Goal: Use online tool/utility: Use online tool/utility

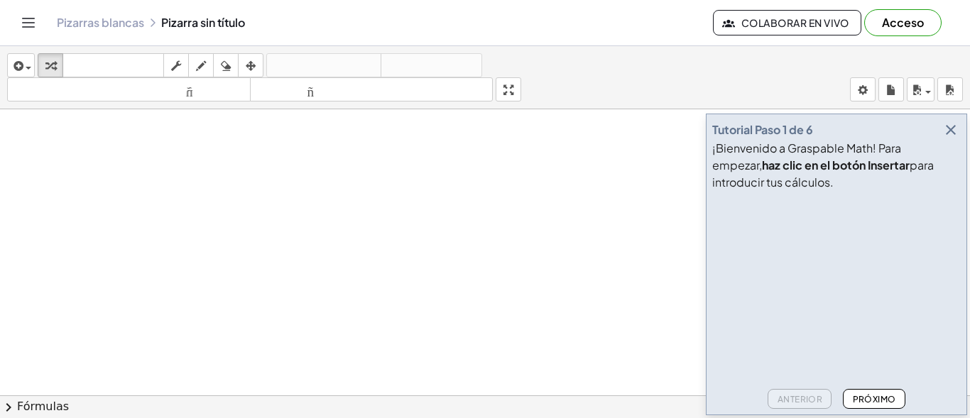
click at [952, 131] on icon "button" at bounding box center [951, 129] width 17 height 17
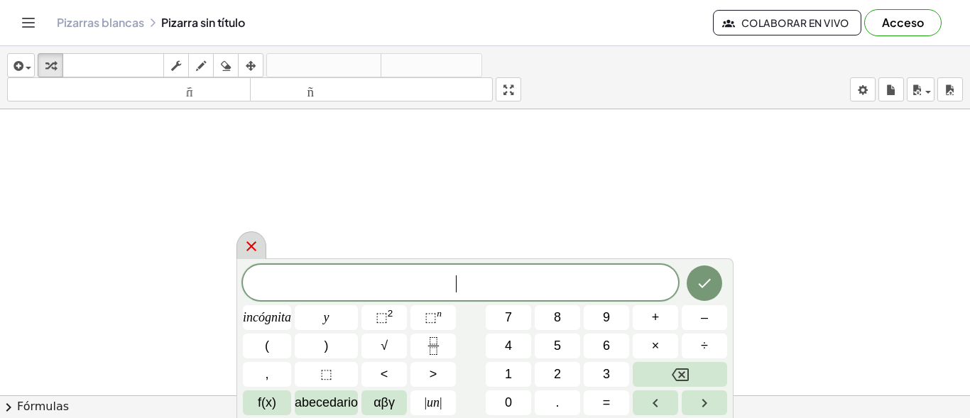
click at [251, 247] on icon at bounding box center [251, 246] width 10 height 10
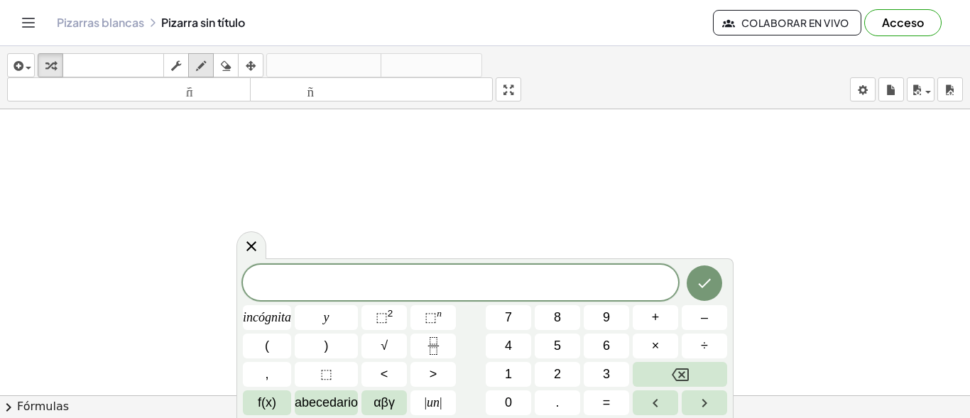
click at [199, 74] on icon "button" at bounding box center [201, 66] width 10 height 17
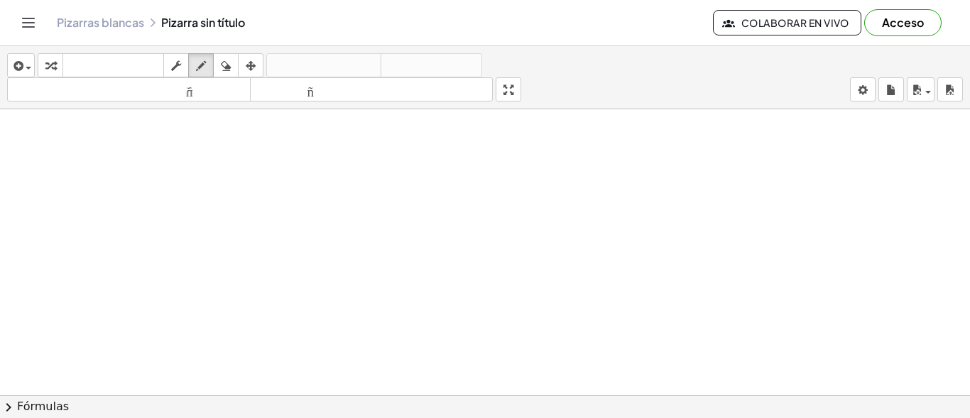
drag, startPoint x: 224, startPoint y: 155, endPoint x: 251, endPoint y: 160, distance: 26.7
drag, startPoint x: 290, startPoint y: 180, endPoint x: 304, endPoint y: 180, distance: 14.2
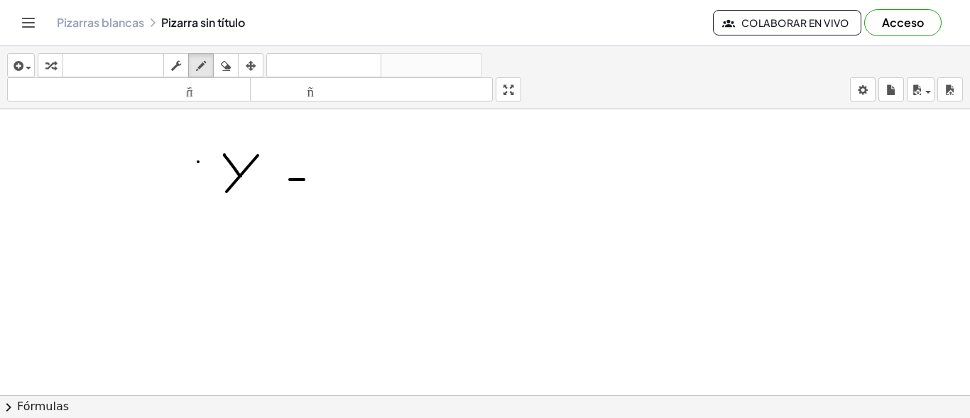
drag, startPoint x: 290, startPoint y: 163, endPoint x: 305, endPoint y: 163, distance: 14.2
drag, startPoint x: 335, startPoint y: 183, endPoint x: 406, endPoint y: 183, distance: 71.0
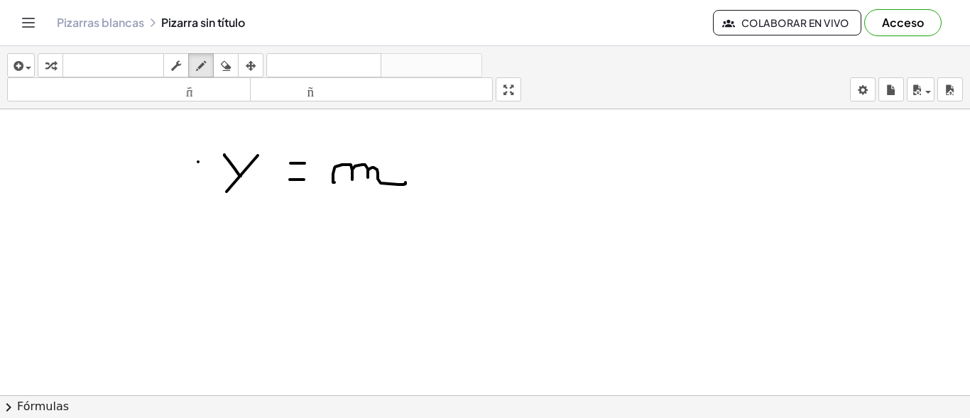
drag, startPoint x: 489, startPoint y: 163, endPoint x: 475, endPoint y: 182, distance: 23.3
drag, startPoint x: 469, startPoint y: 165, endPoint x: 496, endPoint y: 180, distance: 31.8
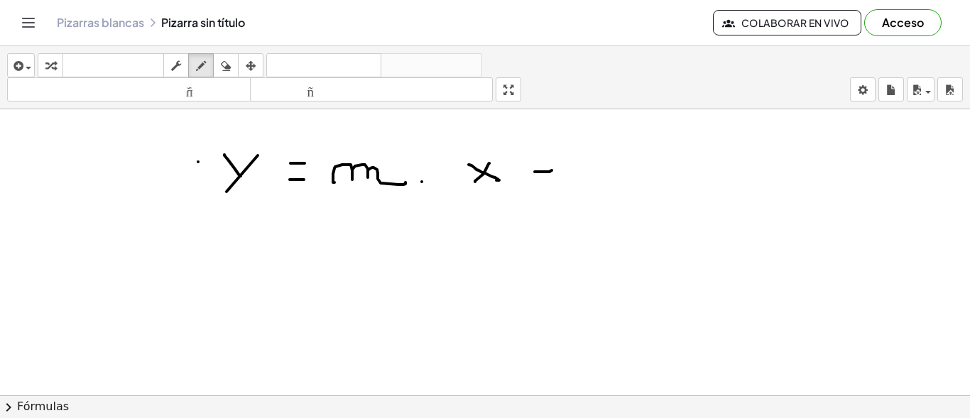
drag, startPoint x: 535, startPoint y: 172, endPoint x: 552, endPoint y: 170, distance: 17.1
drag, startPoint x: 546, startPoint y: 160, endPoint x: 546, endPoint y: 178, distance: 17.8
drag, startPoint x: 583, startPoint y: 151, endPoint x: 583, endPoint y: 175, distance: 24.1
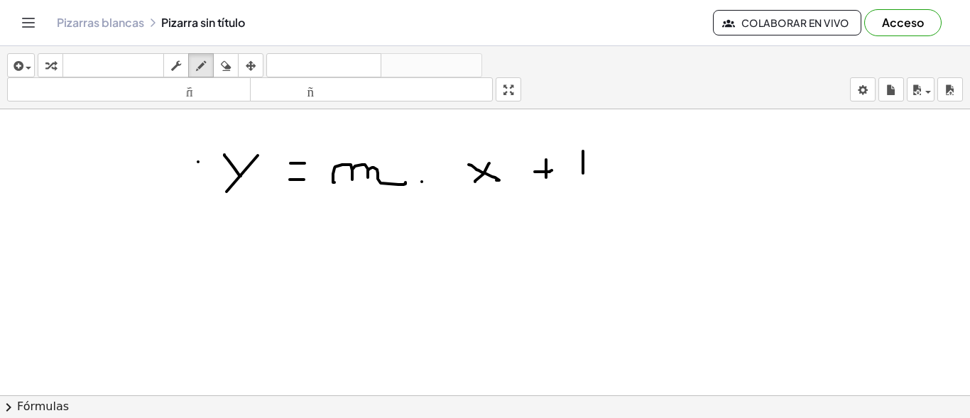
drag, startPoint x: 582, startPoint y: 165, endPoint x: 581, endPoint y: 178, distance: 13.6
drag, startPoint x: 379, startPoint y: 213, endPoint x: 379, endPoint y: 234, distance: 21.3
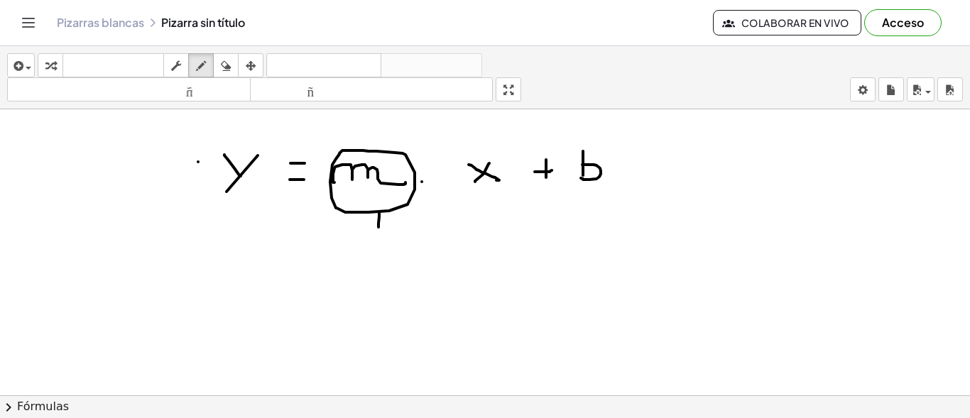
drag, startPoint x: 374, startPoint y: 234, endPoint x: 388, endPoint y: 238, distance: 14.6
drag, startPoint x: 357, startPoint y: 271, endPoint x: 364, endPoint y: 263, distance: 10.6
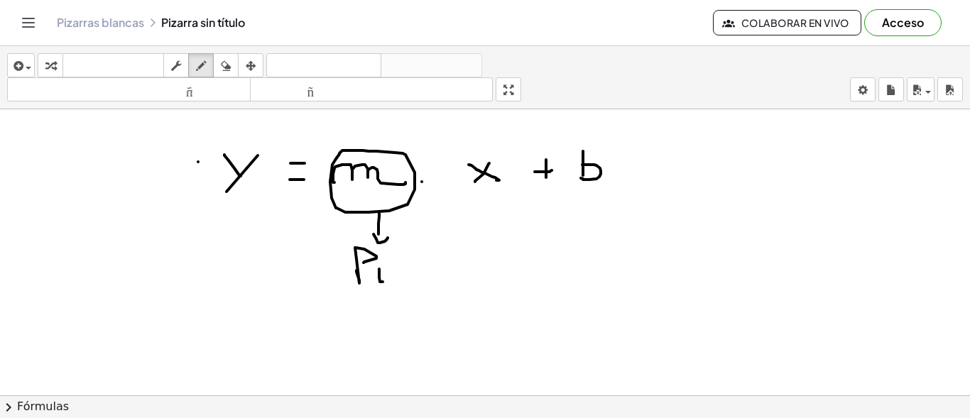
drag, startPoint x: 379, startPoint y: 278, endPoint x: 386, endPoint y: 281, distance: 7.3
drag, startPoint x: 379, startPoint y: 267, endPoint x: 387, endPoint y: 266, distance: 8.6
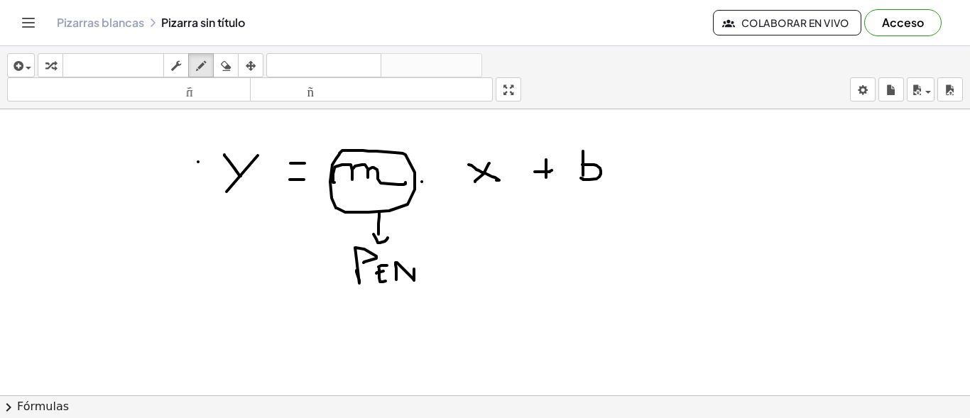
drag, startPoint x: 396, startPoint y: 280, endPoint x: 413, endPoint y: 266, distance: 21.7
drag, startPoint x: 423, startPoint y: 271, endPoint x: 423, endPoint y: 282, distance: 11.4
drag, startPoint x: 424, startPoint y: 269, endPoint x: 429, endPoint y: 281, distance: 12.4
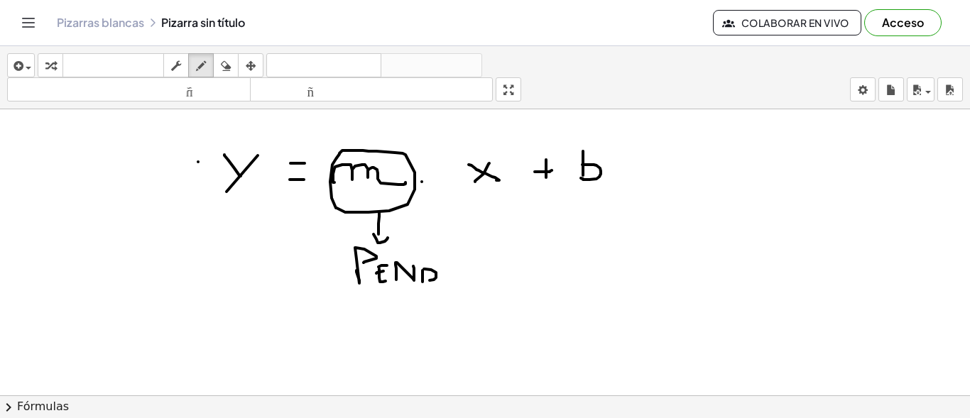
drag, startPoint x: 577, startPoint y: 142, endPoint x: 566, endPoint y: 136, distance: 12.7
drag, startPoint x: 585, startPoint y: 207, endPoint x: 588, endPoint y: 227, distance: 20.2
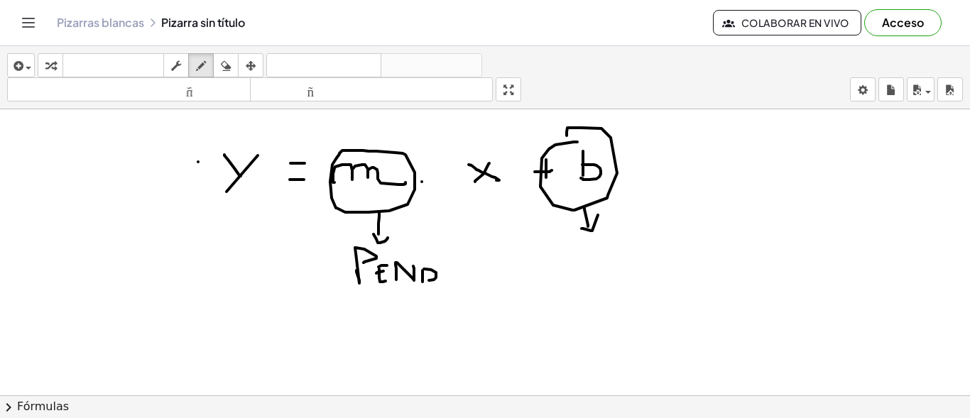
drag, startPoint x: 582, startPoint y: 229, endPoint x: 598, endPoint y: 215, distance: 21.2
drag, startPoint x: 594, startPoint y: 253, endPoint x: 606, endPoint y: 257, distance: 12.8
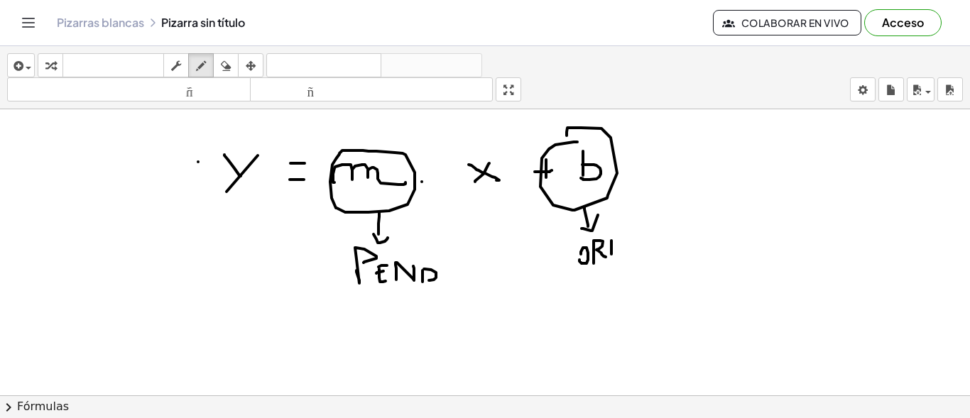
drag, startPoint x: 612, startPoint y: 241, endPoint x: 612, endPoint y: 254, distance: 13.5
drag, startPoint x: 612, startPoint y: 234, endPoint x: 613, endPoint y: 257, distance: 23.5
drag, startPoint x: 632, startPoint y: 252, endPoint x: 641, endPoint y: 254, distance: 9.3
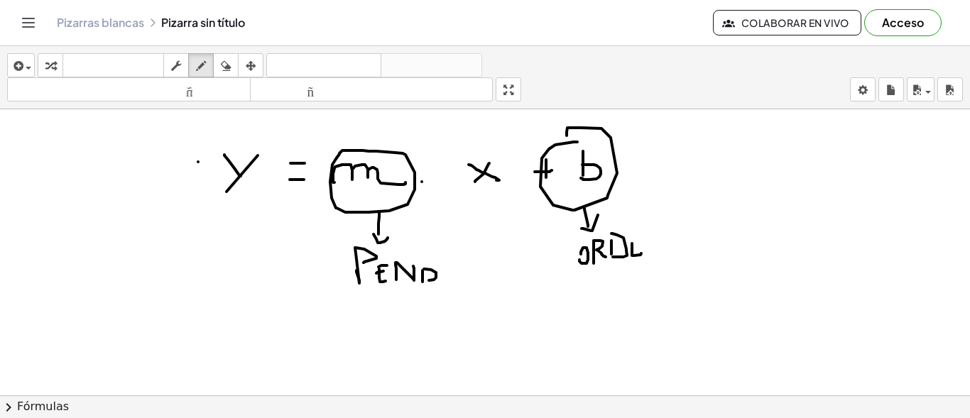
drag, startPoint x: 632, startPoint y: 242, endPoint x: 648, endPoint y: 251, distance: 18.8
drag, startPoint x: 648, startPoint y: 253, endPoint x: 655, endPoint y: 234, distance: 19.5
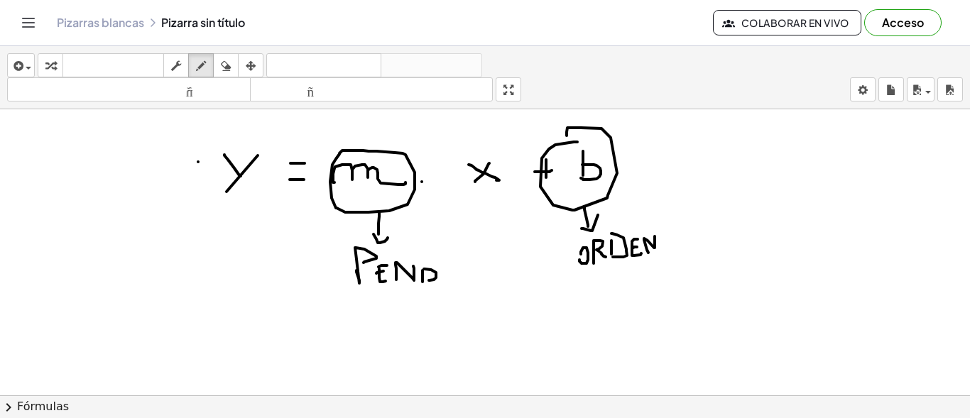
drag, startPoint x: 663, startPoint y: 234, endPoint x: 668, endPoint y: 243, distance: 9.9
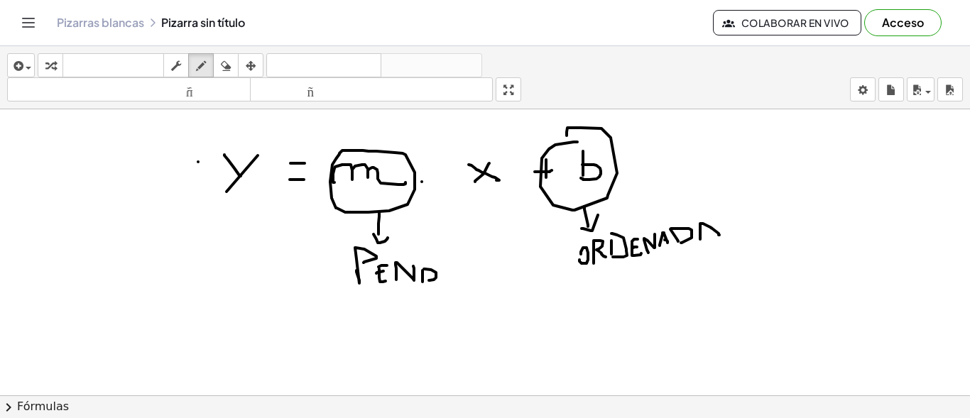
drag, startPoint x: 700, startPoint y: 239, endPoint x: 719, endPoint y: 235, distance: 19.6
drag, startPoint x: 701, startPoint y: 235, endPoint x: 711, endPoint y: 234, distance: 10.0
drag, startPoint x: 547, startPoint y: 158, endPoint x: 547, endPoint y: 189, distance: 31.3
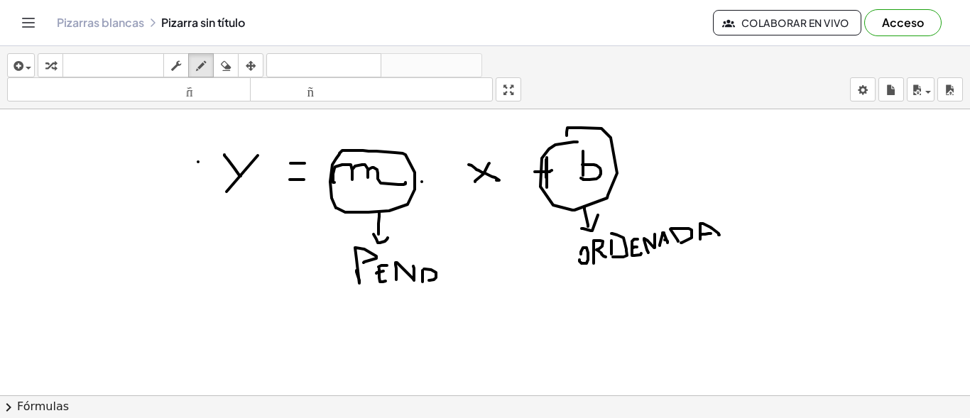
drag, startPoint x: 528, startPoint y: 172, endPoint x: 562, endPoint y: 172, distance: 33.4
click at [227, 64] on icon "button" at bounding box center [226, 66] width 10 height 17
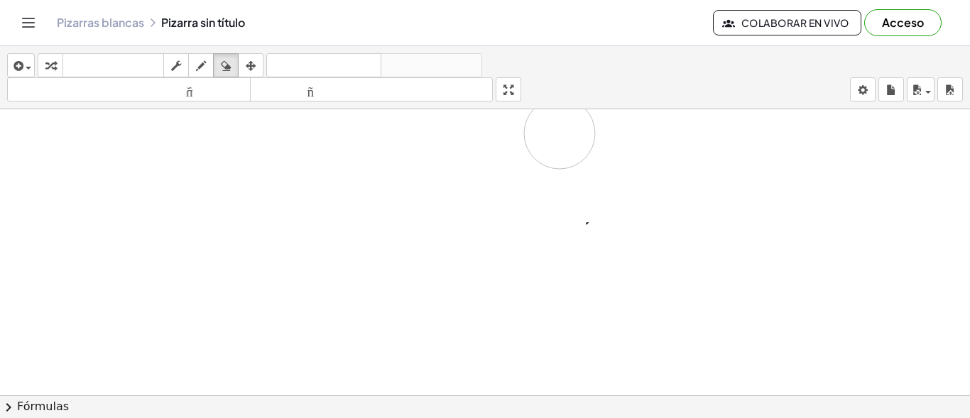
drag, startPoint x: 210, startPoint y: 169, endPoint x: 560, endPoint y: 134, distance: 351.2
drag, startPoint x: 190, startPoint y: 165, endPoint x: 208, endPoint y: 183, distance: 25.1
click at [197, 63] on icon "button" at bounding box center [201, 66] width 10 height 17
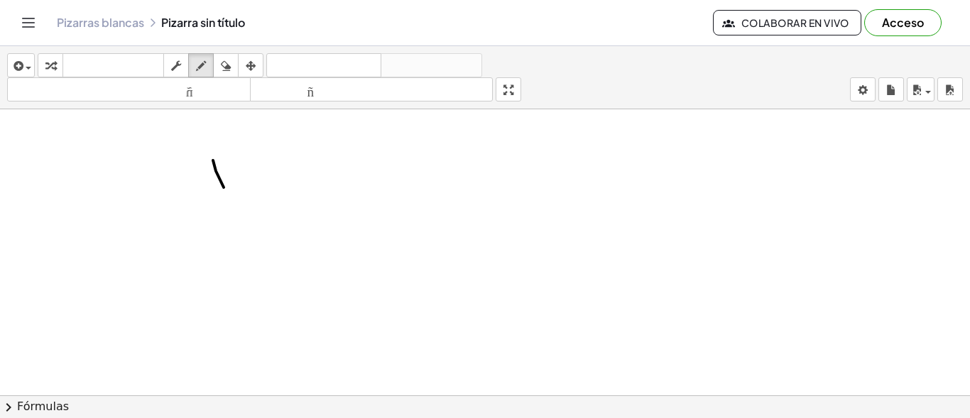
drag, startPoint x: 213, startPoint y: 161, endPoint x: 224, endPoint y: 188, distance: 29.0
drag, startPoint x: 241, startPoint y: 166, endPoint x: 213, endPoint y: 210, distance: 51.4
drag, startPoint x: 292, startPoint y: 206, endPoint x: 316, endPoint y: 204, distance: 24.2
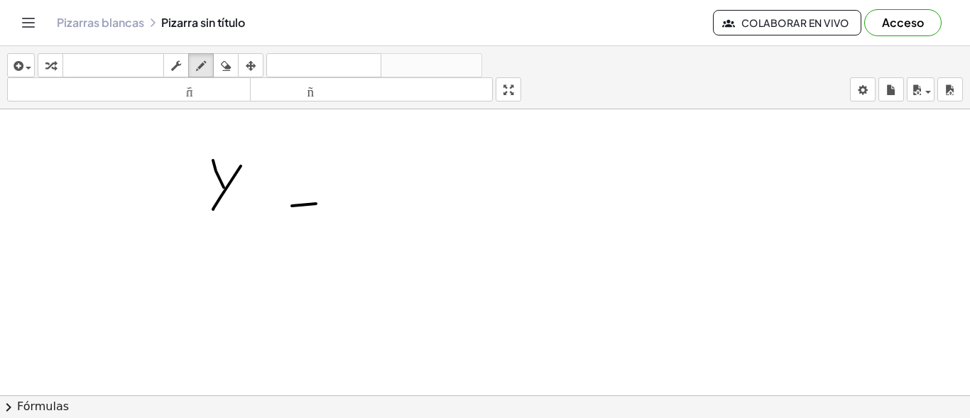
drag, startPoint x: 292, startPoint y: 188, endPoint x: 318, endPoint y: 188, distance: 26.3
drag, startPoint x: 371, startPoint y: 173, endPoint x: 360, endPoint y: 204, distance: 32.6
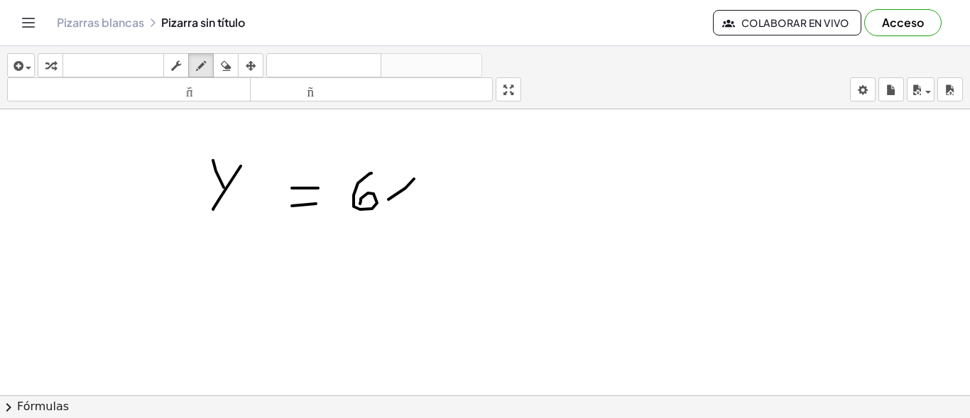
drag, startPoint x: 414, startPoint y: 179, endPoint x: 388, endPoint y: 200, distance: 33.4
drag, startPoint x: 403, startPoint y: 202, endPoint x: 411, endPoint y: 207, distance: 8.7
drag, startPoint x: 450, startPoint y: 195, endPoint x: 463, endPoint y: 194, distance: 12.8
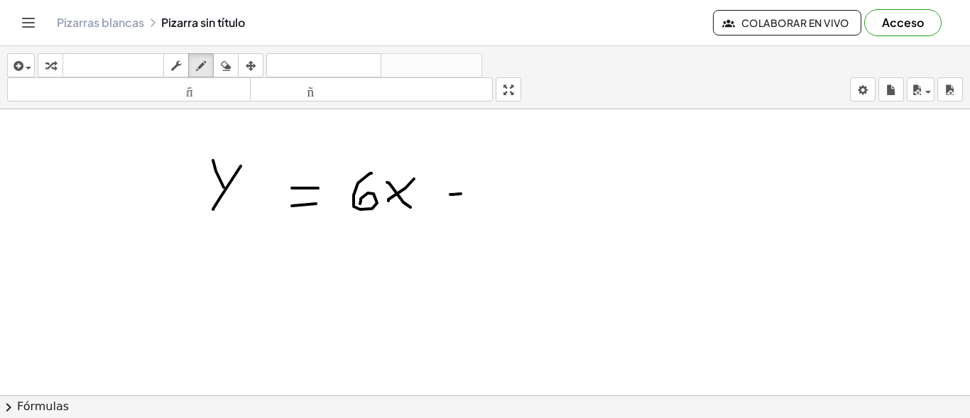
drag, startPoint x: 521, startPoint y: 168, endPoint x: 501, endPoint y: 206, distance: 42.9
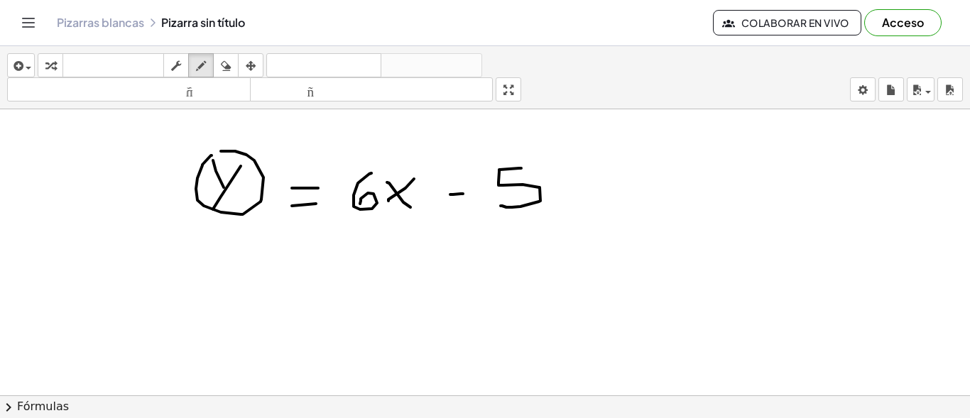
drag, startPoint x: 237, startPoint y: 219, endPoint x: 237, endPoint y: 247, distance: 28.4
drag, startPoint x: 232, startPoint y: 252, endPoint x: 245, endPoint y: 251, distance: 13.5
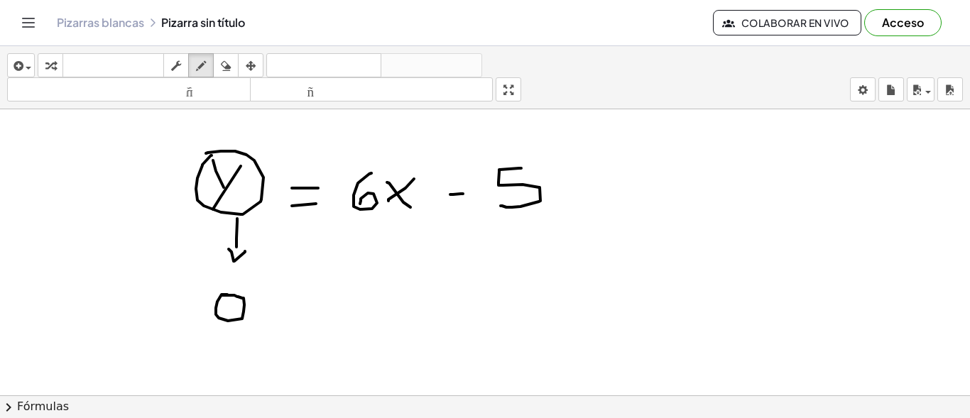
drag, startPoint x: 222, startPoint y: 295, endPoint x: 250, endPoint y: 327, distance: 43.3
drag, startPoint x: 297, startPoint y: 315, endPoint x: 310, endPoint y: 313, distance: 13.7
drag, startPoint x: 299, startPoint y: 299, endPoint x: 315, endPoint y: 298, distance: 16.4
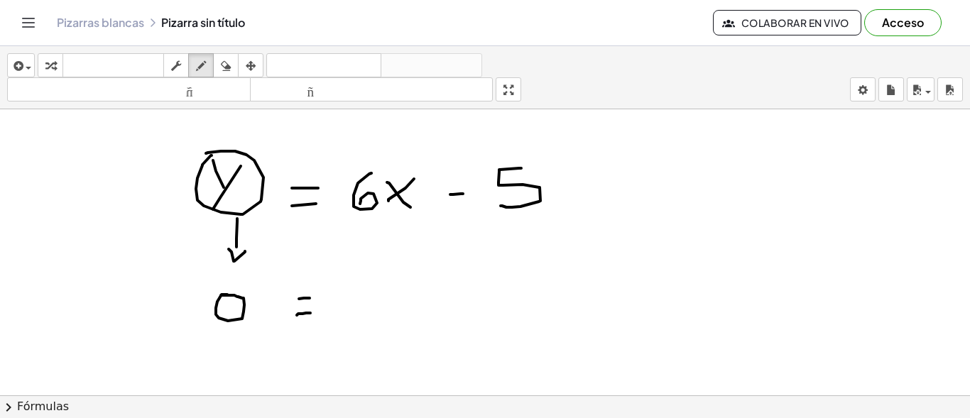
drag, startPoint x: 362, startPoint y: 278, endPoint x: 352, endPoint y: 303, distance: 26.8
drag, startPoint x: 408, startPoint y: 282, endPoint x: 388, endPoint y: 309, distance: 33.5
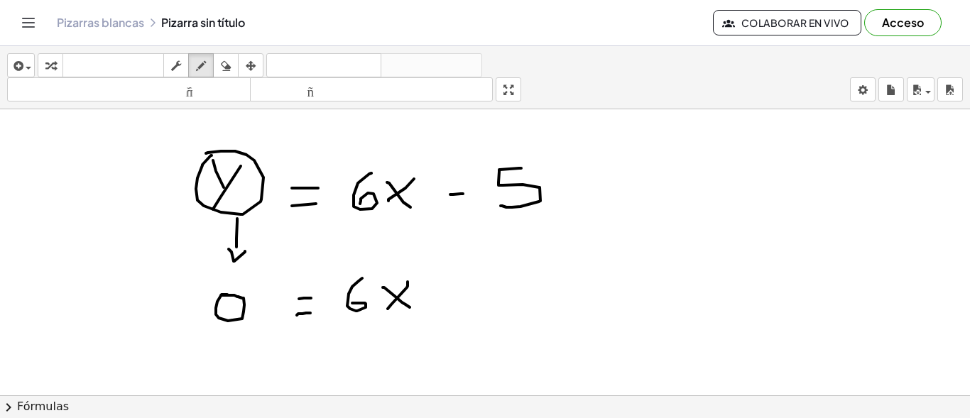
drag, startPoint x: 402, startPoint y: 303, endPoint x: 410, endPoint y: 308, distance: 9.3
drag, startPoint x: 435, startPoint y: 296, endPoint x: 449, endPoint y: 294, distance: 14.4
drag, startPoint x: 489, startPoint y: 276, endPoint x: 483, endPoint y: 305, distance: 29.1
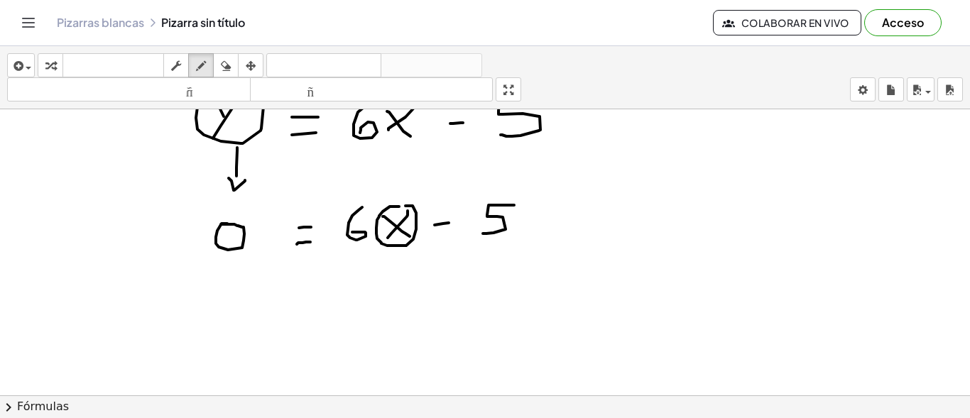
click at [404, 206] on div at bounding box center [485, 380] width 970 height 685
drag, startPoint x: 425, startPoint y: 206, endPoint x: 553, endPoint y: 184, distance: 130.4
click at [553, 184] on div at bounding box center [485, 380] width 970 height 685
drag, startPoint x: 556, startPoint y: 178, endPoint x: 569, endPoint y: 190, distance: 17.6
click at [569, 190] on div at bounding box center [485, 380] width 970 height 685
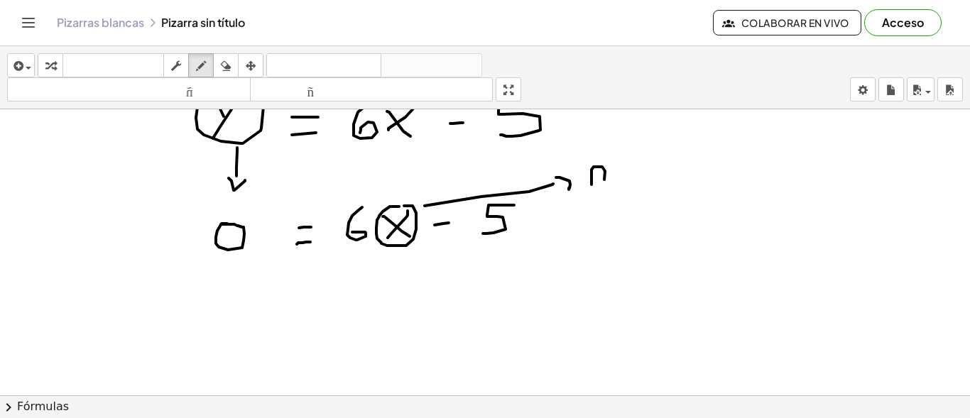
click at [594, 185] on div at bounding box center [485, 380] width 970 height 685
click at [617, 178] on div at bounding box center [485, 380] width 970 height 685
click at [618, 171] on div at bounding box center [485, 380] width 970 height 685
drag, startPoint x: 614, startPoint y: 166, endPoint x: 625, endPoint y: 164, distance: 10.9
click at [625, 164] on div at bounding box center [485, 380] width 970 height 685
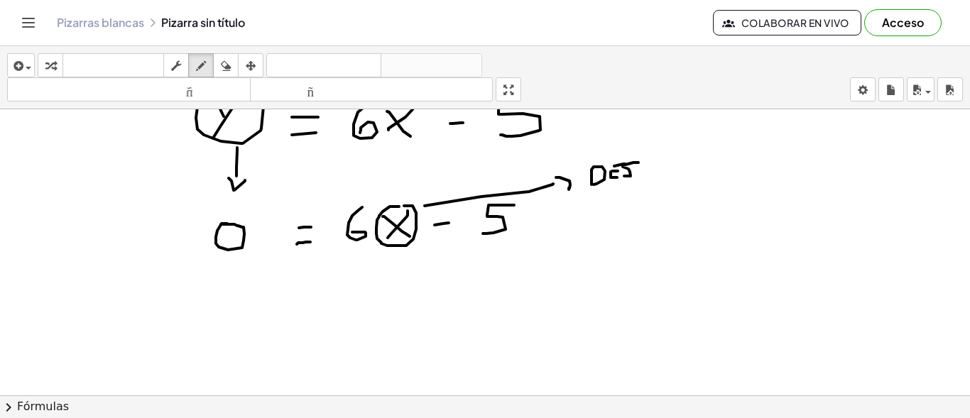
drag, startPoint x: 634, startPoint y: 163, endPoint x: 654, endPoint y: 170, distance: 21.8
click at [622, 176] on div at bounding box center [485, 380] width 970 height 685
click at [649, 167] on div at bounding box center [485, 380] width 970 height 685
click at [658, 173] on div at bounding box center [485, 380] width 970 height 685
click at [200, 279] on div at bounding box center [485, 380] width 970 height 685
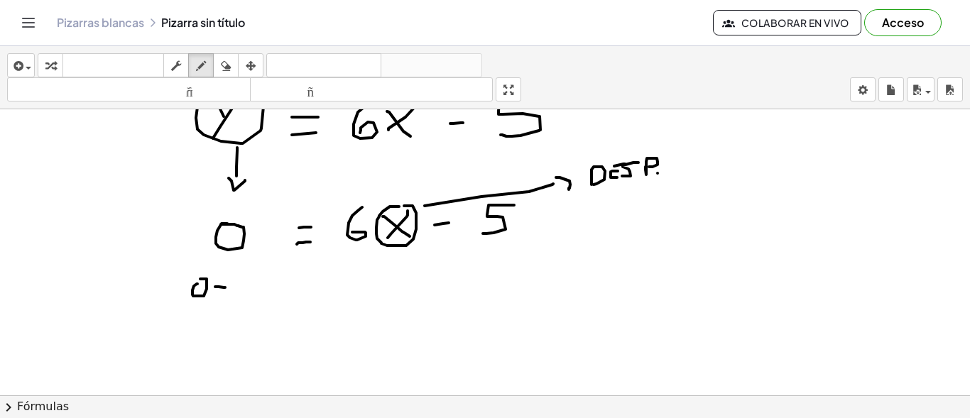
click at [225, 288] on div at bounding box center [485, 380] width 970 height 685
drag, startPoint x: 222, startPoint y: 276, endPoint x: 218, endPoint y: 296, distance: 20.9
click at [218, 297] on div at bounding box center [485, 380] width 970 height 685
drag, startPoint x: 254, startPoint y: 276, endPoint x: 249, endPoint y: 294, distance: 19.1
click at [249, 294] on div at bounding box center [485, 380] width 970 height 685
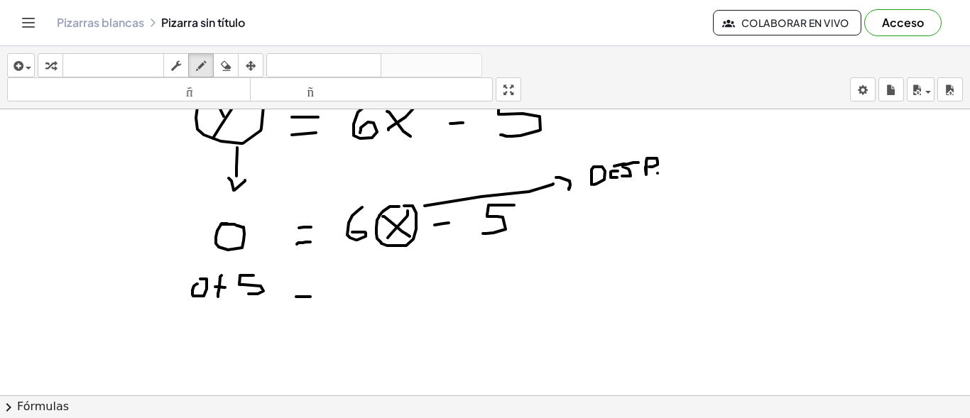
click at [310, 297] on div at bounding box center [485, 380] width 970 height 685
drag, startPoint x: 298, startPoint y: 284, endPoint x: 320, endPoint y: 281, distance: 21.6
click at [314, 284] on div at bounding box center [485, 380] width 970 height 685
drag, startPoint x: 348, startPoint y: 271, endPoint x: 344, endPoint y: 291, distance: 20.2
click at [344, 291] on div at bounding box center [485, 380] width 970 height 685
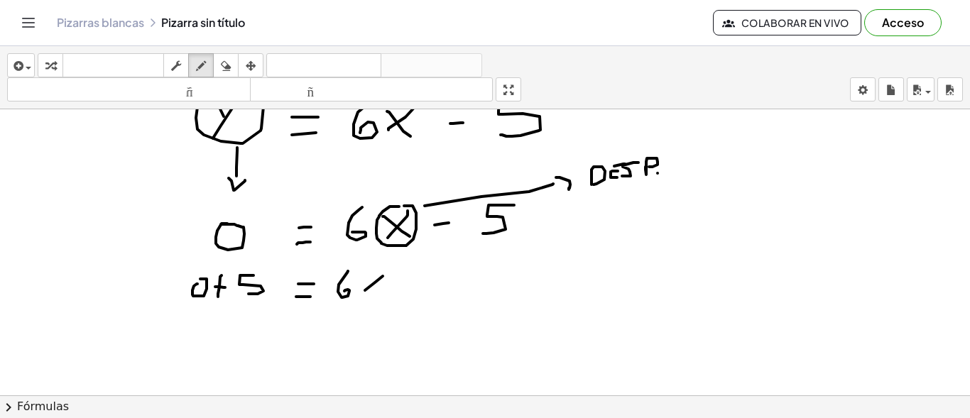
drag, startPoint x: 383, startPoint y: 276, endPoint x: 365, endPoint y: 290, distance: 22.7
click at [365, 290] on div at bounding box center [485, 380] width 970 height 685
click at [376, 292] on div at bounding box center [485, 380] width 970 height 685
drag, startPoint x: 246, startPoint y: 324, endPoint x: 240, endPoint y: 342, distance: 19.5
click at [240, 342] on div at bounding box center [485, 380] width 970 height 685
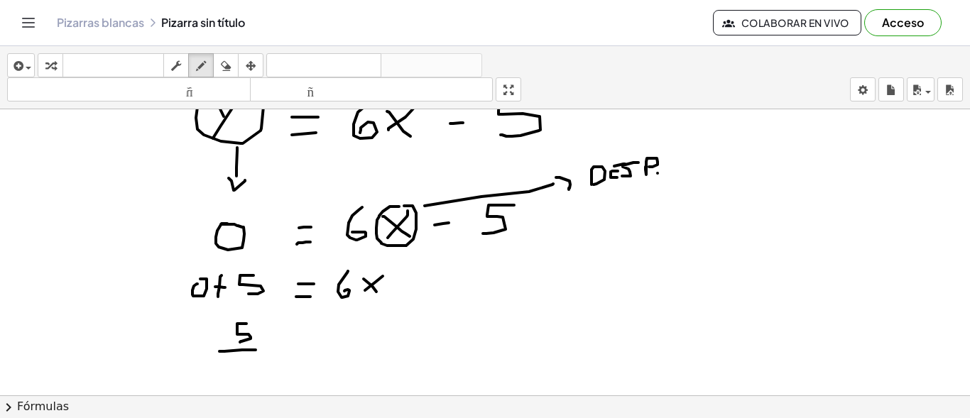
drag, startPoint x: 219, startPoint y: 352, endPoint x: 256, endPoint y: 350, distance: 36.3
click at [256, 350] on div at bounding box center [485, 380] width 970 height 685
drag, startPoint x: 239, startPoint y: 359, endPoint x: 238, endPoint y: 366, distance: 7.1
click at [238, 366] on div at bounding box center [485, 380] width 970 height 685
drag, startPoint x: 288, startPoint y: 350, endPoint x: 310, endPoint y: 350, distance: 22.0
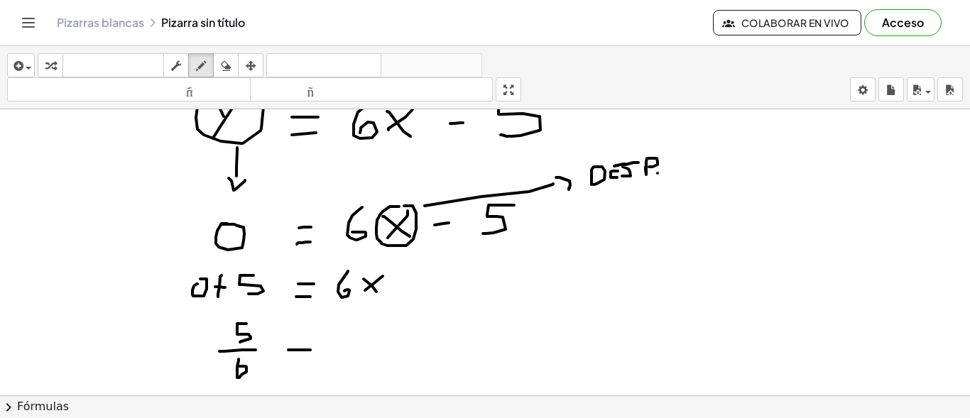
click at [310, 350] on div at bounding box center [485, 380] width 970 height 685
drag, startPoint x: 295, startPoint y: 341, endPoint x: 316, endPoint y: 337, distance: 20.9
click at [315, 340] on div at bounding box center [485, 380] width 970 height 685
drag, startPoint x: 369, startPoint y: 335, endPoint x: 355, endPoint y: 347, distance: 18.1
click at [355, 347] on div at bounding box center [485, 380] width 970 height 685
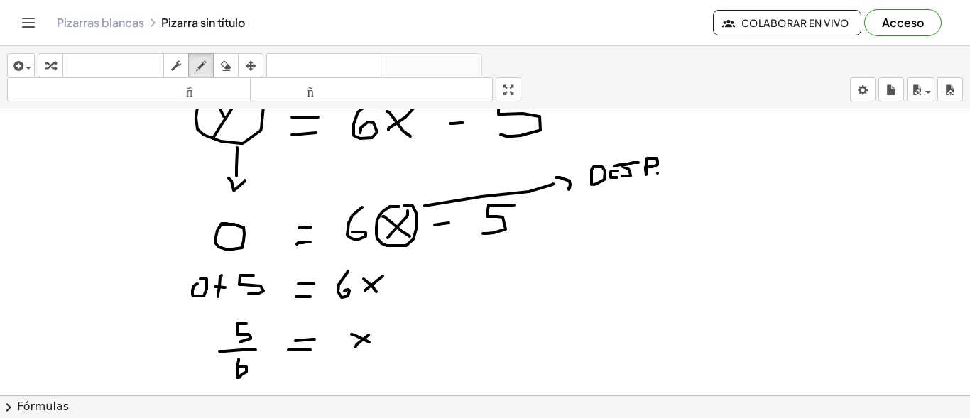
drag, startPoint x: 369, startPoint y: 342, endPoint x: 381, endPoint y: 350, distance: 14.4
click at [381, 350] on div at bounding box center [485, 380] width 970 height 685
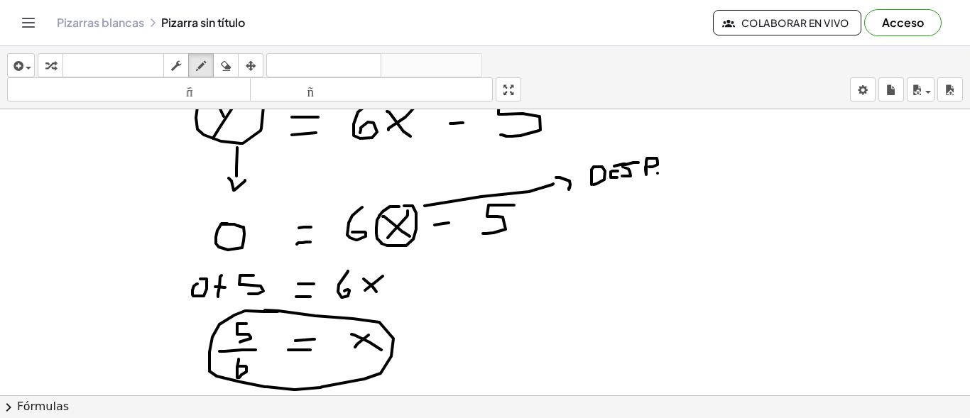
drag, startPoint x: 277, startPoint y: 312, endPoint x: 303, endPoint y: 9, distance: 304.4
click at [264, 310] on div at bounding box center [485, 380] width 970 height 685
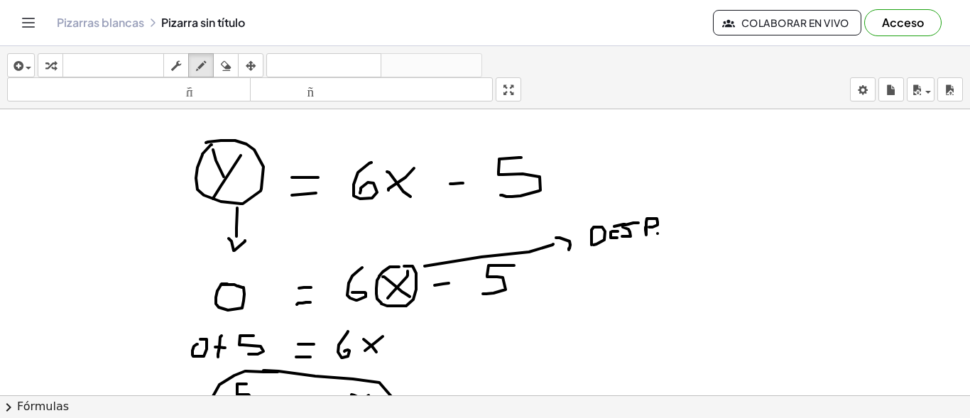
scroll to position [0, 0]
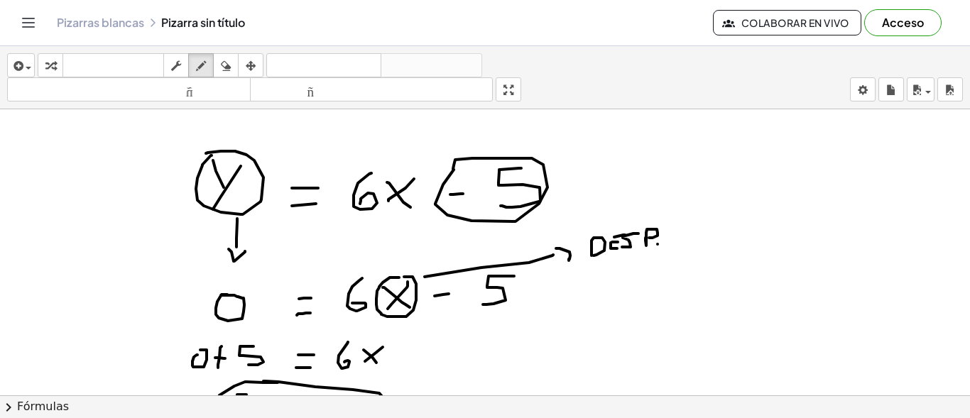
drag, startPoint x: 443, startPoint y: 185, endPoint x: 453, endPoint y: 169, distance: 18.5
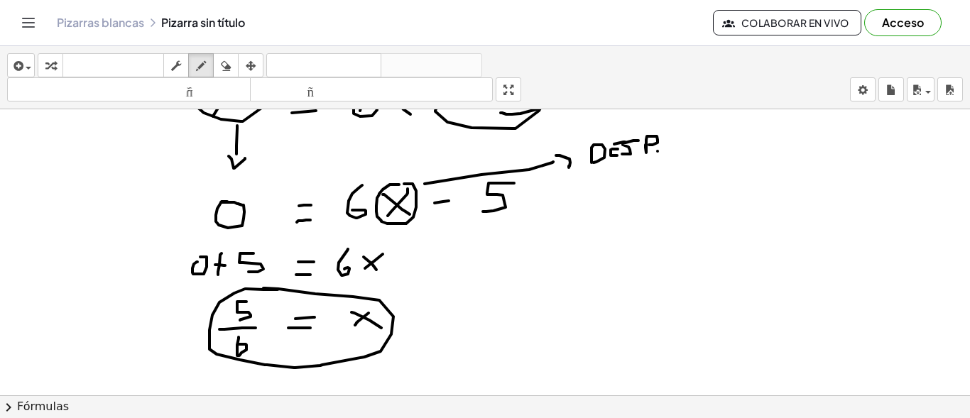
scroll to position [142, 0]
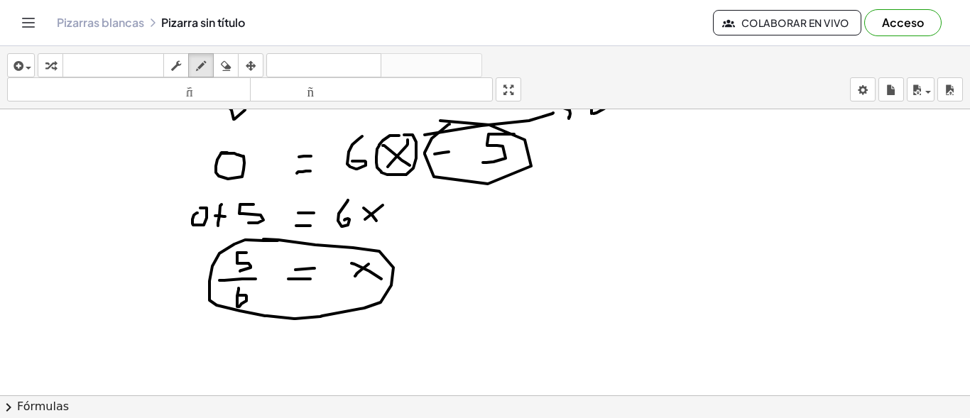
drag, startPoint x: 449, startPoint y: 124, endPoint x: 429, endPoint y: 124, distance: 19.9
click at [429, 124] on div at bounding box center [485, 309] width 970 height 685
click at [235, 65] on div "button" at bounding box center [226, 65] width 18 height 17
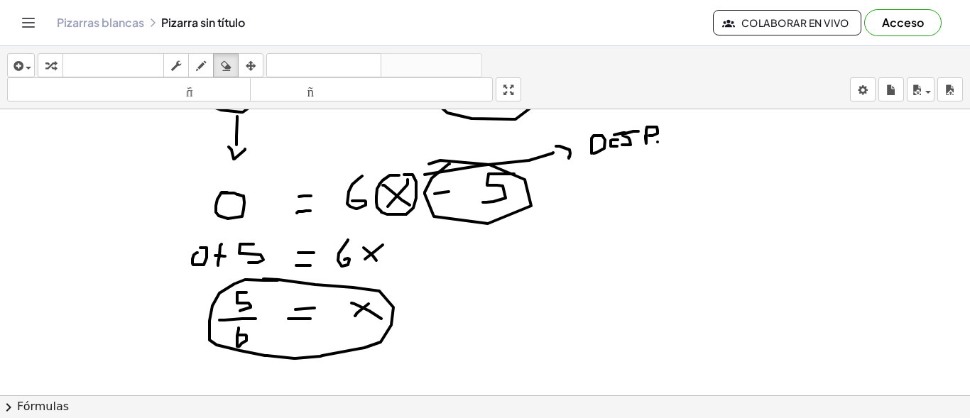
scroll to position [0, 0]
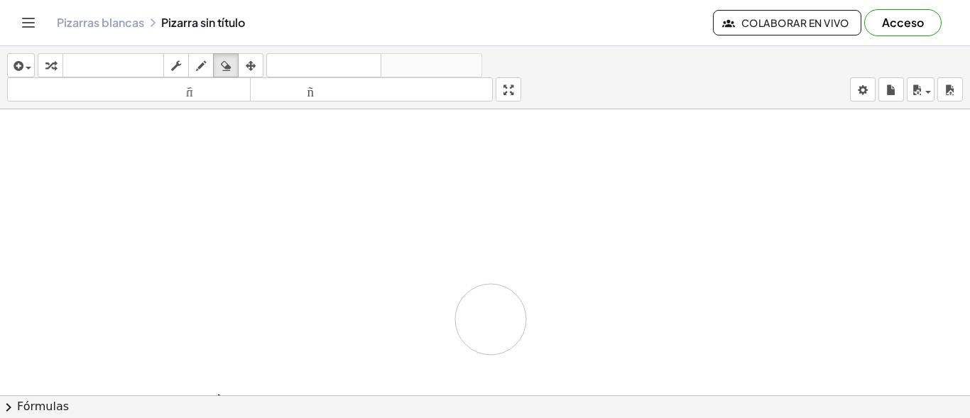
drag, startPoint x: 176, startPoint y: 169, endPoint x: 476, endPoint y: 11, distance: 339.0
click at [209, 70] on div "button" at bounding box center [201, 65] width 18 height 17
drag, startPoint x: 324, startPoint y: 156, endPoint x: 301, endPoint y: 197, distance: 46.4
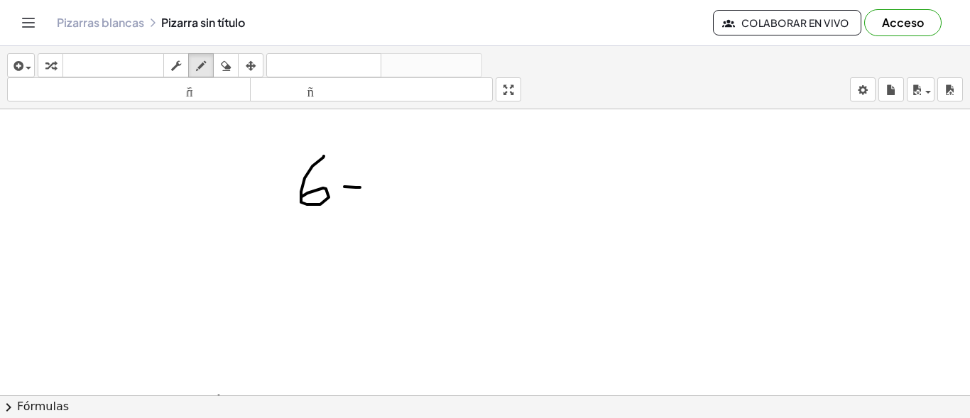
drag, startPoint x: 344, startPoint y: 187, endPoint x: 360, endPoint y: 188, distance: 15.6
drag, startPoint x: 352, startPoint y: 170, endPoint x: 352, endPoint y: 197, distance: 26.3
drag, startPoint x: 381, startPoint y: 171, endPoint x: 399, endPoint y: 206, distance: 39.1
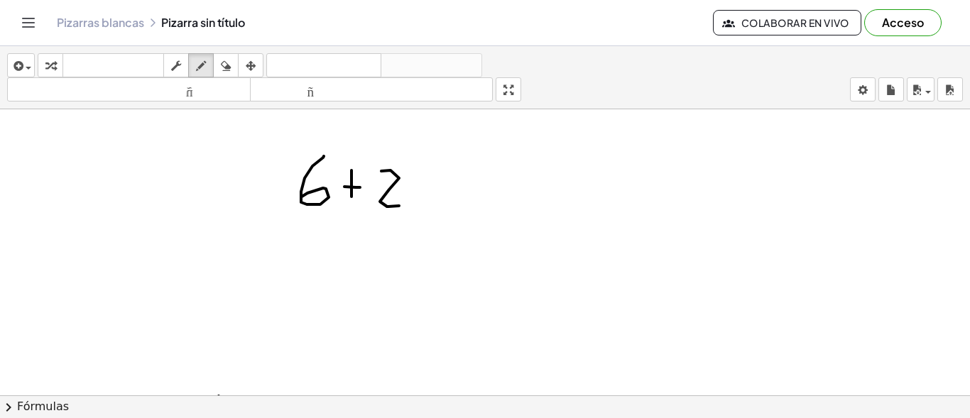
drag, startPoint x: 474, startPoint y: 203, endPoint x: 501, endPoint y: 204, distance: 27.0
drag, startPoint x: 479, startPoint y: 182, endPoint x: 500, endPoint y: 180, distance: 20.6
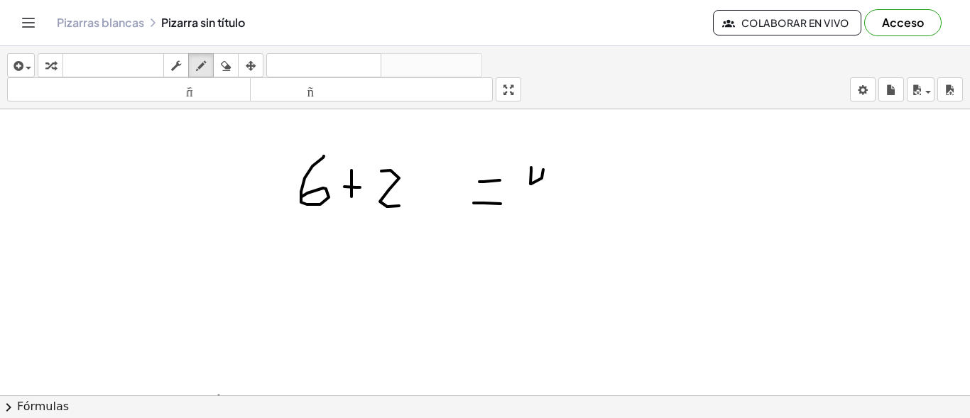
drag, startPoint x: 531, startPoint y: 168, endPoint x: 547, endPoint y: 197, distance: 33.7
drag, startPoint x: 584, startPoint y: 167, endPoint x: 626, endPoint y: 200, distance: 53.7
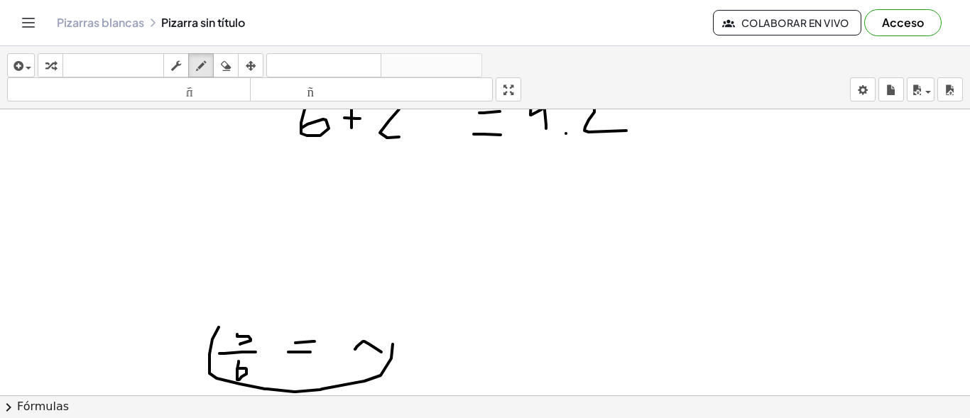
scroll to position [71, 0]
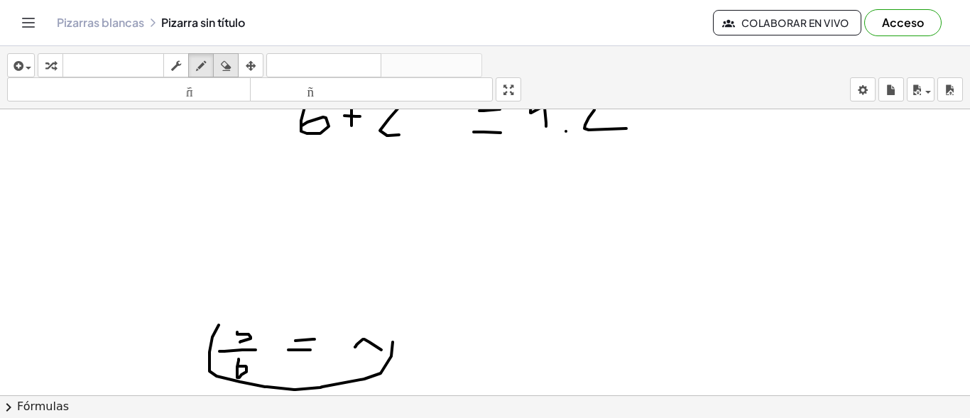
click at [222, 65] on icon "button" at bounding box center [226, 66] width 10 height 17
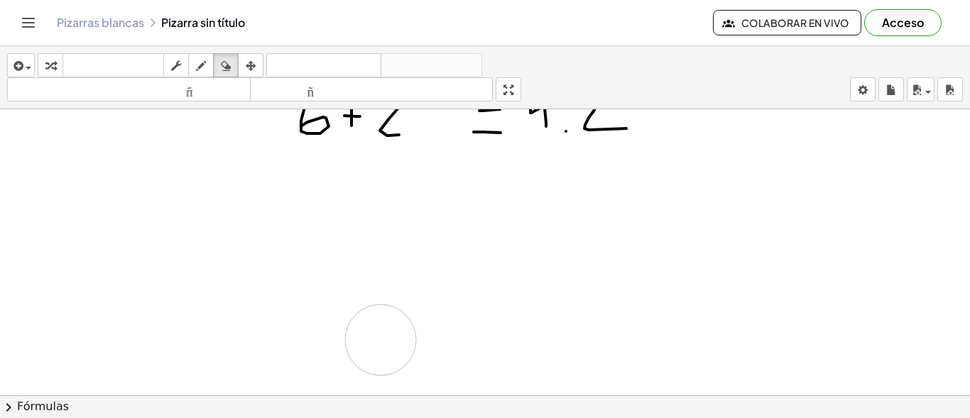
drag, startPoint x: 212, startPoint y: 344, endPoint x: 381, endPoint y: 340, distance: 168.4
click at [381, 340] on div at bounding box center [485, 380] width 970 height 685
click at [203, 66] on icon "button" at bounding box center [201, 66] width 10 height 17
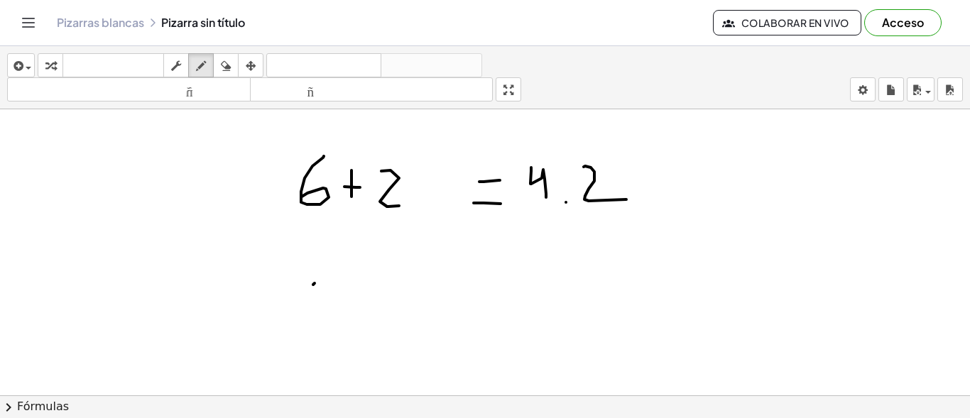
drag, startPoint x: 313, startPoint y: 285, endPoint x: 296, endPoint y: 302, distance: 24.1
drag, startPoint x: 293, startPoint y: 284, endPoint x: 317, endPoint y: 298, distance: 27.4
drag, startPoint x: 348, startPoint y: 287, endPoint x: 363, endPoint y: 289, distance: 15.1
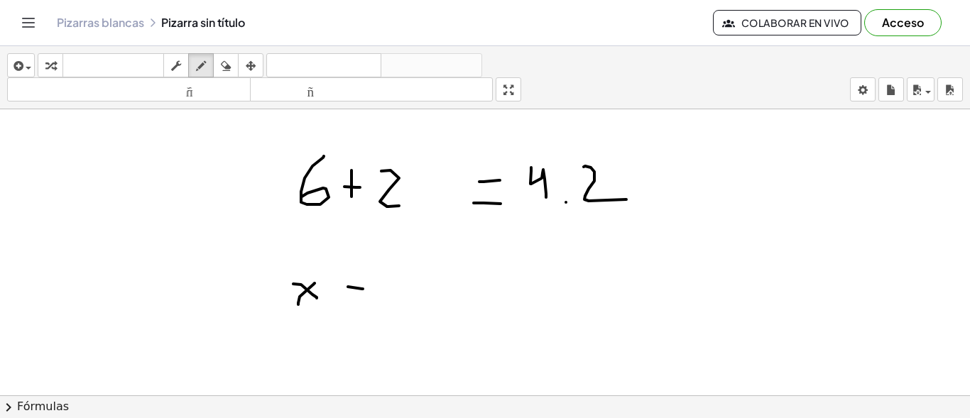
drag, startPoint x: 357, startPoint y: 276, endPoint x: 356, endPoint y: 302, distance: 26.3
drag, startPoint x: 383, startPoint y: 279, endPoint x: 420, endPoint y: 305, distance: 45.9
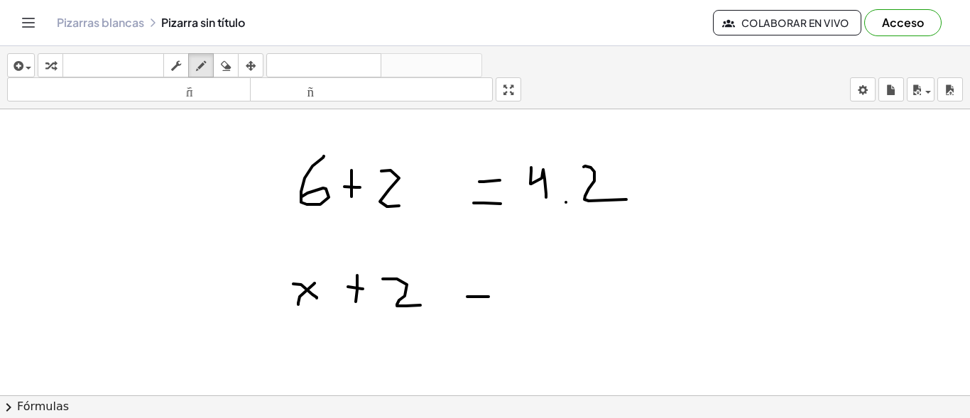
drag, startPoint x: 467, startPoint y: 297, endPoint x: 489, endPoint y: 297, distance: 21.3
drag, startPoint x: 472, startPoint y: 279, endPoint x: 496, endPoint y: 278, distance: 23.4
drag, startPoint x: 523, startPoint y: 264, endPoint x: 536, endPoint y: 293, distance: 32.1
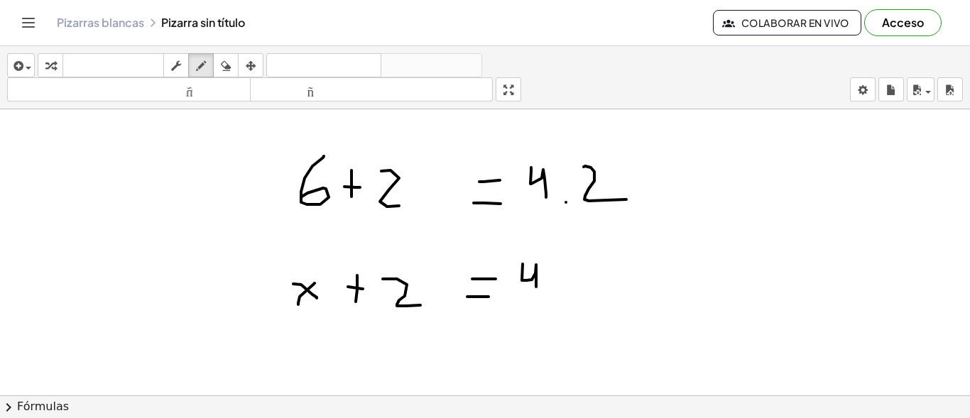
drag, startPoint x: 567, startPoint y: 266, endPoint x: 492, endPoint y: 286, distance: 78.1
drag, startPoint x: 316, startPoint y: 272, endPoint x: 306, endPoint y: 278, distance: 11.5
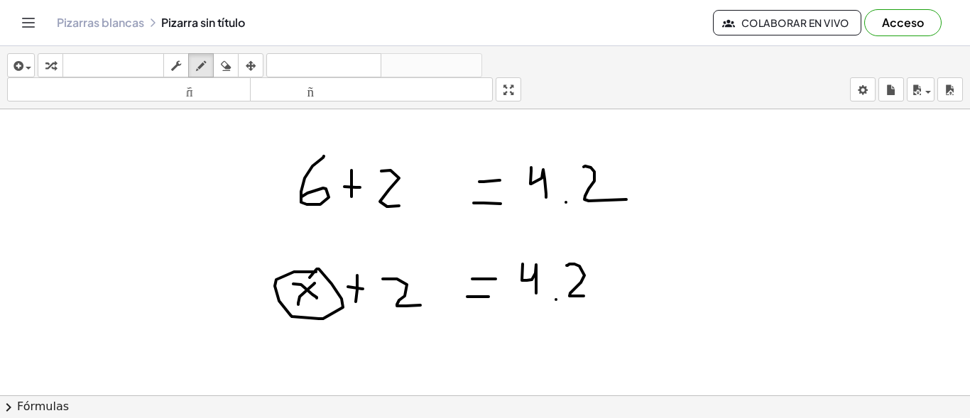
drag, startPoint x: 278, startPoint y: 275, endPoint x: 279, endPoint y: 192, distance: 82.4
drag, startPoint x: 280, startPoint y: 185, endPoint x: 286, endPoint y: 202, distance: 18.6
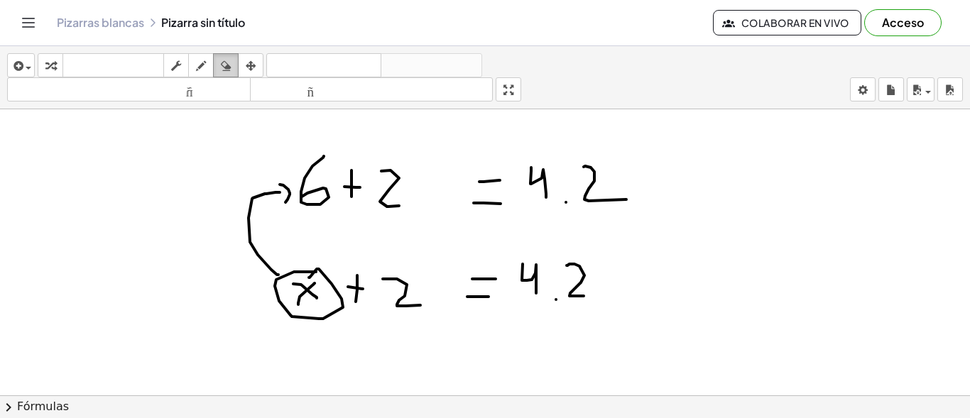
click at [235, 62] on div "button" at bounding box center [226, 65] width 18 height 17
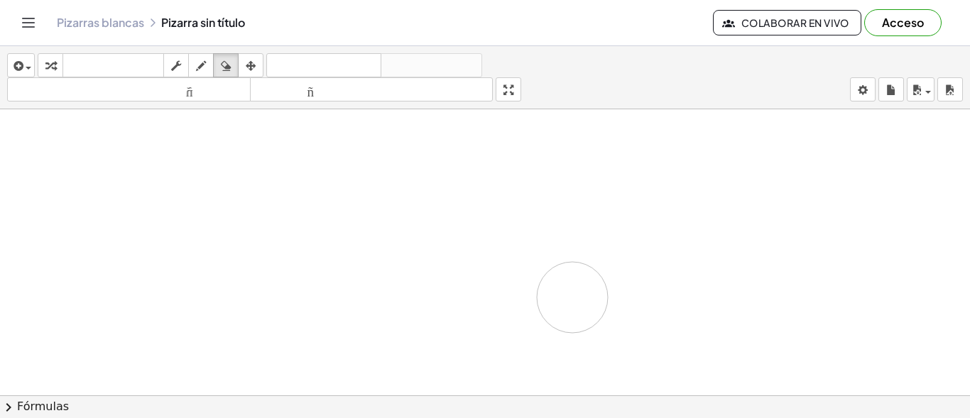
drag, startPoint x: 235, startPoint y: 174, endPoint x: 544, endPoint y: 6, distance: 351.5
click at [206, 72] on icon "button" at bounding box center [201, 66] width 10 height 17
drag, startPoint x: 271, startPoint y: 153, endPoint x: 244, endPoint y: 191, distance: 46.3
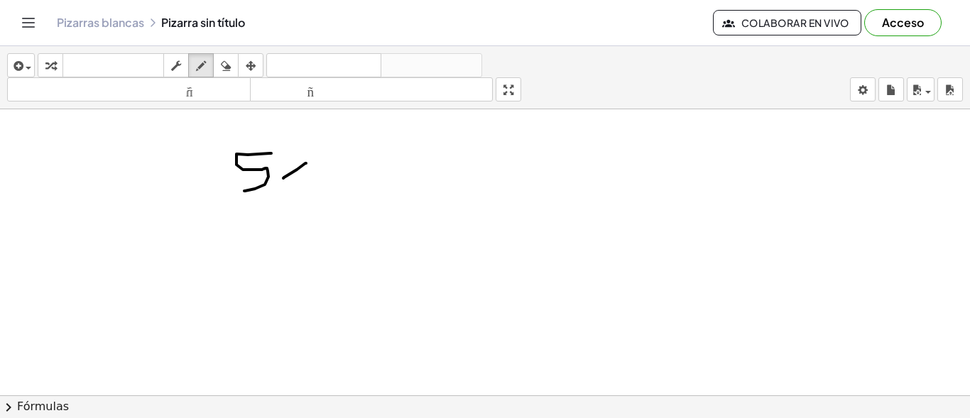
drag, startPoint x: 306, startPoint y: 163, endPoint x: 278, endPoint y: 185, distance: 35.5
drag, startPoint x: 276, startPoint y: 165, endPoint x: 298, endPoint y: 180, distance: 26.2
drag, startPoint x: 330, startPoint y: 176, endPoint x: 347, endPoint y: 175, distance: 17.8
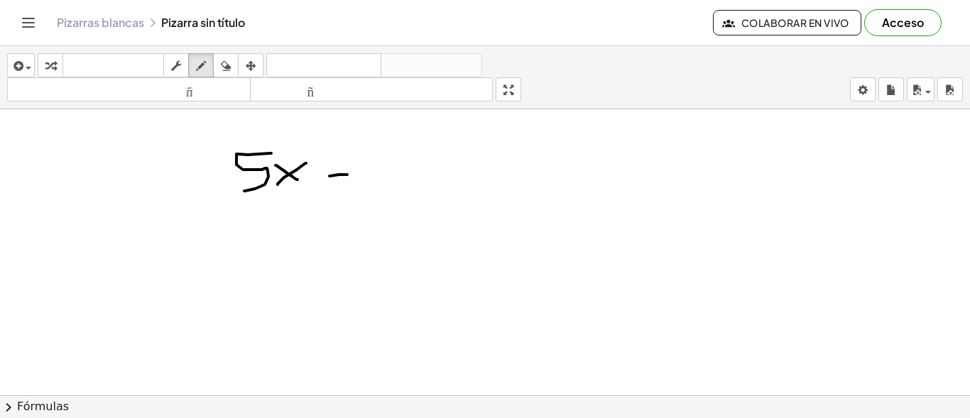
drag, startPoint x: 368, startPoint y: 158, endPoint x: 369, endPoint y: 183, distance: 25.6
drag, startPoint x: 438, startPoint y: 148, endPoint x: 490, endPoint y: 187, distance: 64.5
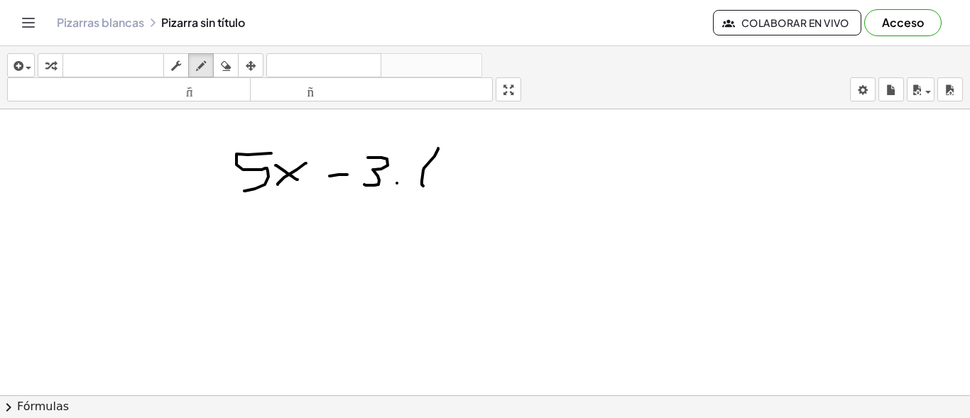
drag, startPoint x: 464, startPoint y: 166, endPoint x: 447, endPoint y: 179, distance: 20.7
drag, startPoint x: 445, startPoint y: 170, endPoint x: 467, endPoint y: 178, distance: 24.0
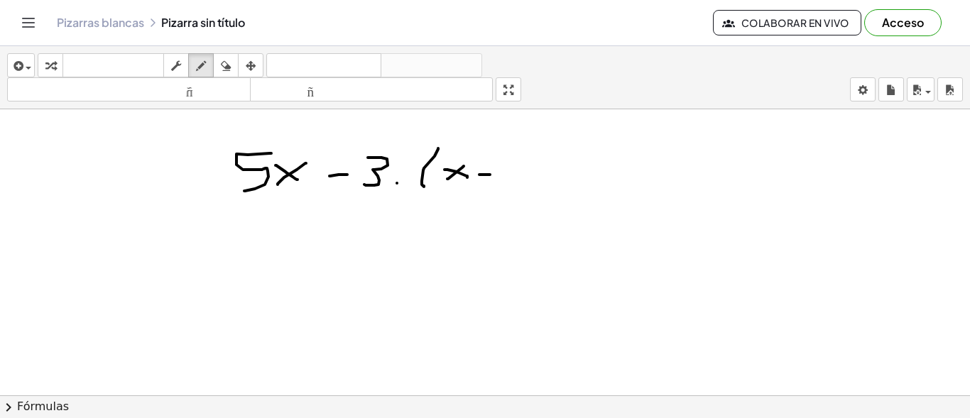
drag, startPoint x: 516, startPoint y: 162, endPoint x: 525, endPoint y: 183, distance: 22.3
drag, startPoint x: 541, startPoint y: 146, endPoint x: 551, endPoint y: 182, distance: 37.6
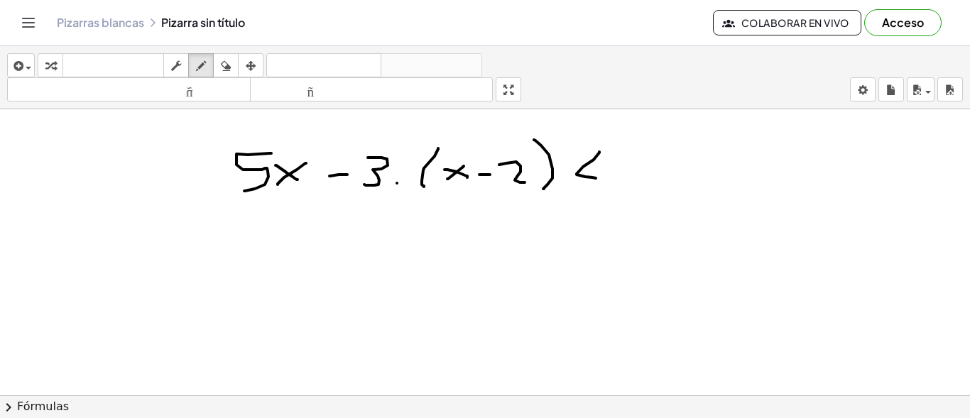
drag, startPoint x: 599, startPoint y: 152, endPoint x: 612, endPoint y: 181, distance: 31.5
drag, startPoint x: 658, startPoint y: 160, endPoint x: 642, endPoint y: 177, distance: 23.6
drag, startPoint x: 641, startPoint y: 165, endPoint x: 663, endPoint y: 172, distance: 23.8
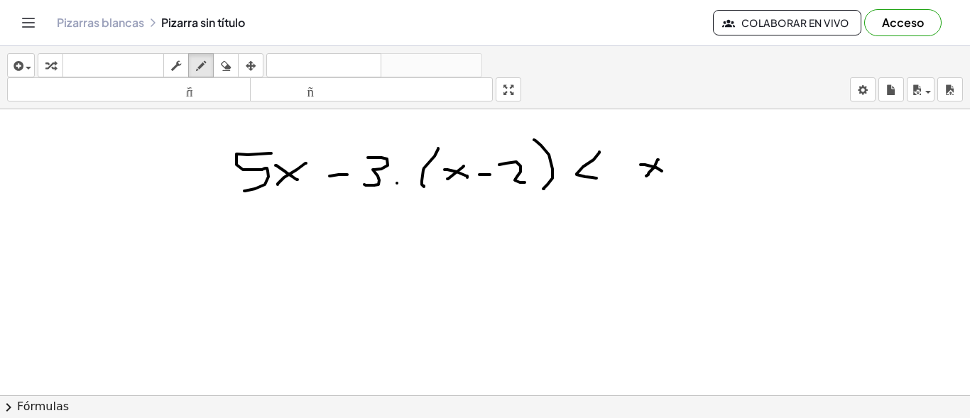
drag, startPoint x: 682, startPoint y: 170, endPoint x: 689, endPoint y: 170, distance: 7.1
drag, startPoint x: 684, startPoint y: 162, endPoint x: 685, endPoint y: 179, distance: 17.1
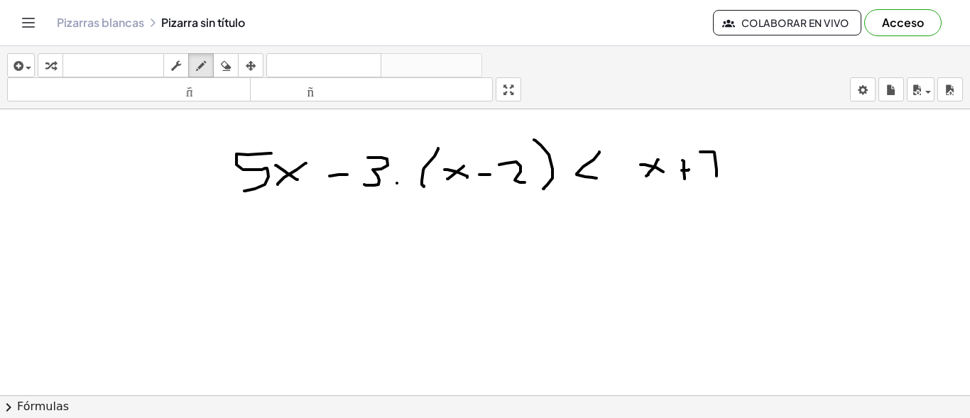
drag, startPoint x: 714, startPoint y: 152, endPoint x: 717, endPoint y: 176, distance: 24.3
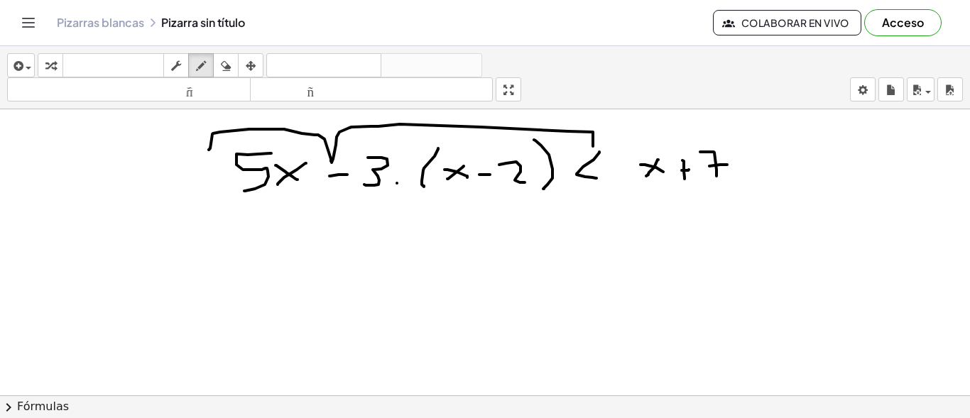
drag, startPoint x: 209, startPoint y: 150, endPoint x: 597, endPoint y: 148, distance: 388.5
drag, startPoint x: 614, startPoint y: 148, endPoint x: 749, endPoint y: 141, distance: 135.2
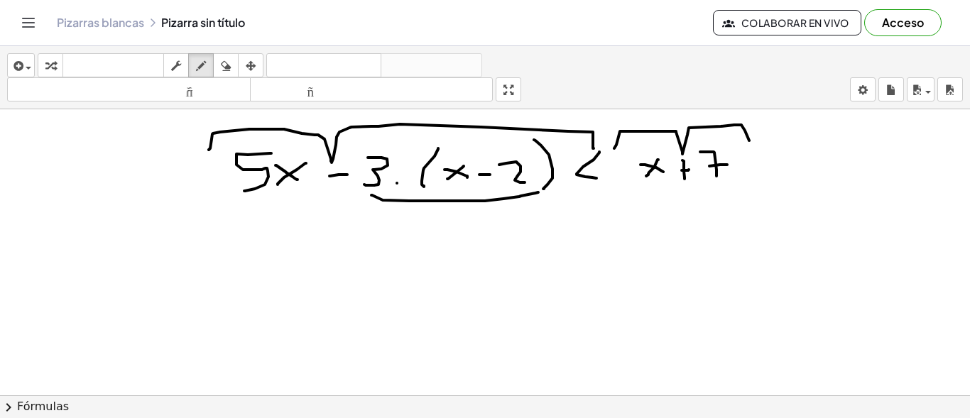
drag, startPoint x: 371, startPoint y: 195, endPoint x: 538, endPoint y: 192, distance: 166.9
drag, startPoint x: 359, startPoint y: 153, endPoint x: 372, endPoint y: 156, distance: 13.1
drag, startPoint x: 365, startPoint y: 155, endPoint x: 452, endPoint y: 149, distance: 87.5
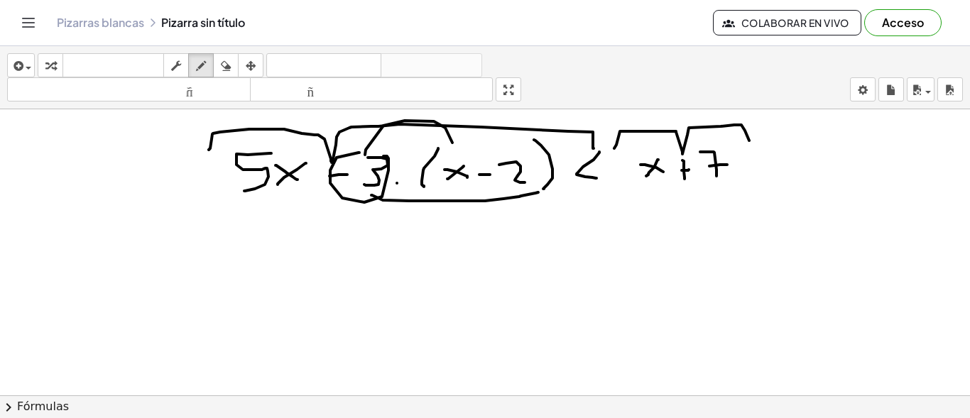
drag, startPoint x: 451, startPoint y: 151, endPoint x: 413, endPoint y: 158, distance: 39.1
drag, startPoint x: 370, startPoint y: 155, endPoint x: 496, endPoint y: 143, distance: 127.0
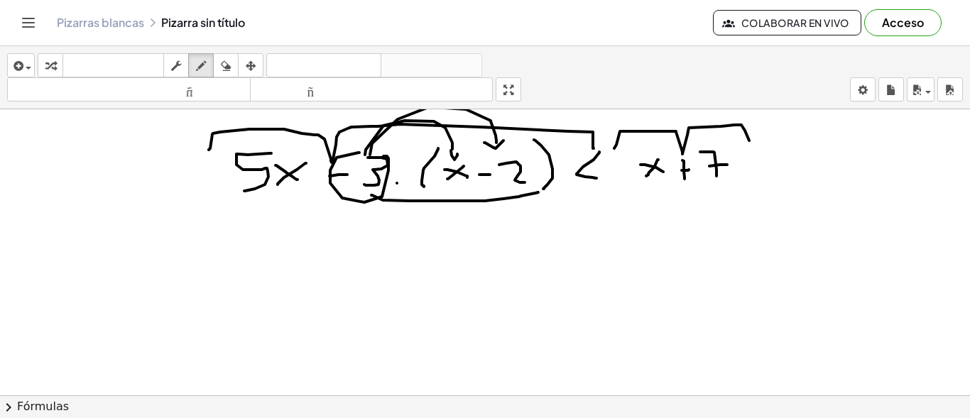
drag, startPoint x: 484, startPoint y: 143, endPoint x: 349, endPoint y: 371, distance: 265.6
drag, startPoint x: 256, startPoint y: 229, endPoint x: 249, endPoint y: 258, distance: 29.3
drag, startPoint x: 302, startPoint y: 237, endPoint x: 281, endPoint y: 257, distance: 29.1
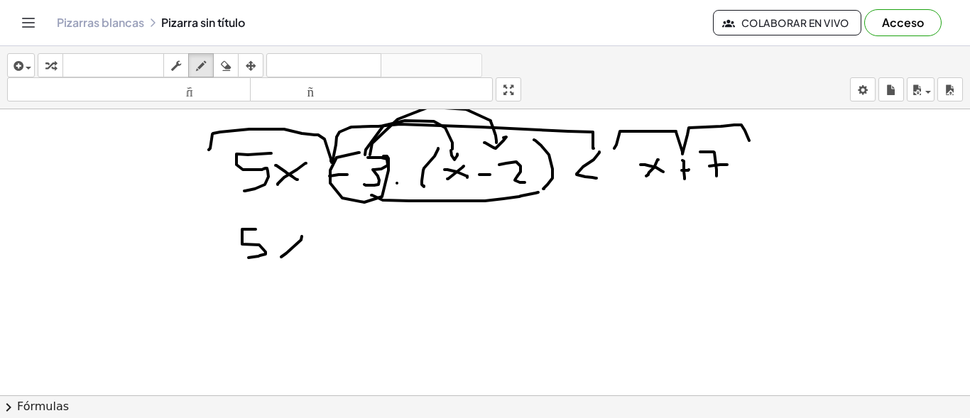
drag, startPoint x: 276, startPoint y: 240, endPoint x: 305, endPoint y: 264, distance: 37.8
drag, startPoint x: 330, startPoint y: 250, endPoint x: 337, endPoint y: 249, distance: 7.1
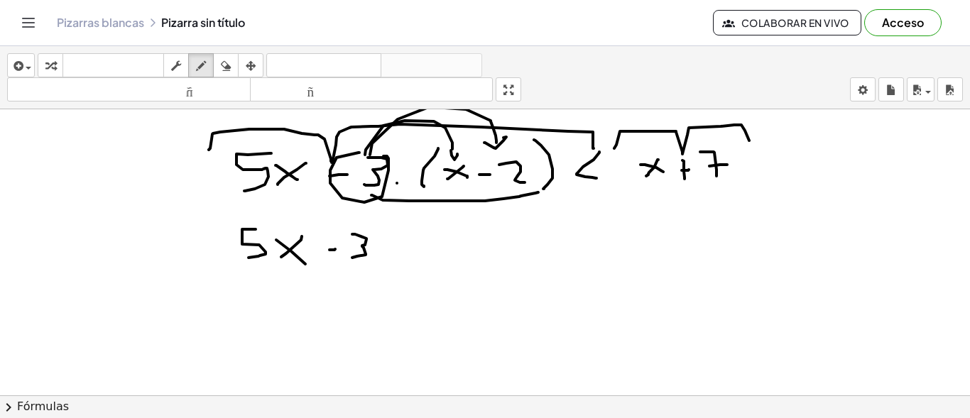
drag, startPoint x: 352, startPoint y: 234, endPoint x: 351, endPoint y: 258, distance: 23.5
drag, startPoint x: 395, startPoint y: 241, endPoint x: 381, endPoint y: 259, distance: 22.3
drag, startPoint x: 379, startPoint y: 248, endPoint x: 396, endPoint y: 256, distance: 18.1
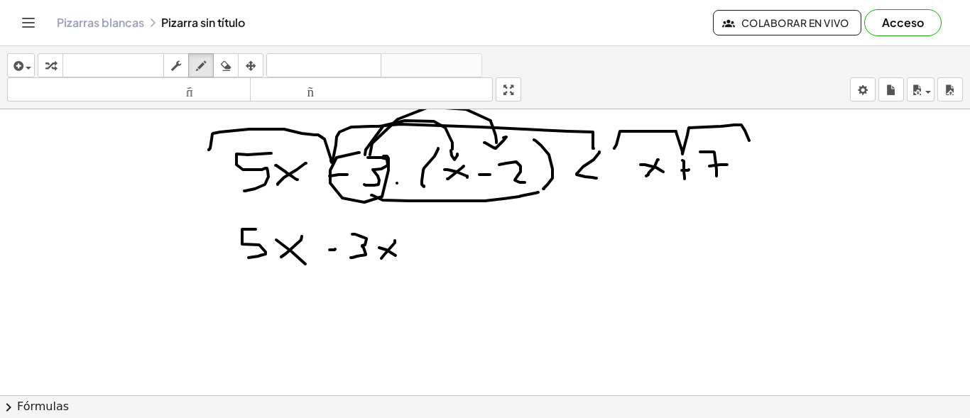
drag, startPoint x: 428, startPoint y: 251, endPoint x: 442, endPoint y: 251, distance: 14.2
drag, startPoint x: 437, startPoint y: 239, endPoint x: 434, endPoint y: 259, distance: 20.1
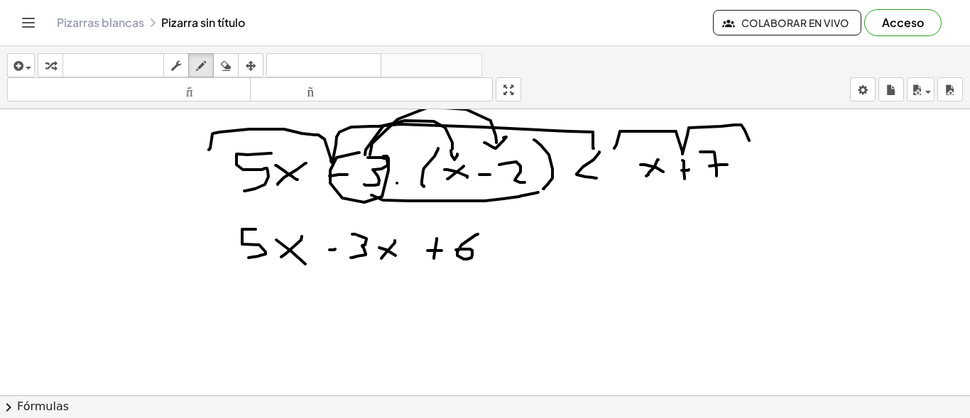
drag, startPoint x: 478, startPoint y: 234, endPoint x: 456, endPoint y: 250, distance: 27.0
drag, startPoint x: 562, startPoint y: 229, endPoint x: 575, endPoint y: 259, distance: 33.1
drag, startPoint x: 332, startPoint y: 267, endPoint x: 393, endPoint y: 269, distance: 61.1
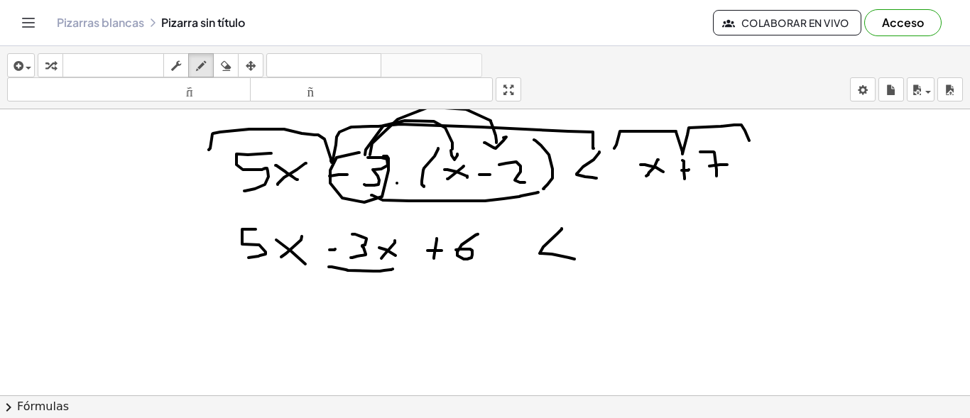
drag, startPoint x: 634, startPoint y: 242, endPoint x: 625, endPoint y: 270, distance: 29.0
drag, startPoint x: 614, startPoint y: 247, endPoint x: 640, endPoint y: 266, distance: 32.1
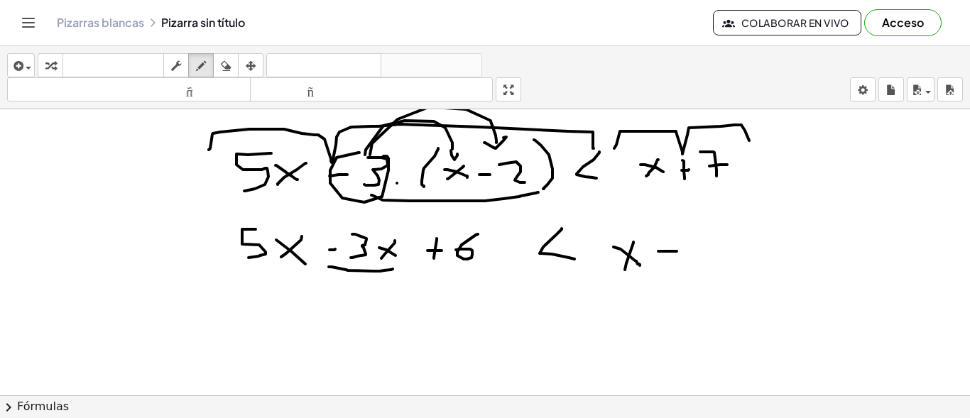
drag, startPoint x: 658, startPoint y: 251, endPoint x: 677, endPoint y: 251, distance: 18.5
drag, startPoint x: 705, startPoint y: 232, endPoint x: 720, endPoint y: 271, distance: 42.1
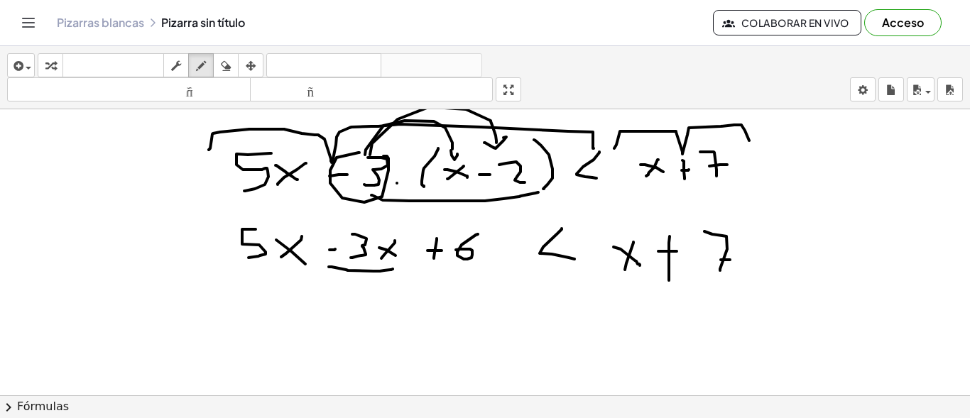
drag, startPoint x: 721, startPoint y: 260, endPoint x: 731, endPoint y: 260, distance: 9.9
drag, startPoint x: 588, startPoint y: 254, endPoint x: 599, endPoint y: 254, distance: 11.4
drag, startPoint x: 594, startPoint y: 245, endPoint x: 594, endPoint y: 267, distance: 22.0
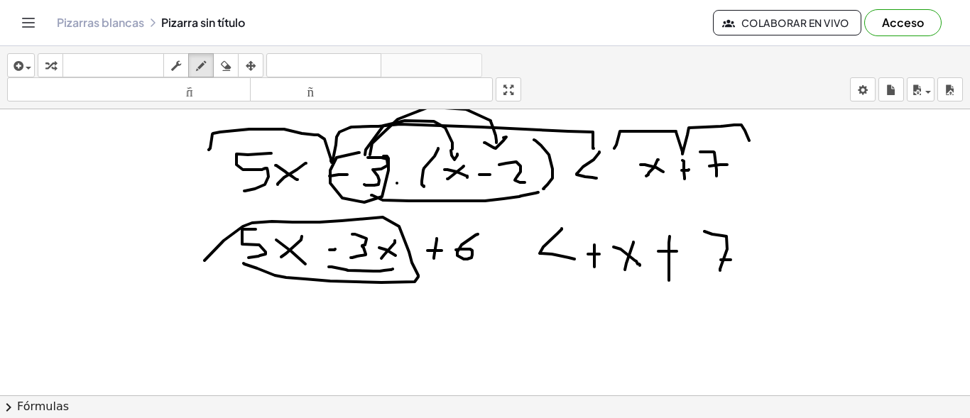
drag, startPoint x: 244, startPoint y: 264, endPoint x: 289, endPoint y: 257, distance: 45.9
drag, startPoint x: 289, startPoint y: 305, endPoint x: 277, endPoint y: 337, distance: 34.2
drag, startPoint x: 325, startPoint y: 316, endPoint x: 309, endPoint y: 335, distance: 24.7
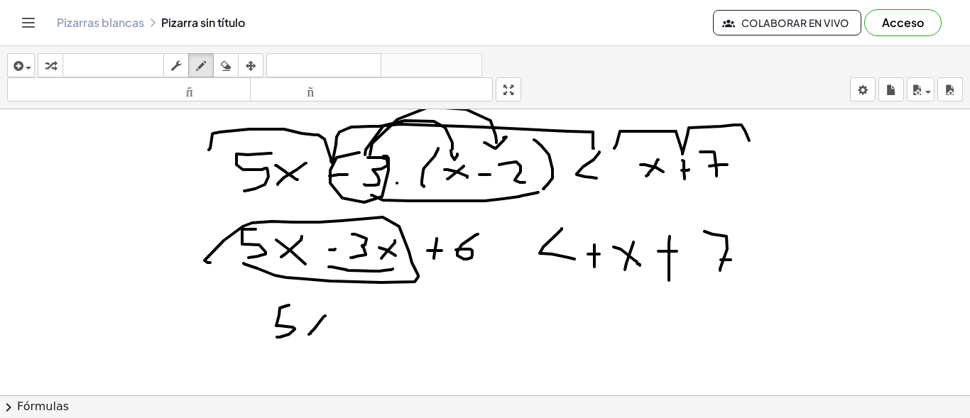
drag, startPoint x: 308, startPoint y: 317, endPoint x: 337, endPoint y: 330, distance: 30.9
drag, startPoint x: 340, startPoint y: 328, endPoint x: 354, endPoint y: 326, distance: 14.4
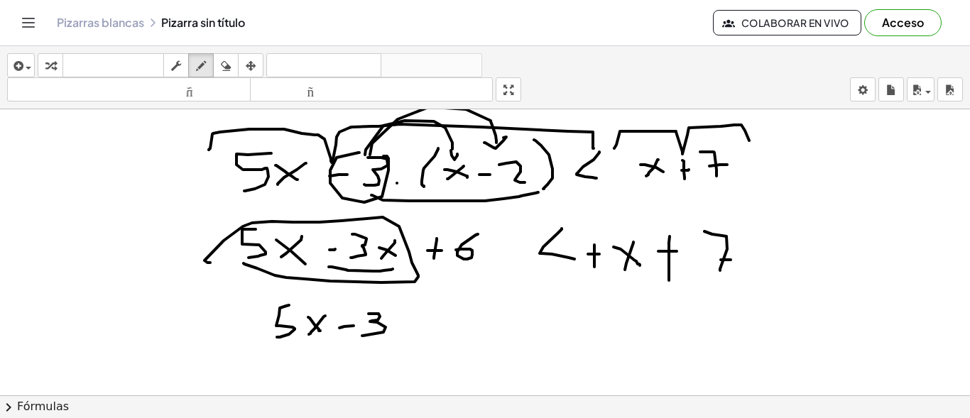
drag, startPoint x: 374, startPoint y: 314, endPoint x: 362, endPoint y: 336, distance: 25.1
drag, startPoint x: 410, startPoint y: 313, endPoint x: 390, endPoint y: 327, distance: 24.4
drag, startPoint x: 390, startPoint y: 313, endPoint x: 405, endPoint y: 330, distance: 22.7
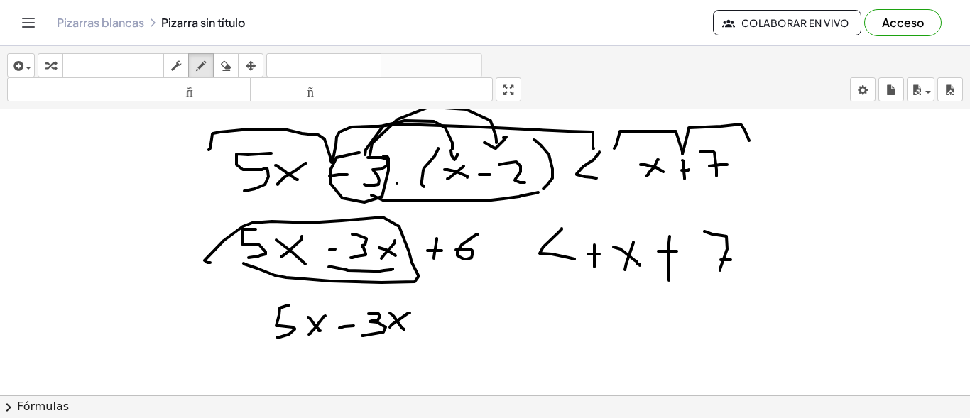
drag, startPoint x: 440, startPoint y: 326, endPoint x: 452, endPoint y: 326, distance: 12.1
drag, startPoint x: 620, startPoint y: 229, endPoint x: 636, endPoint y: 244, distance: 21.1
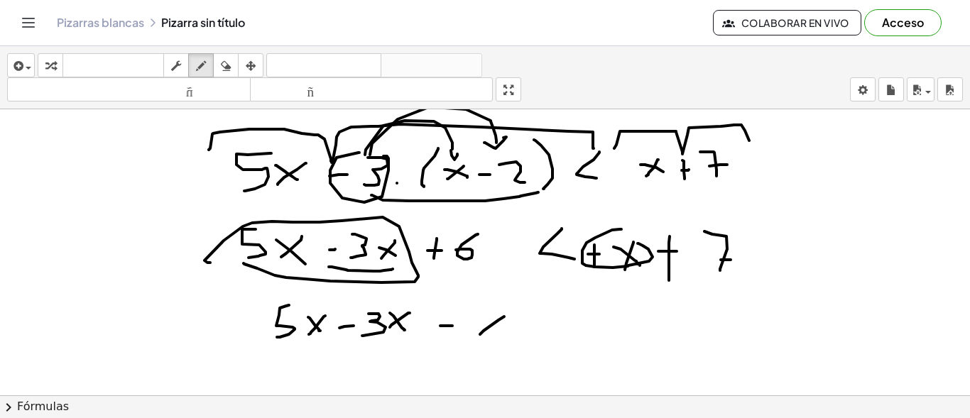
drag, startPoint x: 504, startPoint y: 317, endPoint x: 471, endPoint y: 326, distance: 34.6
drag, startPoint x: 478, startPoint y: 315, endPoint x: 522, endPoint y: 330, distance: 46.3
drag, startPoint x: 570, startPoint y: 304, endPoint x: 577, endPoint y: 329, distance: 25.9
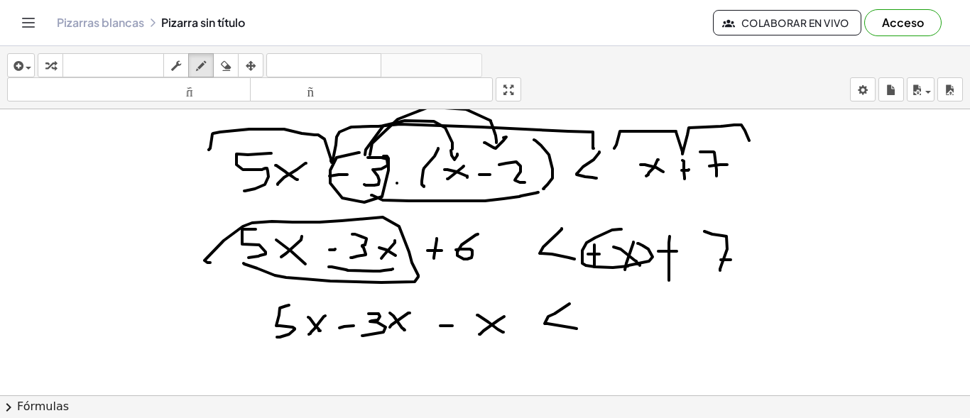
drag, startPoint x: 609, startPoint y: 300, endPoint x: 625, endPoint y: 332, distance: 35.3
drag, startPoint x: 620, startPoint y: 313, endPoint x: 628, endPoint y: 309, distance: 8.9
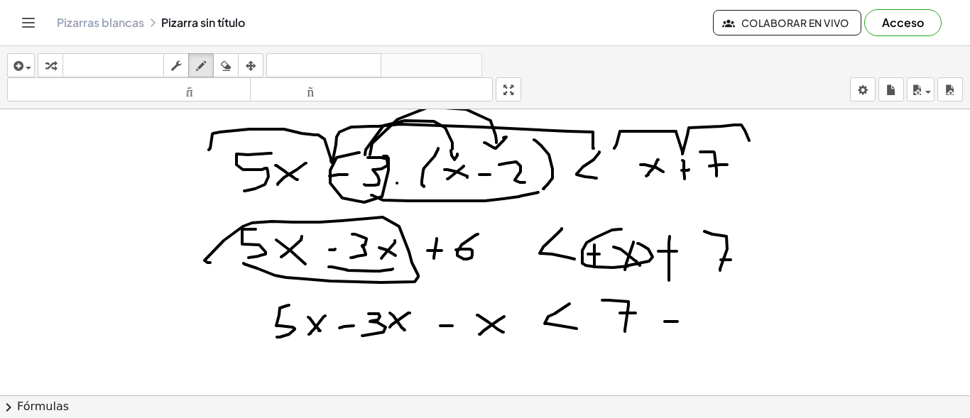
drag, startPoint x: 665, startPoint y: 322, endPoint x: 713, endPoint y: 310, distance: 49.8
drag, startPoint x: 707, startPoint y: 306, endPoint x: 705, endPoint y: 319, distance: 12.9
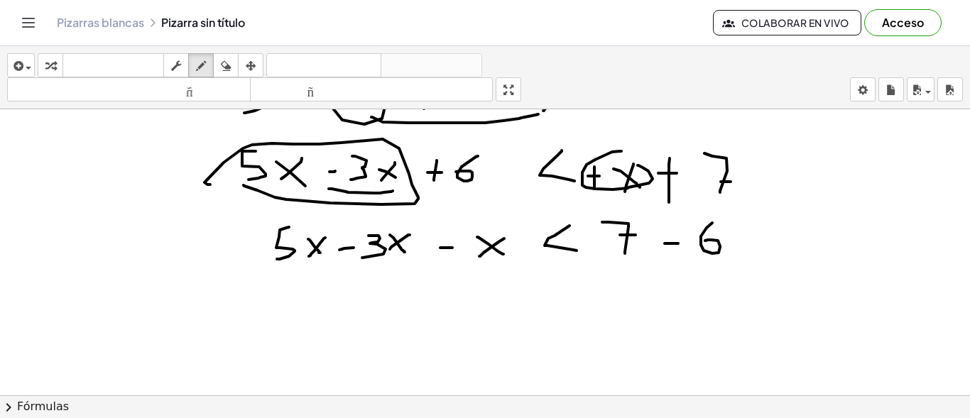
scroll to position [142, 0]
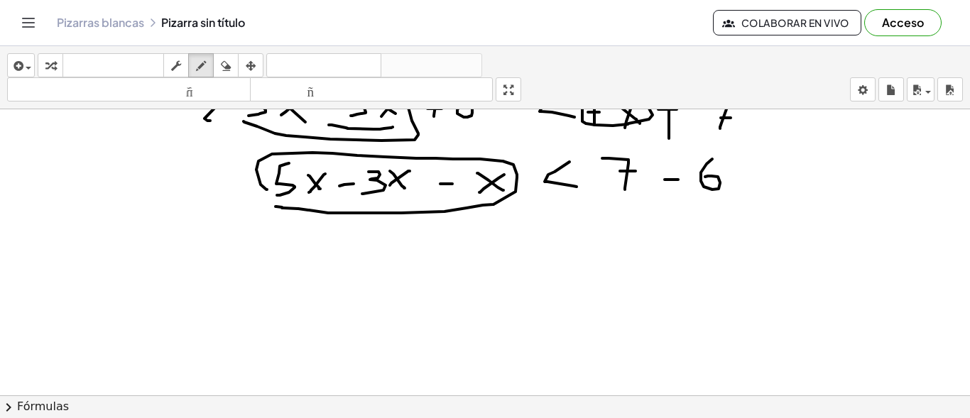
drag, startPoint x: 276, startPoint y: 207, endPoint x: 271, endPoint y: 192, distance: 14.8
click at [271, 192] on div at bounding box center [485, 309] width 970 height 685
drag, startPoint x: 398, startPoint y: 254, endPoint x: 410, endPoint y: 273, distance: 21.7
click at [410, 273] on div at bounding box center [485, 309] width 970 height 685
drag, startPoint x: 450, startPoint y: 245, endPoint x: 442, endPoint y: 268, distance: 24.9
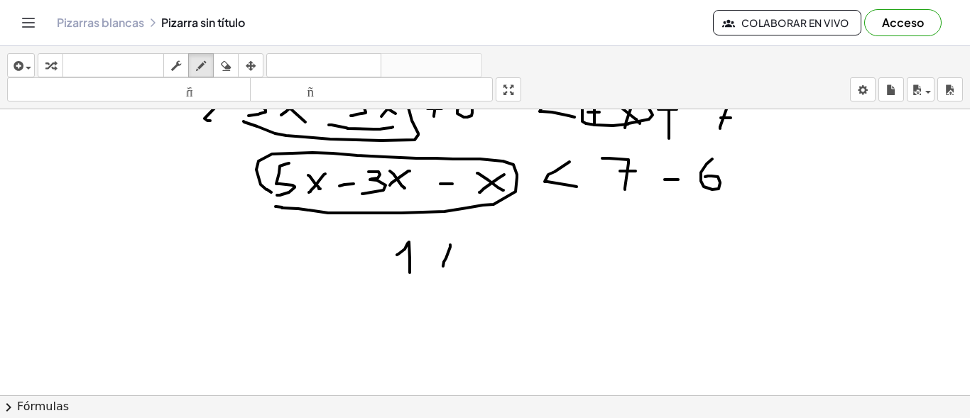
click at [442, 268] on div at bounding box center [485, 309] width 970 height 685
drag, startPoint x: 440, startPoint y: 251, endPoint x: 458, endPoint y: 266, distance: 23.7
click at [455, 266] on div at bounding box center [485, 309] width 970 height 685
drag, startPoint x: 557, startPoint y: 237, endPoint x: 545, endPoint y: 266, distance: 31.3
click at [545, 266] on div at bounding box center [485, 309] width 970 height 685
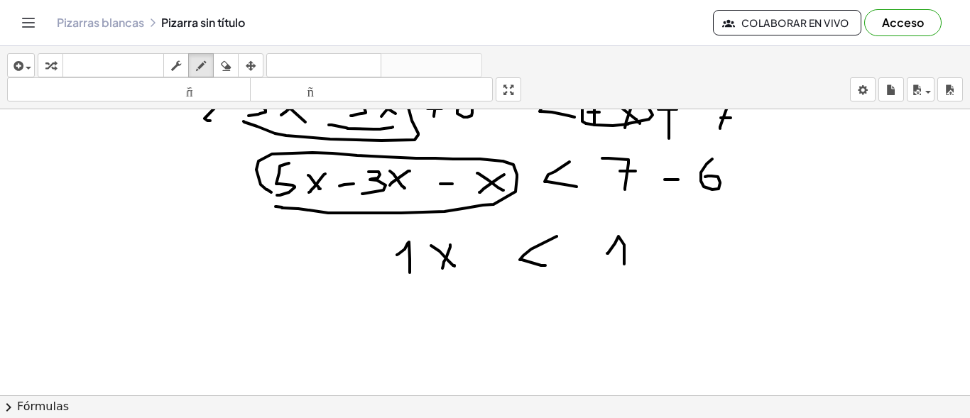
drag, startPoint x: 615, startPoint y: 244, endPoint x: 624, endPoint y: 264, distance: 22.6
click at [624, 264] on div at bounding box center [485, 309] width 970 height 685
click at [427, 270] on div at bounding box center [485, 309] width 970 height 685
drag
click at [452, 334] on div at bounding box center [485, 309] width 970 height 685
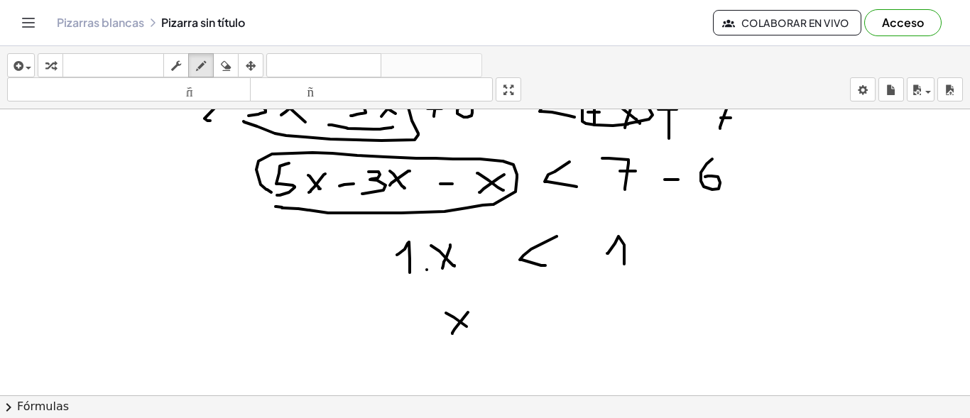
click at [468, 327] on div at bounding box center [485, 309] width 970 height 685
drag, startPoint x: 537, startPoint y: 303, endPoint x: 541, endPoint y: 325, distance: 22.3
click at [541, 325] on div at bounding box center [485, 309] width 970 height 685
click at [596, 322] on div at bounding box center [485, 309] width 970 height 685
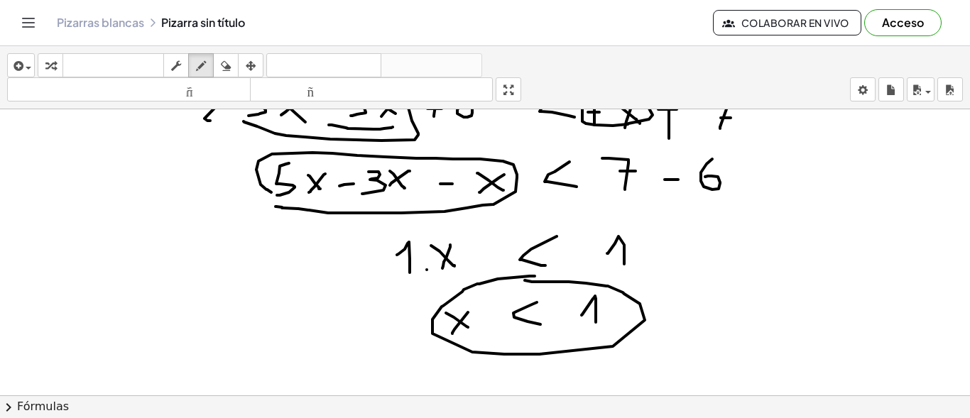
drag, startPoint x: 535, startPoint y: 276, endPoint x: 525, endPoint y: 281, distance: 10.8
click at [525, 281] on div at bounding box center [485, 309] width 970 height 685
click at [766, 232] on div at bounding box center [485, 309] width 970 height 685
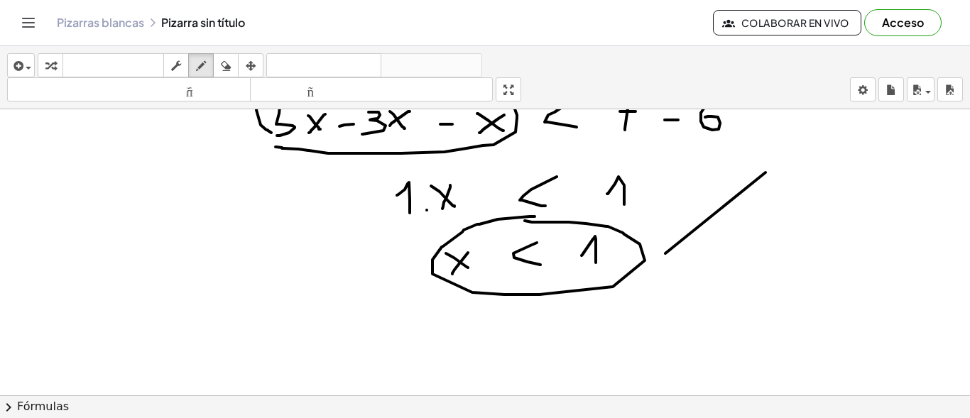
scroll to position [213, 0]
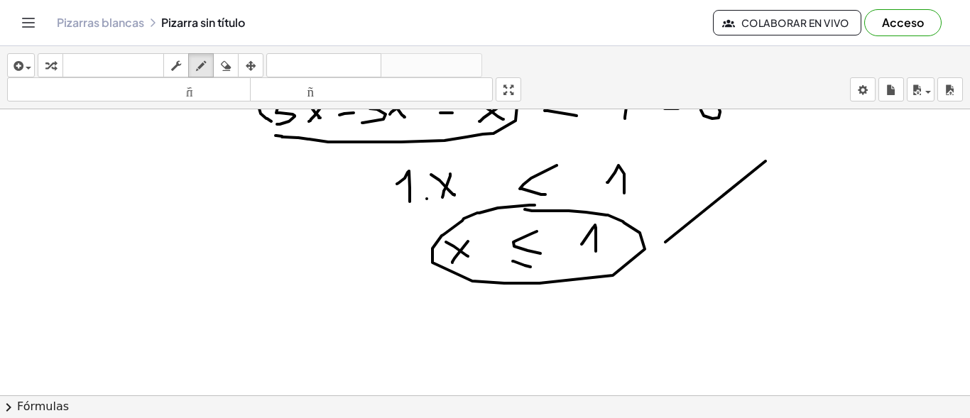
drag, startPoint x: 513, startPoint y: 261, endPoint x: 531, endPoint y: 267, distance: 18.6
click at [531, 267] on div at bounding box center [485, 238] width 970 height 685
click at [219, 67] on div "button" at bounding box center [226, 65] width 18 height 17
click at [508, 259] on div at bounding box center [485, 238] width 970 height 685
click at [528, 239] on div at bounding box center [485, 238] width 970 height 685
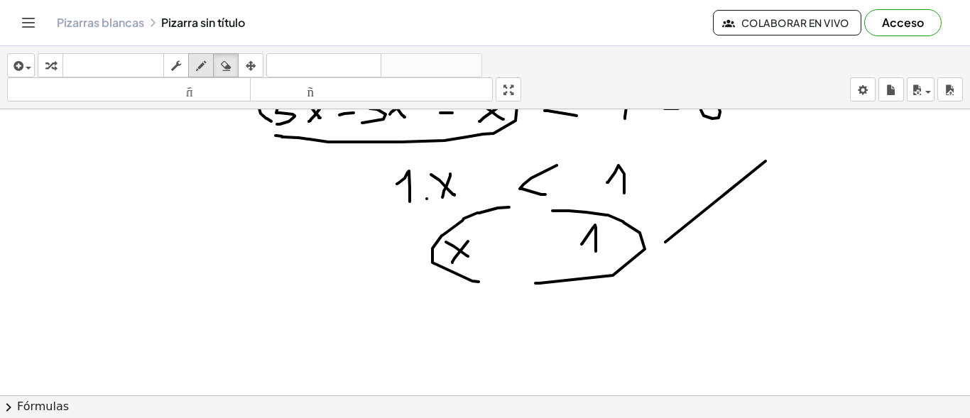
click at [205, 65] on icon "button" at bounding box center [201, 66] width 10 height 17
drag, startPoint x: 527, startPoint y: 237, endPoint x: 532, endPoint y: 257, distance: 20.5
click at [532, 257] on div at bounding box center [485, 238] width 970 height 685
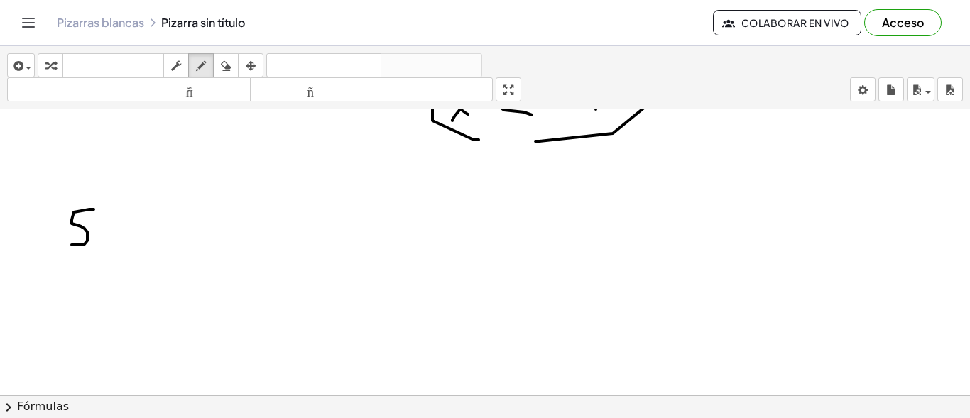
drag, startPoint x: 94, startPoint y: 210, endPoint x: 72, endPoint y: 245, distance: 41.8
click at [72, 245] on div at bounding box center [485, 96] width 970 height 685
click at [125, 224] on div at bounding box center [485, 96] width 970 height 685
drag, startPoint x: 156, startPoint y: 222, endPoint x: 159, endPoint y: 248, distance: 26.5
click at [159, 248] on div at bounding box center [485, 96] width 970 height 685
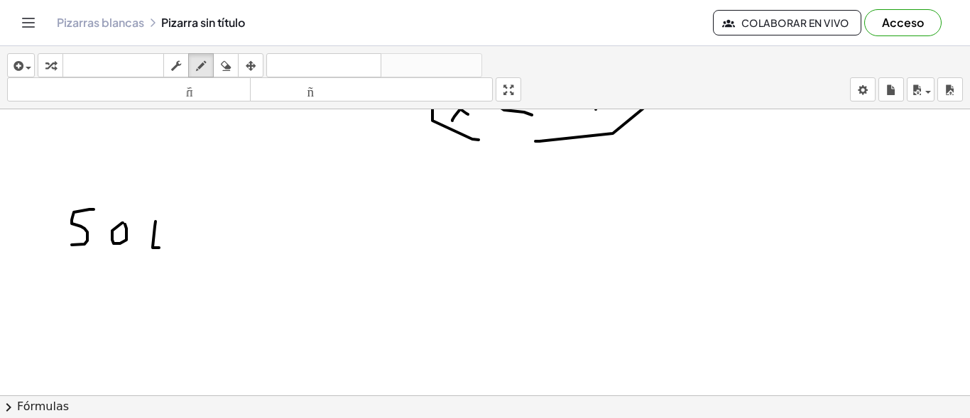
drag, startPoint x: 188, startPoint y: 246, endPoint x: 188, endPoint y: 239, distance: 7.8
click at [188, 246] on div at bounding box center [485, 96] width 970 height 685
click at [188, 228] on div at bounding box center [485, 96] width 970 height 685
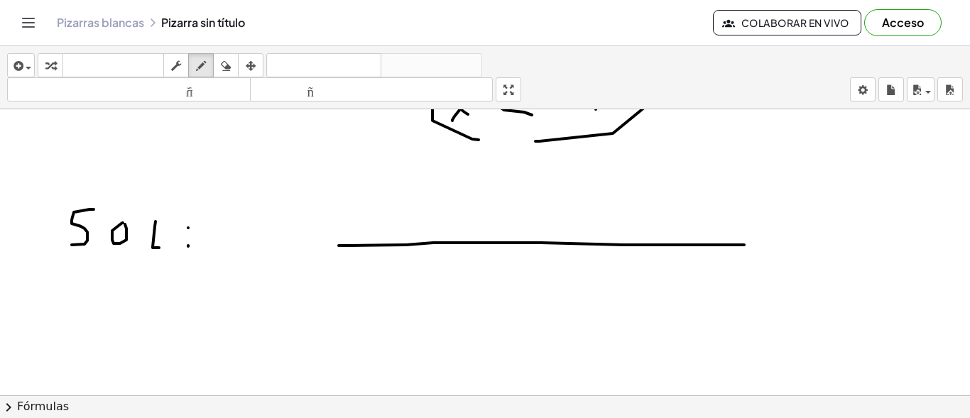
drag, startPoint x: 339, startPoint y: 246, endPoint x: 744, endPoint y: 245, distance: 405.6
click at [744, 245] on div at bounding box center [485, 96] width 970 height 685
drag, startPoint x: 745, startPoint y: 238, endPoint x: 749, endPoint y: 255, distance: 17.4
click at [749, 255] on div at bounding box center [485, 96] width 970 height 685
drag, startPoint x: 333, startPoint y: 237, endPoint x: 330, endPoint y: 250, distance: 14.0
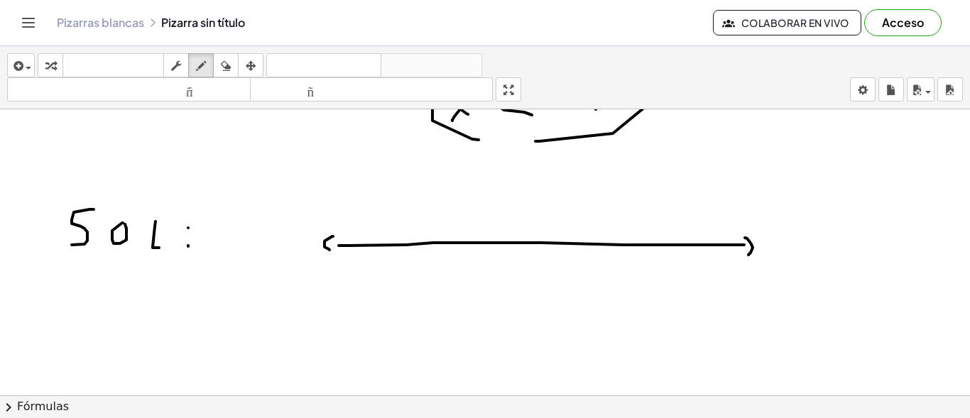
click at [330, 250] on div at bounding box center [485, 96] width 970 height 685
drag, startPoint x: 303, startPoint y: 283, endPoint x: 313, endPoint y: 283, distance: 10.0
click at [313, 283] on div at bounding box center [485, 96] width 970 height 685
click at [313, 273] on div at bounding box center [485, 96] width 970 height 685
drag, startPoint x: 771, startPoint y: 291, endPoint x: 783, endPoint y: 289, distance: 13.0
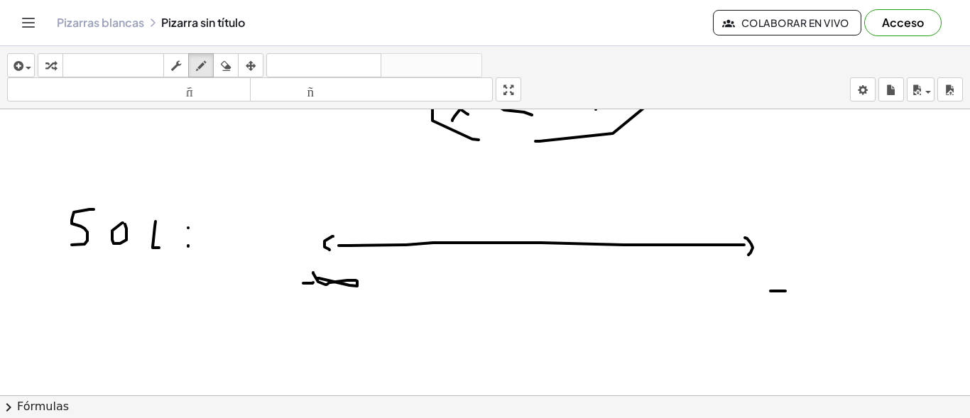
click at [785, 291] on div at bounding box center [485, 96] width 970 height 685
drag, startPoint x: 779, startPoint y: 286, endPoint x: 779, endPoint y: 301, distance: 14.9
click at [779, 301] on div at bounding box center [485, 96] width 970 height 685
click at [744, 293] on div at bounding box center [485, 96] width 970 height 685
drag, startPoint x: 523, startPoint y: 234, endPoint x: 519, endPoint y: 259, distance: 25.2
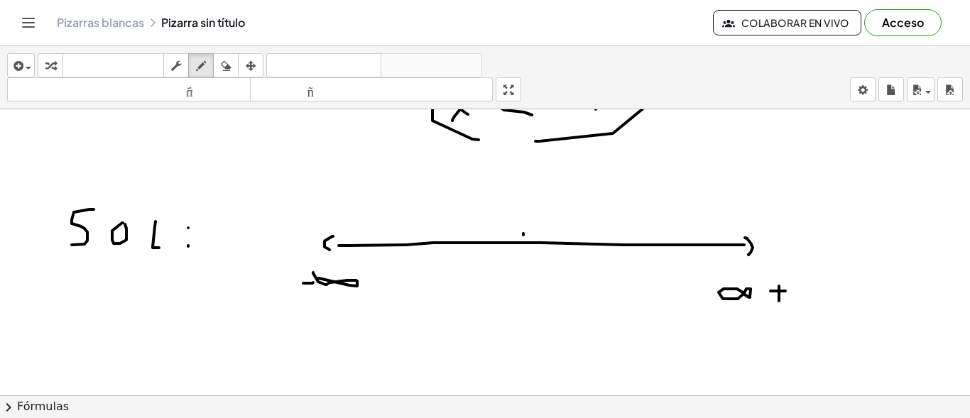
click at [521, 252] on div at bounding box center [485, 96] width 970 height 685
click at [518, 268] on div at bounding box center [485, 96] width 970 height 685
drag, startPoint x: 591, startPoint y: 237, endPoint x: 591, endPoint y: 249, distance: 12.1
click at [591, 249] on div at bounding box center [485, 96] width 970 height 685
drag, startPoint x: 588, startPoint y: 263, endPoint x: 592, endPoint y: 273, distance: 10.8
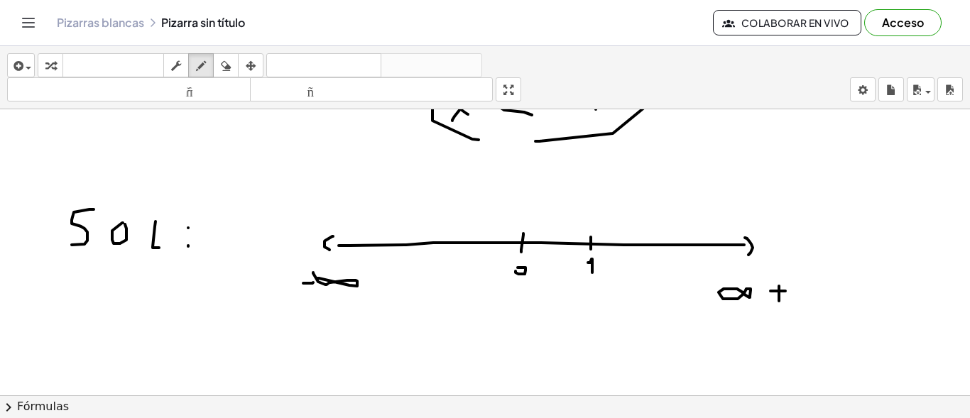
click at [592, 273] on div at bounding box center [485, 96] width 970 height 685
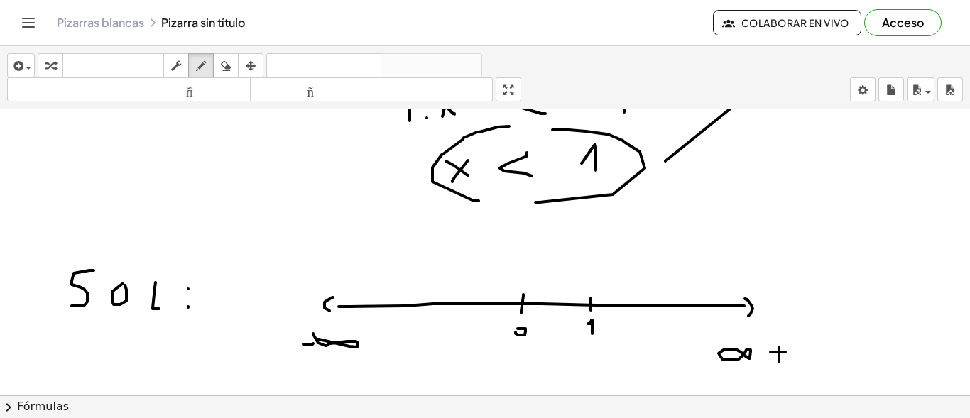
scroll to position [284, 0]
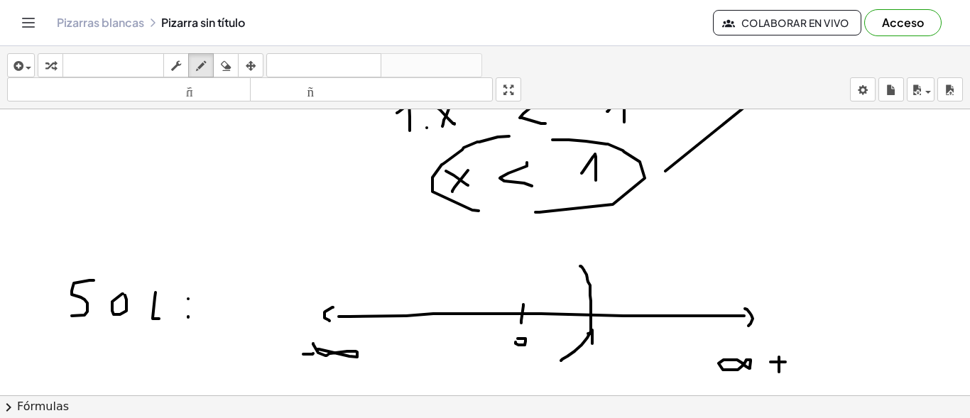
drag, startPoint x: 580, startPoint y: 266, endPoint x: 561, endPoint y: 361, distance: 96.4
click at [561, 361] on div at bounding box center [485, 167] width 970 height 685
drag, startPoint x: 415, startPoint y: 302, endPoint x: 430, endPoint y: 328, distance: 30.2
click at [416, 335] on div at bounding box center [485, 167] width 970 height 685
drag, startPoint x: 450, startPoint y: 278, endPoint x: 452, endPoint y: 320, distance: 42.0
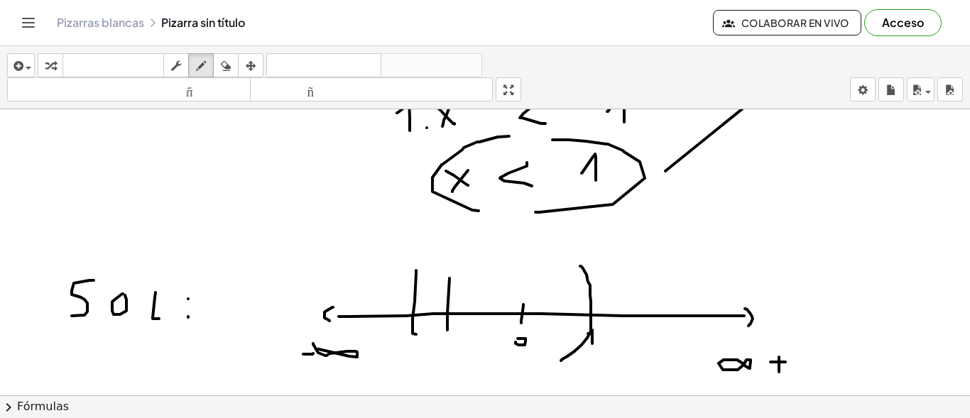
click at [447, 333] on div at bounding box center [485, 167] width 970 height 685
drag, startPoint x: 487, startPoint y: 287, endPoint x: 580, endPoint y: 303, distance: 93.8
click at [488, 332] on div at bounding box center [485, 167] width 970 height 685
drag, startPoint x: 358, startPoint y: 328, endPoint x: 424, endPoint y: 328, distance: 66.1
click at [435, 281] on div at bounding box center [485, 167] width 970 height 685
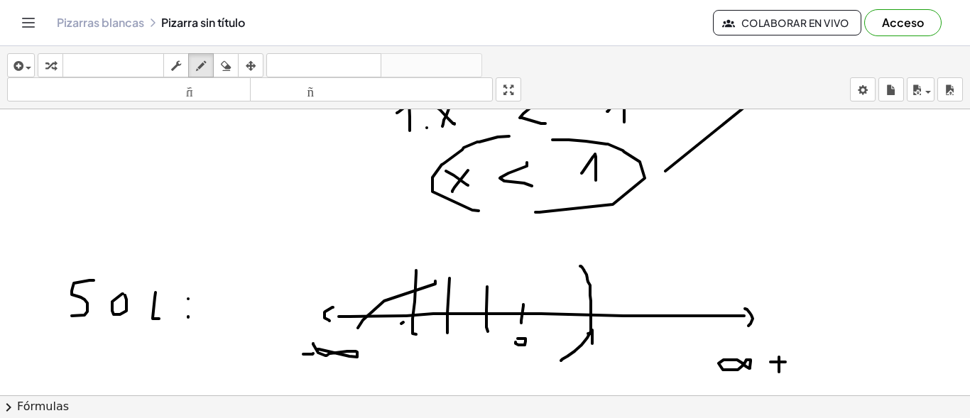
drag, startPoint x: 401, startPoint y: 324, endPoint x: 454, endPoint y: 284, distance: 65.9
click at [454, 284] on div at bounding box center [485, 167] width 970 height 685
drag, startPoint x: 448, startPoint y: 307, endPoint x: 482, endPoint y: 328, distance: 40.2
click at [483, 270] on div at bounding box center [485, 167] width 970 height 685
drag, startPoint x: 481, startPoint y: 334, endPoint x: 519, endPoint y: 340, distance: 38.8
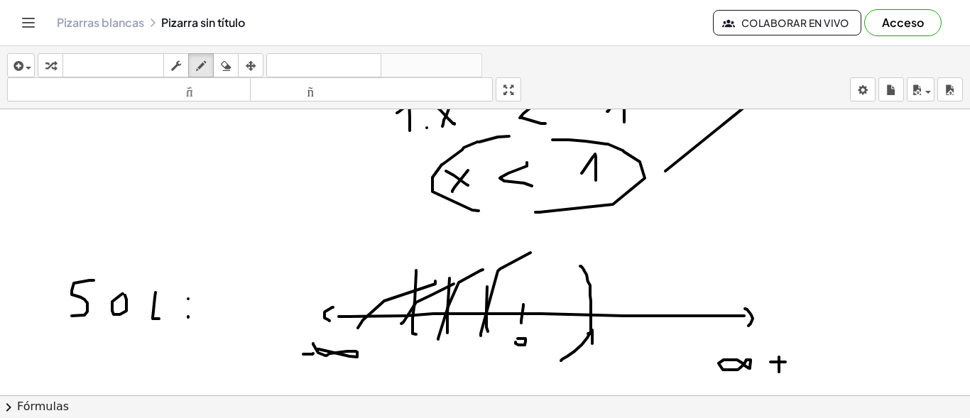
click at [531, 254] on div at bounding box center [485, 167] width 970 height 685
drag, startPoint x: 516, startPoint y: 320, endPoint x: 538, endPoint y: 286, distance: 40.6
click at [538, 286] on div at bounding box center [485, 167] width 970 height 685
drag, startPoint x: 548, startPoint y: 298, endPoint x: 554, endPoint y: 289, distance: 11.2
click at [554, 289] on div at bounding box center [485, 167] width 970 height 685
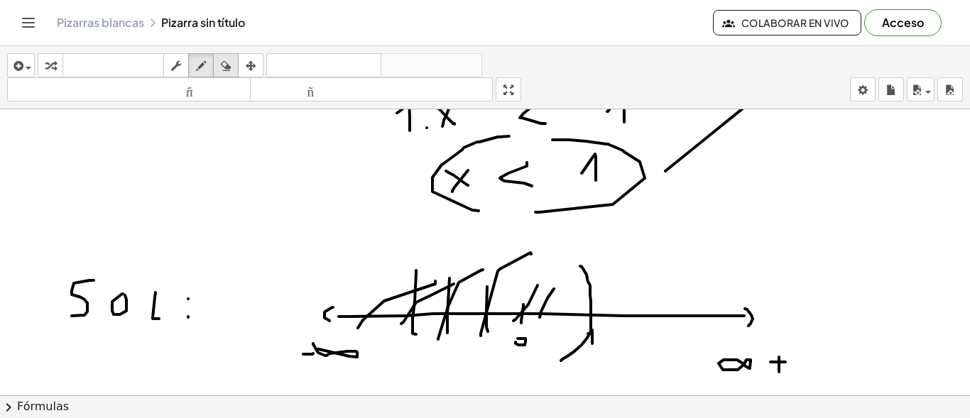
click at [222, 68] on icon "button" at bounding box center [226, 66] width 10 height 17
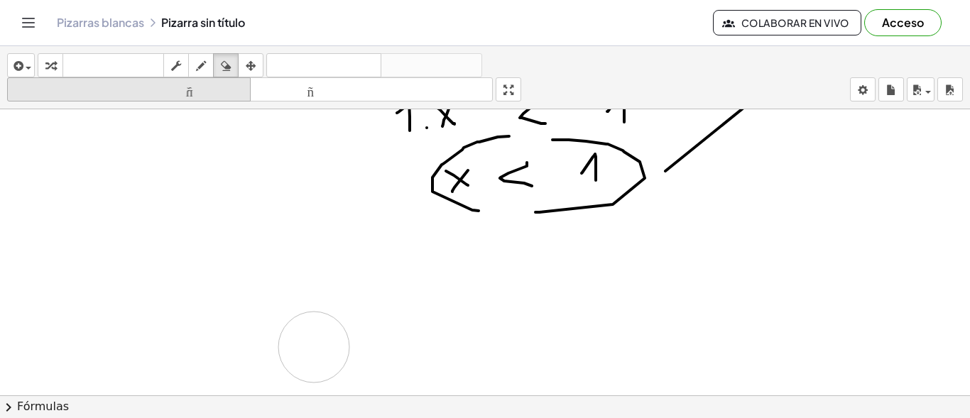
drag, startPoint x: 50, startPoint y: 309, endPoint x: 132, endPoint y: 83, distance: 240.2
click at [308, 347] on div at bounding box center [485, 167] width 970 height 685
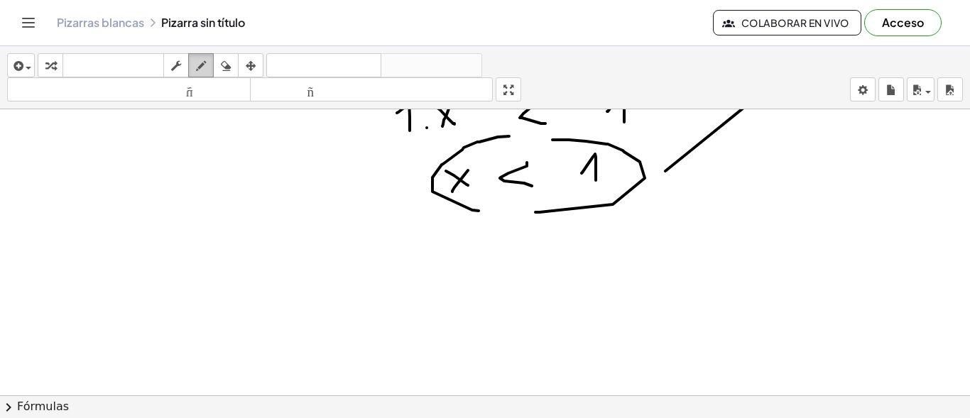
click at [201, 73] on icon "button" at bounding box center [201, 66] width 10 height 17
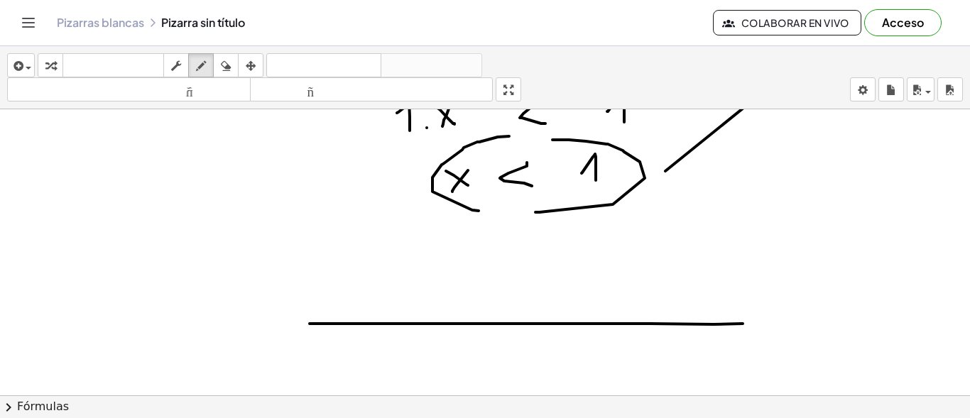
drag, startPoint x: 310, startPoint y: 324, endPoint x: 743, endPoint y: 324, distance: 433.3
click at [743, 324] on div at bounding box center [485, 167] width 970 height 685
drag, startPoint x: 744, startPoint y: 316, endPoint x: 746, endPoint y: 332, distance: 16.5
click at [746, 332] on div at bounding box center [485, 167] width 970 height 685
drag, startPoint x: 309, startPoint y: 320, endPoint x: 302, endPoint y: 330, distance: 12.8
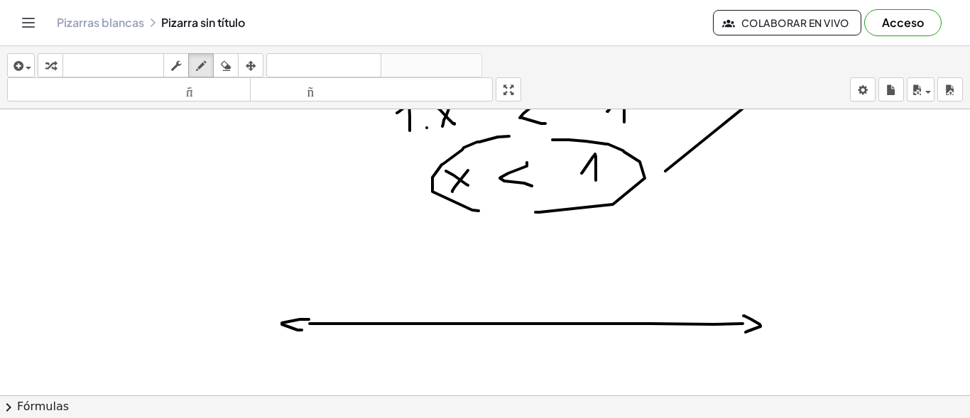
click at [302, 330] on div at bounding box center [485, 167] width 970 height 685
drag, startPoint x: 509, startPoint y: 316, endPoint x: 487, endPoint y: 354, distance: 44.2
click at [505, 328] on div at bounding box center [485, 167] width 970 height 685
drag, startPoint x: 499, startPoint y: 347, endPoint x: 529, endPoint y: 359, distance: 32.8
click at [496, 342] on div at bounding box center [485, 167] width 970 height 685
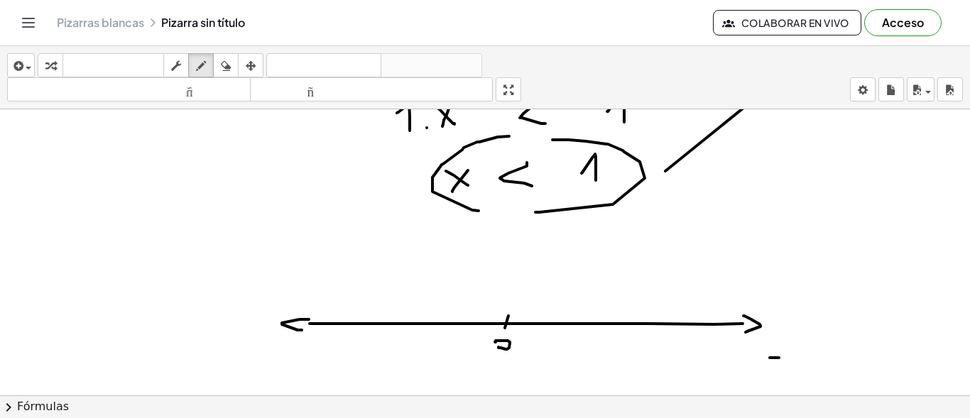
drag, startPoint x: 770, startPoint y: 358, endPoint x: 779, endPoint y: 358, distance: 9.2
click at [779, 358] on div at bounding box center [485, 167] width 970 height 685
drag, startPoint x: 776, startPoint y: 350, endPoint x: 776, endPoint y: 362, distance: 12.1
click at [776, 362] on div at bounding box center [485, 167] width 970 height 685
drag, startPoint x: 752, startPoint y: 359, endPoint x: 736, endPoint y: 376, distance: 24.1
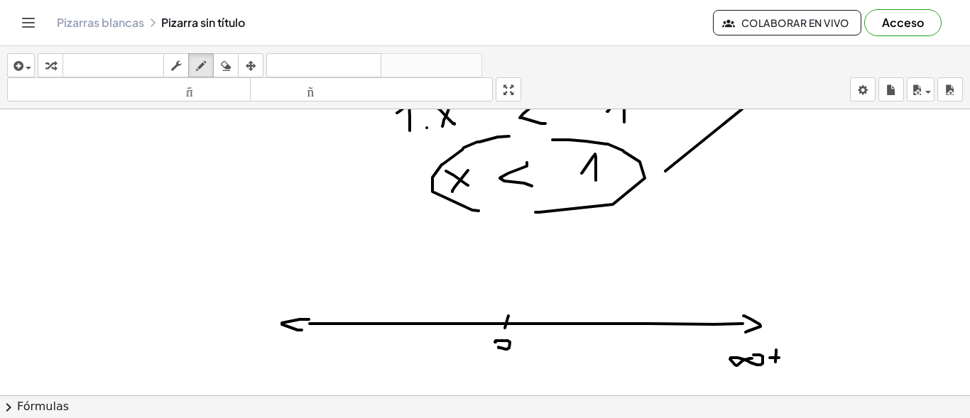
click at [753, 356] on div at bounding box center [485, 167] width 970 height 685
drag, startPoint x: 257, startPoint y: 354, endPoint x: 272, endPoint y: 354, distance: 14.9
click at [267, 354] on div at bounding box center [485, 167] width 970 height 685
drag, startPoint x: 286, startPoint y: 354, endPoint x: 331, endPoint y: 332, distance: 50.8
click at [282, 355] on div at bounding box center [485, 167] width 970 height 685
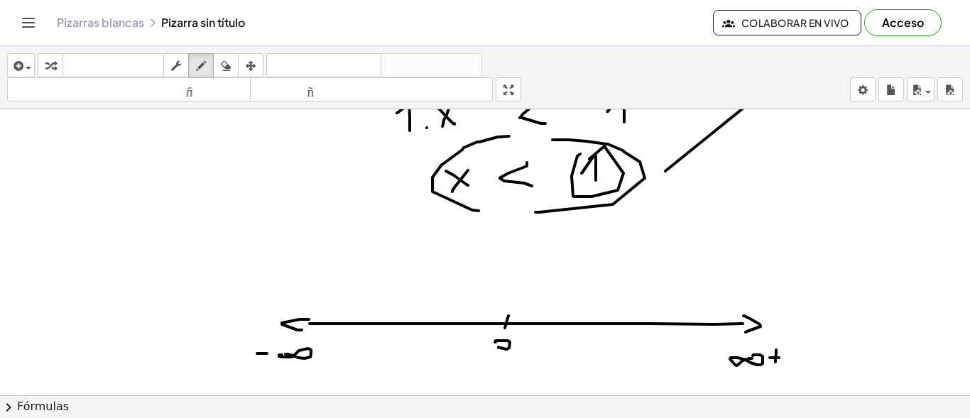
drag, startPoint x: 573, startPoint y: 196, endPoint x: 590, endPoint y: 159, distance: 40.4
click at [590, 159] on div at bounding box center [485, 167] width 970 height 685
drag, startPoint x: 585, startPoint y: 318, endPoint x: 585, endPoint y: 327, distance: 9.2
click at [585, 327] on div at bounding box center [485, 167] width 970 height 685
drag, startPoint x: 590, startPoint y: 339, endPoint x: 590, endPoint y: 352, distance: 12.8
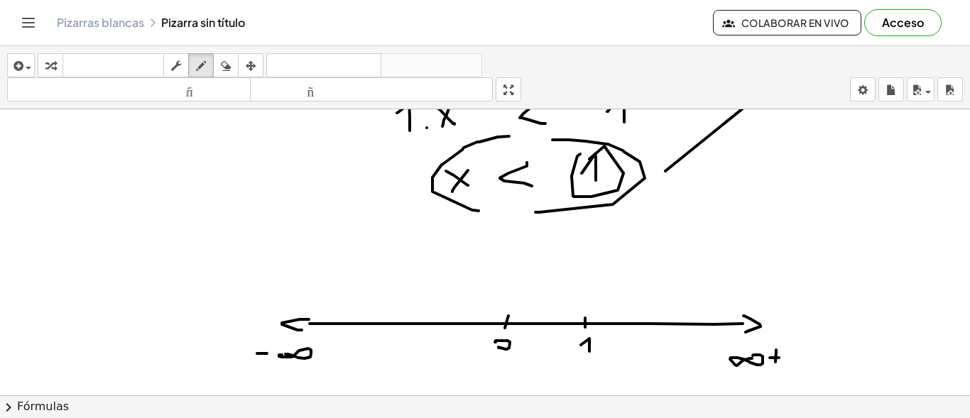
click at [590, 352] on div at bounding box center [485, 167] width 970 height 685
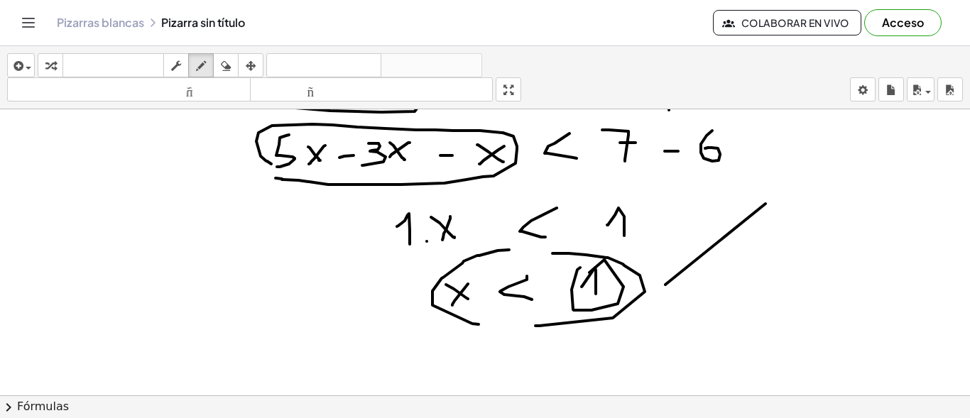
scroll to position [142, 0]
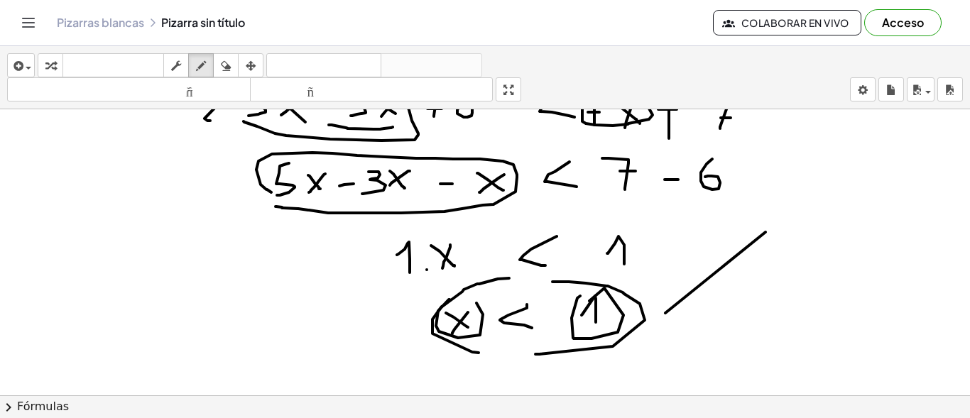
drag, startPoint x: 438, startPoint y: 311, endPoint x: 477, endPoint y: 303, distance: 39.1
click at [477, 303] on div at bounding box center [485, 309] width 970 height 685
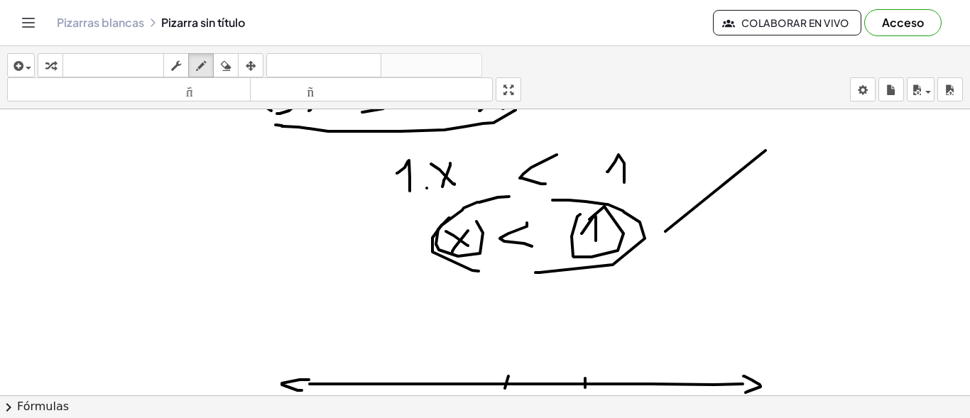
scroll to position [284, 0]
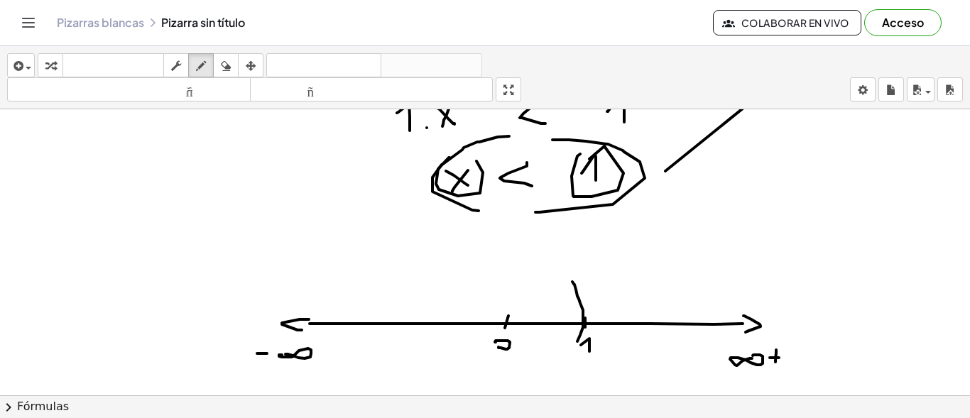
drag, startPoint x: 574, startPoint y: 284, endPoint x: 577, endPoint y: 342, distance: 58.3
click at [577, 342] on div at bounding box center [485, 167] width 970 height 685
drag, startPoint x: 340, startPoint y: 317, endPoint x: 369, endPoint y: 315, distance: 29.9
click at [380, 281] on div at bounding box center [485, 167] width 970 height 685
drag, startPoint x: 363, startPoint y: 334, endPoint x: 404, endPoint y: 327, distance: 41.8
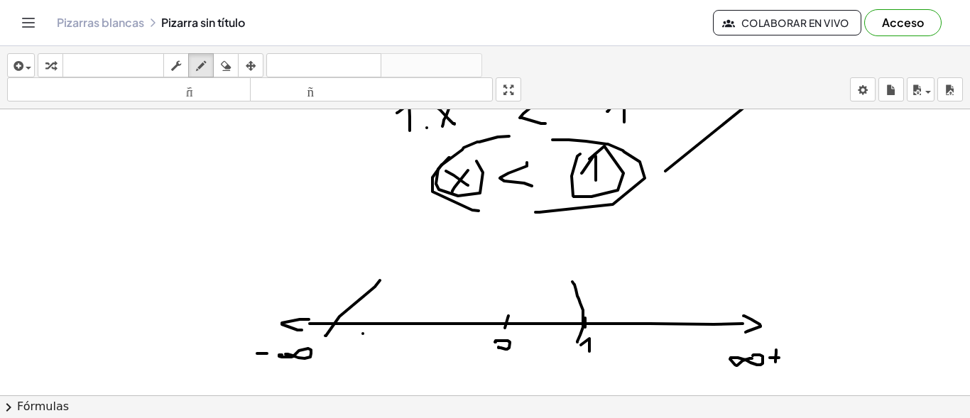
click at [423, 290] on div at bounding box center [485, 167] width 970 height 685
drag, startPoint x: 444, startPoint y: 308, endPoint x: 442, endPoint y: 332, distance: 24.9
click at [442, 305] on div at bounding box center [485, 167] width 970 height 685
drag, startPoint x: 489, startPoint y: 308, endPoint x: 523, endPoint y: 286, distance: 40.2
click at [523, 286] on div at bounding box center [485, 167] width 970 height 685
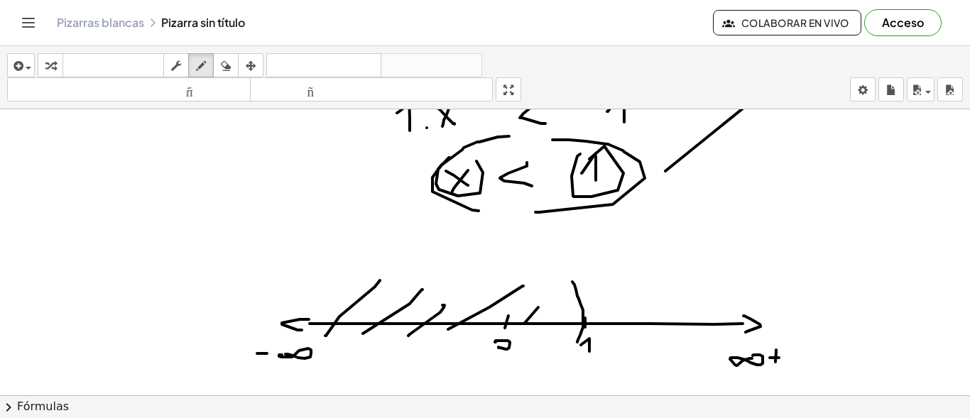
click at [541, 303] on div at bounding box center [485, 167] width 970 height 685
drag, startPoint x: 549, startPoint y: 315, endPoint x: 565, endPoint y: 312, distance: 16.7
click at [560, 305] on div at bounding box center [485, 167] width 970 height 685
click at [577, 326] on div at bounding box center [485, 167] width 970 height 685
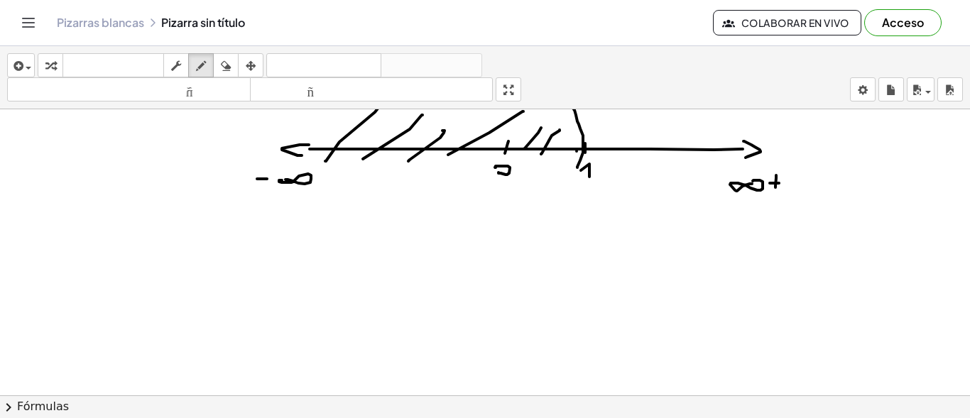
scroll to position [469, 0]
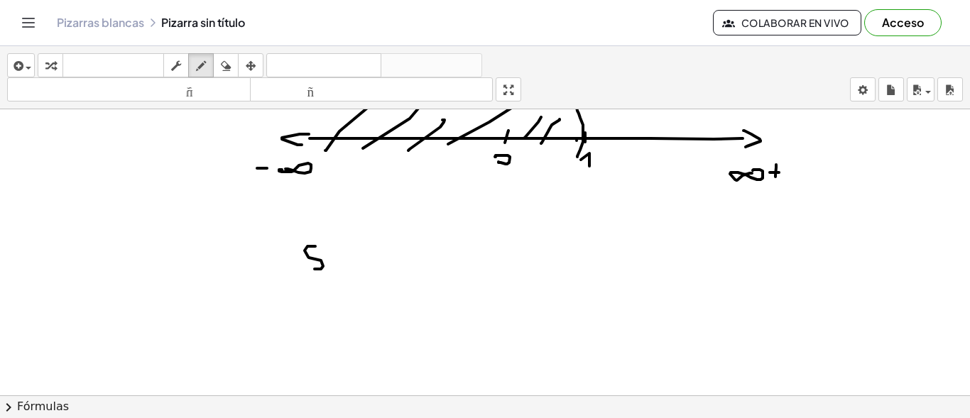
drag, startPoint x: 315, startPoint y: 246, endPoint x: 308, endPoint y: 271, distance: 25.2
click at [309, 271] on div at bounding box center [485, 69] width 970 height 859
drag, startPoint x: 338, startPoint y: 262, endPoint x: 343, endPoint y: 256, distance: 8.1
click at [343, 256] on div at bounding box center [485, 69] width 970 height 859
drag, startPoint x: 369, startPoint y: 251, endPoint x: 385, endPoint y: 264, distance: 20.2
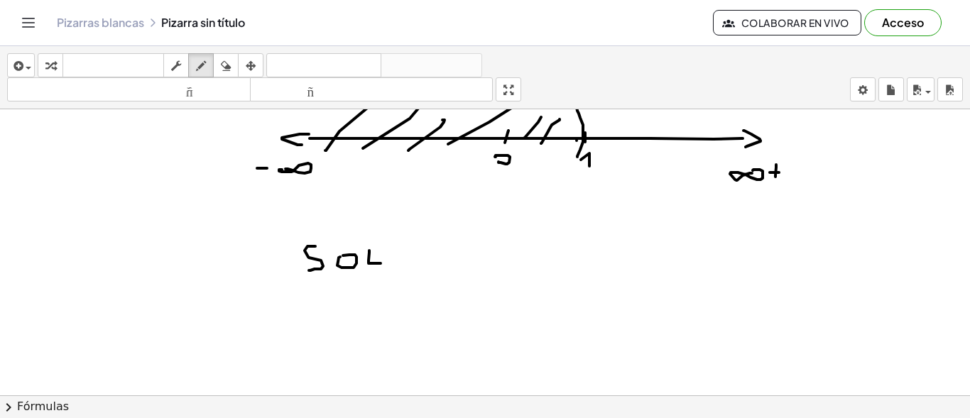
click at [385, 264] on div at bounding box center [485, 69] width 970 height 859
click at [392, 265] on div at bounding box center [485, 69] width 970 height 859
click at [390, 249] on div at bounding box center [485, 69] width 970 height 859
drag, startPoint x: 439, startPoint y: 235, endPoint x: 433, endPoint y: 277, distance: 42.3
click at [433, 277] on div at bounding box center [485, 69] width 970 height 859
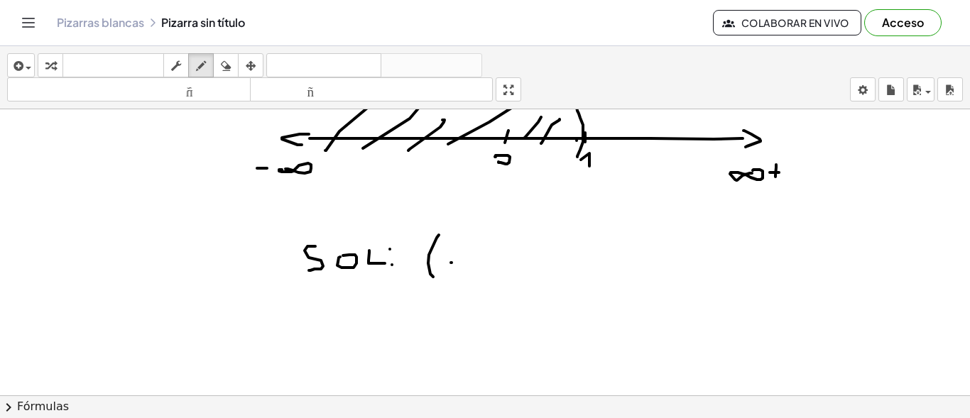
drag, startPoint x: 451, startPoint y: 263, endPoint x: 467, endPoint y: 263, distance: 16.3
click at [467, 263] on div at bounding box center [485, 69] width 970 height 859
click at [479, 261] on div at bounding box center [485, 69] width 970 height 859
click at [535, 246] on div at bounding box center [485, 69] width 970 height 859
drag, startPoint x: 535, startPoint y: 269, endPoint x: 523, endPoint y: 284, distance: 18.8
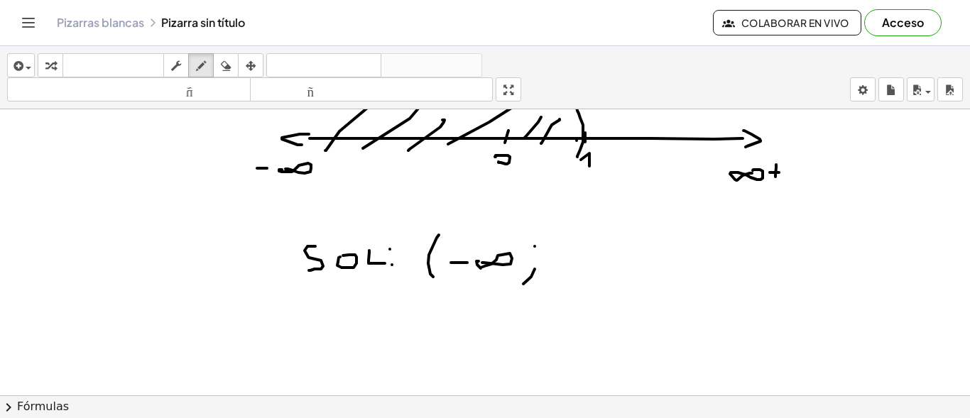
click at [523, 284] on div at bounding box center [485, 69] width 970 height 859
drag, startPoint x: 553, startPoint y: 254, endPoint x: 566, endPoint y: 260, distance: 14.6
click at [566, 261] on div at bounding box center [485, 69] width 970 height 859
drag, startPoint x: 579, startPoint y: 231, endPoint x: 576, endPoint y: 274, distance: 43.4
click at [576, 274] on div at bounding box center [485, 69] width 970 height 859
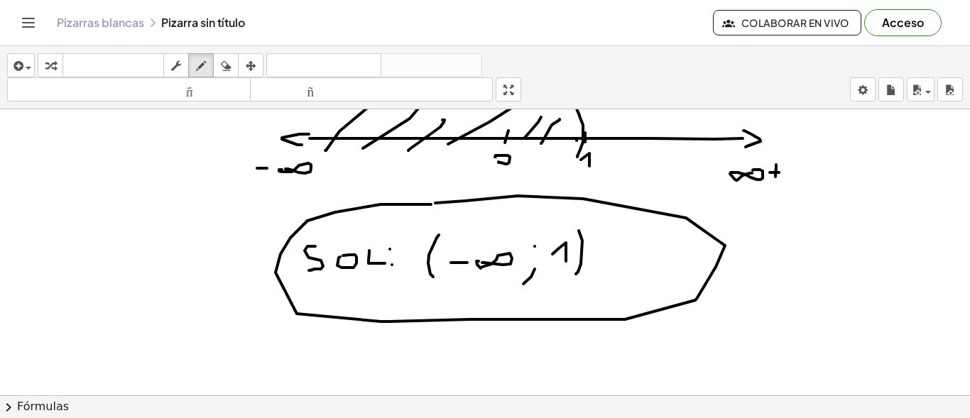
click at [432, 203] on div at bounding box center [485, 69] width 970 height 859
drag, startPoint x: 751, startPoint y: 269, endPoint x: 936, endPoint y: 189, distance: 201.4
click at [962, 141] on div "×" at bounding box center [485, 252] width 970 height 286
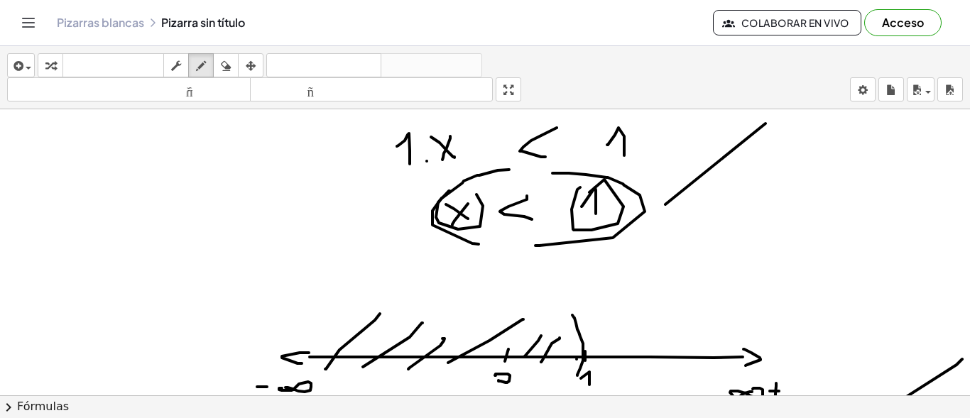
scroll to position [256, 0]
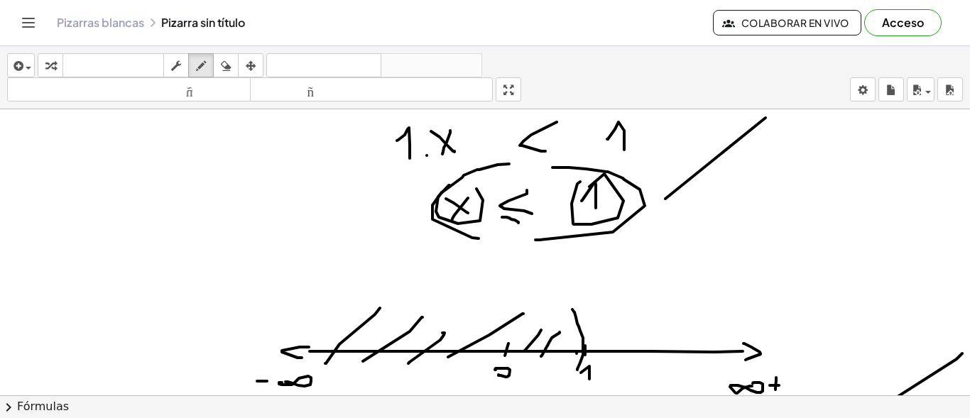
drag, startPoint x: 502, startPoint y: 217, endPoint x: 518, endPoint y: 223, distance: 17.3
click at [518, 223] on div at bounding box center [485, 282] width 970 height 859
drag, startPoint x: 559, startPoint y: 301, endPoint x: 560, endPoint y: 374, distance: 73.2
click at [560, 374] on div at bounding box center [485, 282] width 970 height 859
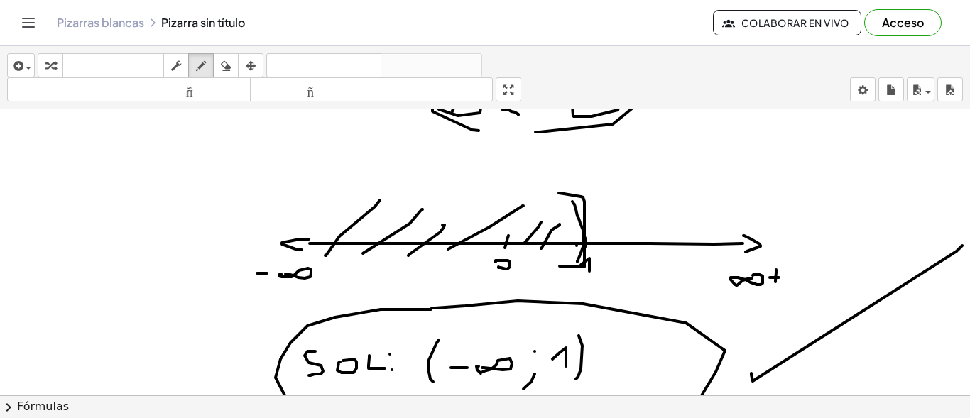
scroll to position [469, 0]
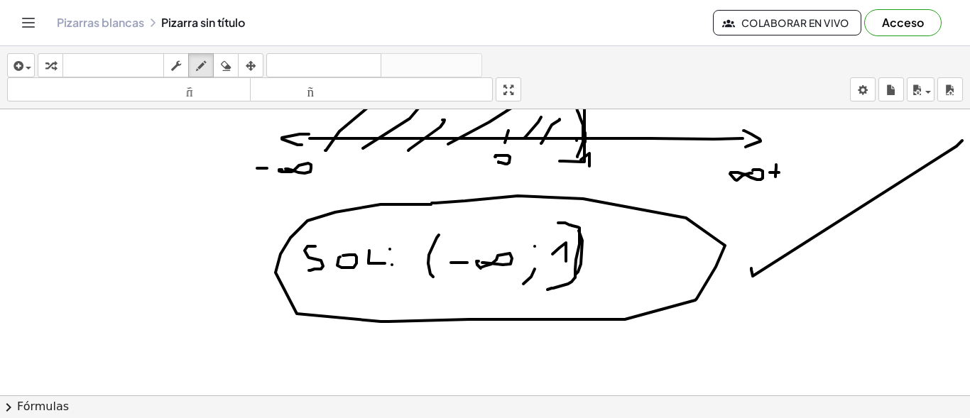
drag, startPoint x: 558, startPoint y: 223, endPoint x: 548, endPoint y: 290, distance: 67.6
click at [548, 290] on div at bounding box center [485, 69] width 970 height 859
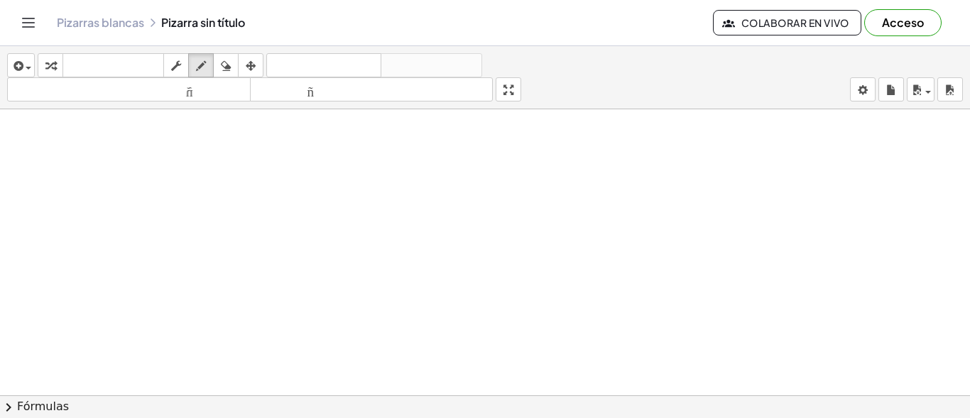
scroll to position [867, 0]
drag, startPoint x: 384, startPoint y: 224, endPoint x: 433, endPoint y: 224, distance: 49.7
drag, startPoint x: 484, startPoint y: 195, endPoint x: 509, endPoint y: 219, distance: 34.7
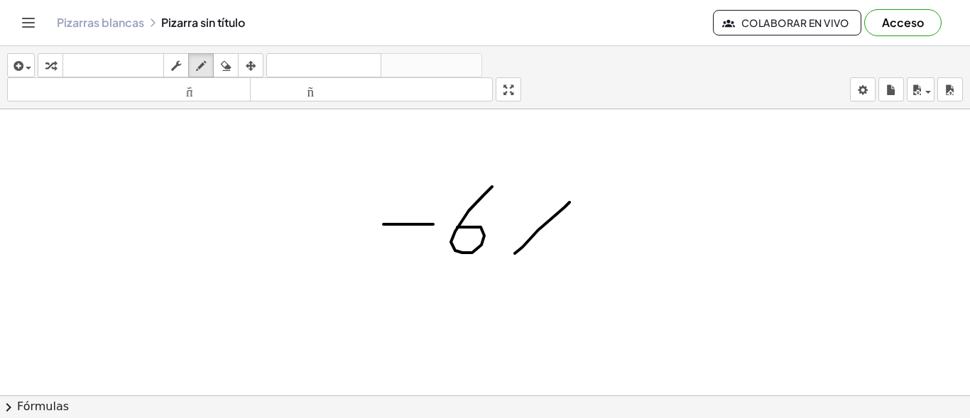
drag, startPoint x: 570, startPoint y: 202, endPoint x: 515, endPoint y: 254, distance: 74.9
drag, startPoint x: 520, startPoint y: 210, endPoint x: 555, endPoint y: 255, distance: 57.7
drag, startPoint x: 627, startPoint y: 201, endPoint x: 620, endPoint y: 262, distance: 61.5
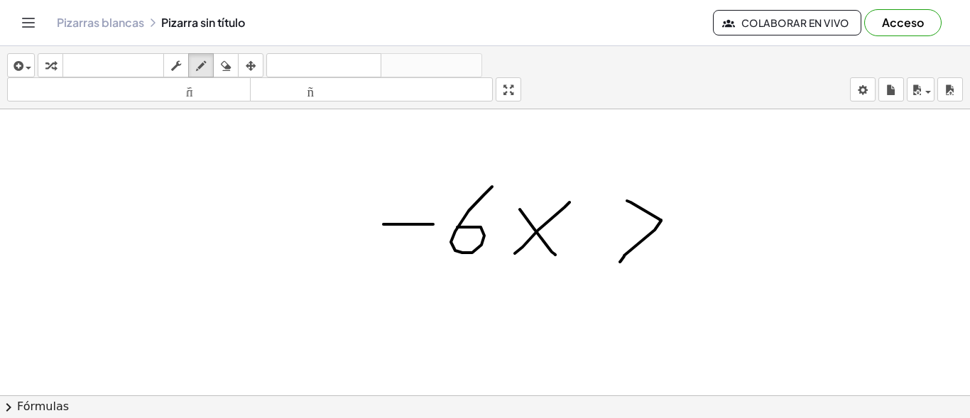
drag, startPoint x: 710, startPoint y: 205, endPoint x: 720, endPoint y: 219, distance: 17.8
drag, startPoint x: 719, startPoint y: 219, endPoint x: 734, endPoint y: 249, distance: 33.0
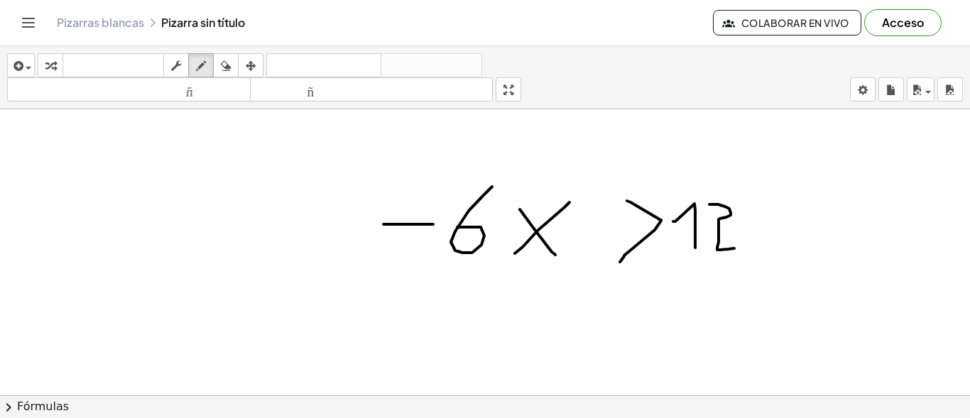
drag, startPoint x: 673, startPoint y: 222, endPoint x: 666, endPoint y: 234, distance: 14.4
drag, startPoint x: 235, startPoint y: 69, endPoint x: 531, endPoint y: 151, distance: 307.2
click at [235, 70] on div "button" at bounding box center [226, 65] width 18 height 17
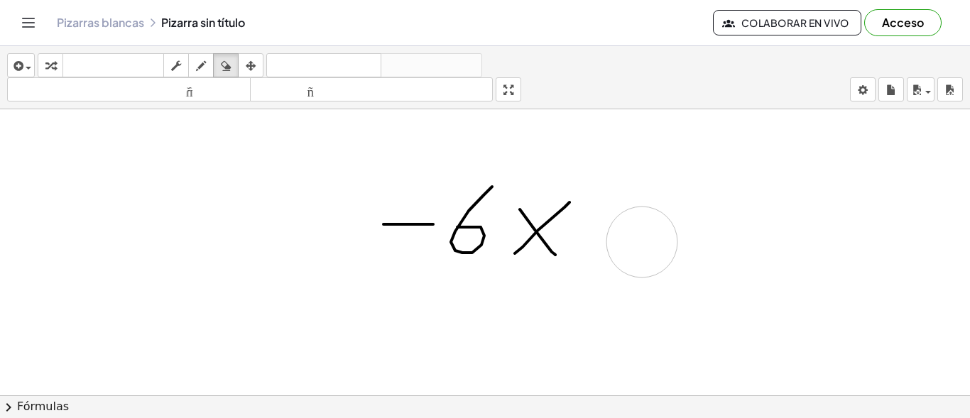
drag, startPoint x: 724, startPoint y: 197, endPoint x: 527, endPoint y: 161, distance: 200.2
click at [210, 61] on div "button" at bounding box center [201, 65] width 18 height 17
drag, startPoint x: 595, startPoint y: 207, endPoint x: 609, endPoint y: 261, distance: 55.0
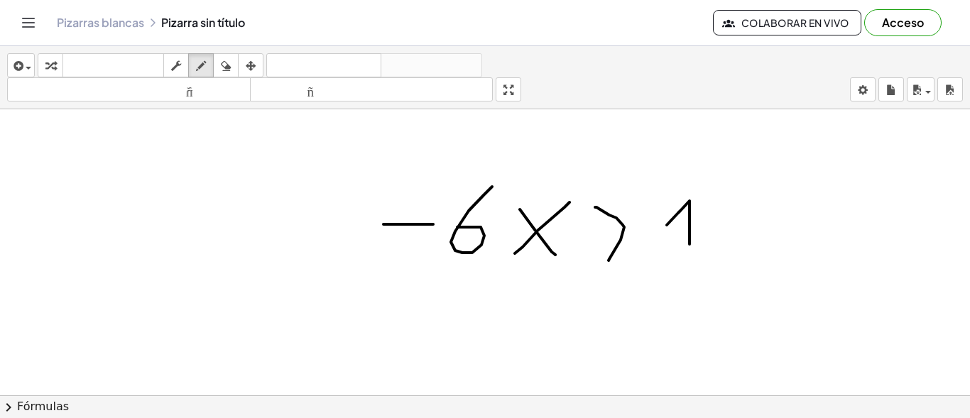
drag, startPoint x: 667, startPoint y: 225, endPoint x: 690, endPoint y: 244, distance: 29.7
drag, startPoint x: 716, startPoint y: 203, endPoint x: 755, endPoint y: 246, distance: 58.3
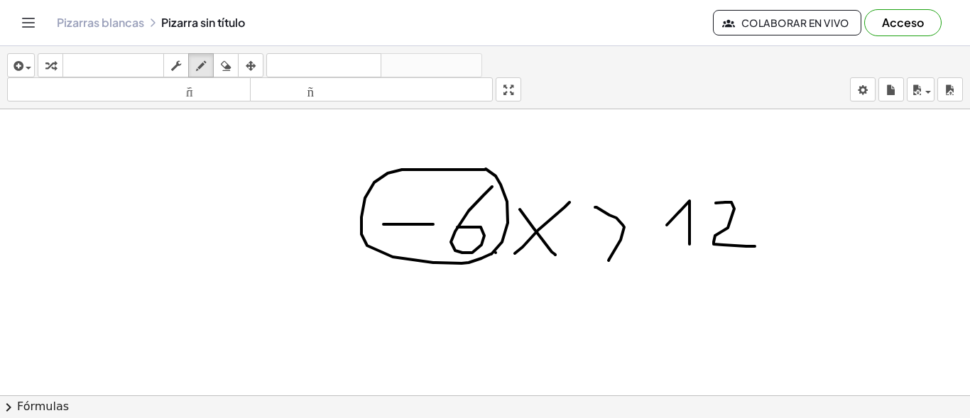
drag, startPoint x: 543, startPoint y: 320, endPoint x: 520, endPoint y: 356, distance: 43.1
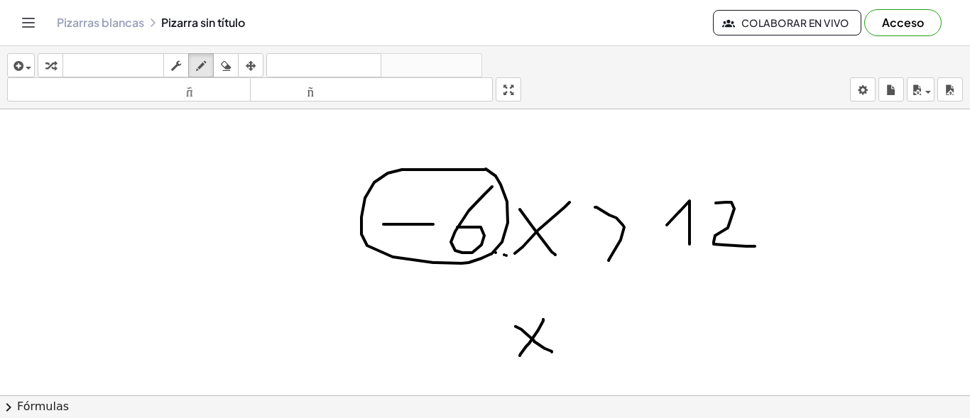
drag, startPoint x: 516, startPoint y: 327, endPoint x: 552, endPoint y: 352, distance: 44.3
drag, startPoint x: 684, startPoint y: 325, endPoint x: 698, endPoint y: 349, distance: 27.4
drag, startPoint x: 717, startPoint y: 302, endPoint x: 705, endPoint y: 342, distance: 41.6
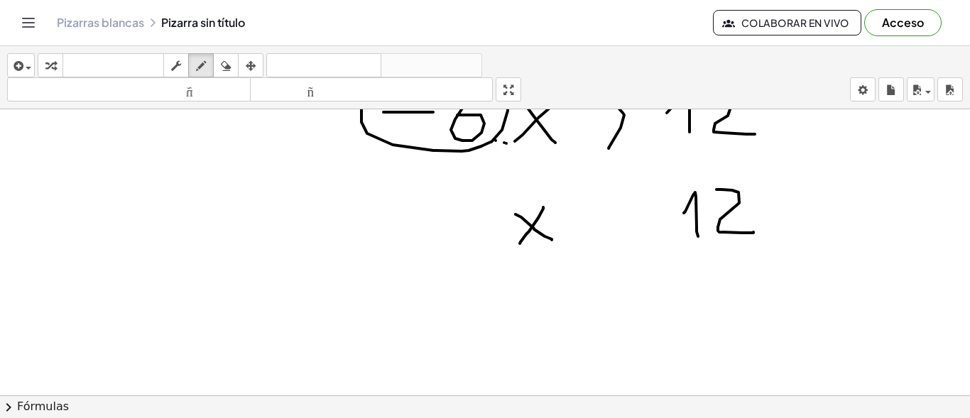
scroll to position [1009, 0]
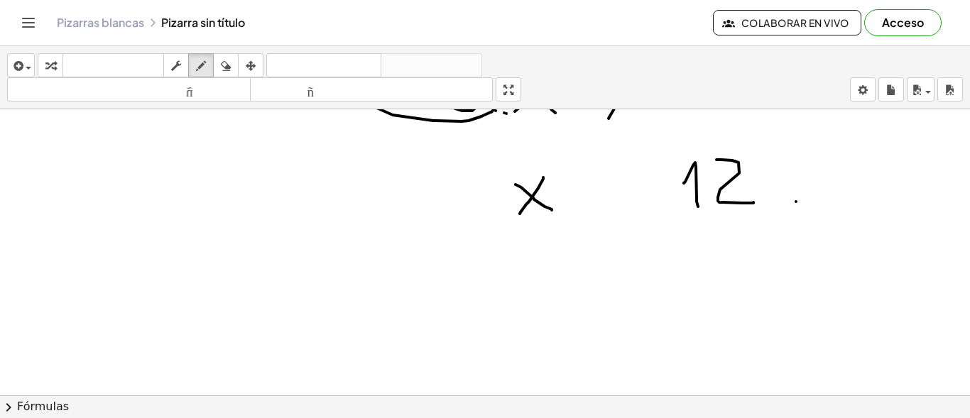
drag, startPoint x: 836, startPoint y: 152, endPoint x: 846, endPoint y: 192, distance: 41.0
drag, startPoint x: 843, startPoint y: 180, endPoint x: 854, endPoint y: 180, distance: 10.7
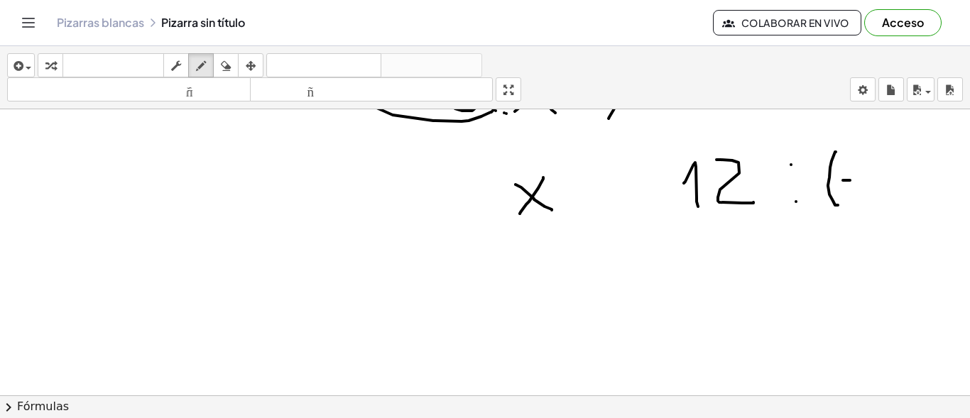
drag, startPoint x: 876, startPoint y: 158, endPoint x: 867, endPoint y: 174, distance: 18.8
drag, startPoint x: 892, startPoint y: 145, endPoint x: 860, endPoint y: 225, distance: 86.4
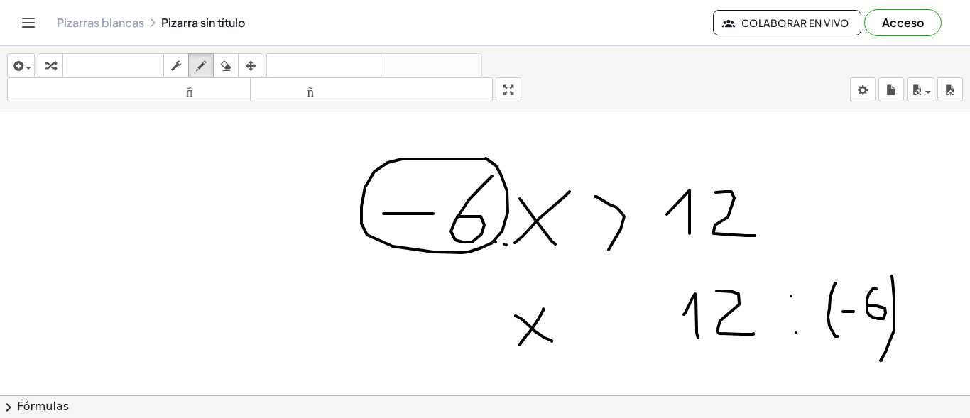
scroll to position [867, 0]
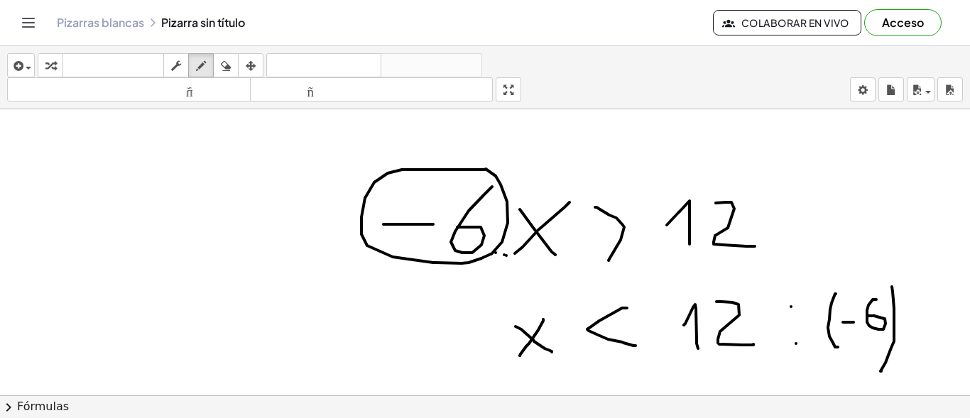
drag, startPoint x: 627, startPoint y: 308, endPoint x: 636, endPoint y: 346, distance: 38.6
drag, startPoint x: 602, startPoint y: 297, endPoint x: 599, endPoint y: 290, distance: 7.6
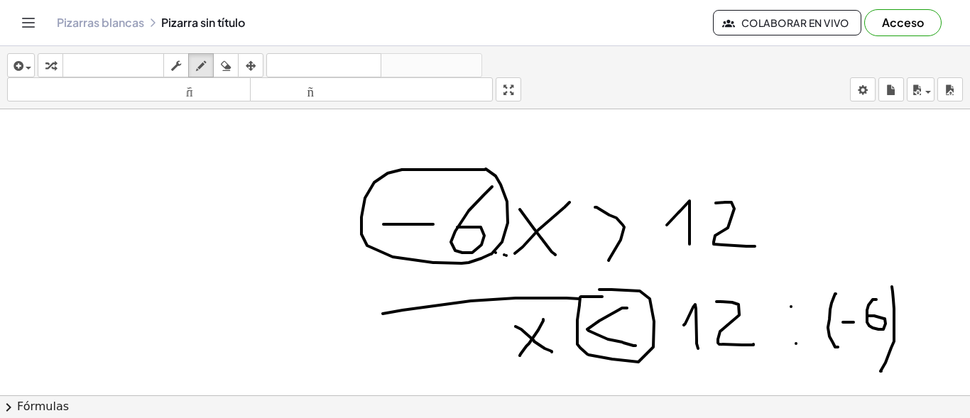
drag, startPoint x: 580, startPoint y: 299, endPoint x: 383, endPoint y: 314, distance: 197.3
drag, startPoint x: 380, startPoint y: 306, endPoint x: 384, endPoint y: 320, distance: 14.8
drag, startPoint x: 241, startPoint y: 312, endPoint x: 246, endPoint y: 338, distance: 26.7
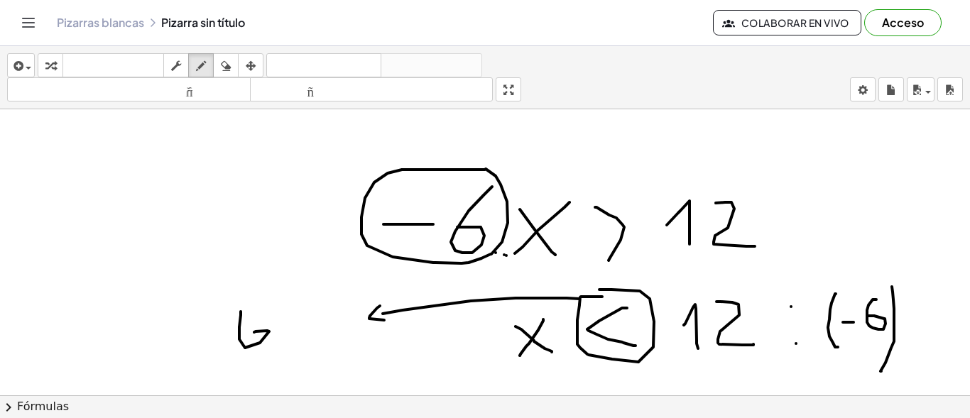
drag, startPoint x: 281, startPoint y: 319, endPoint x: 281, endPoint y: 337, distance: 17.8
drag, startPoint x: 296, startPoint y: 335, endPoint x: 305, endPoint y: 328, distance: 10.7
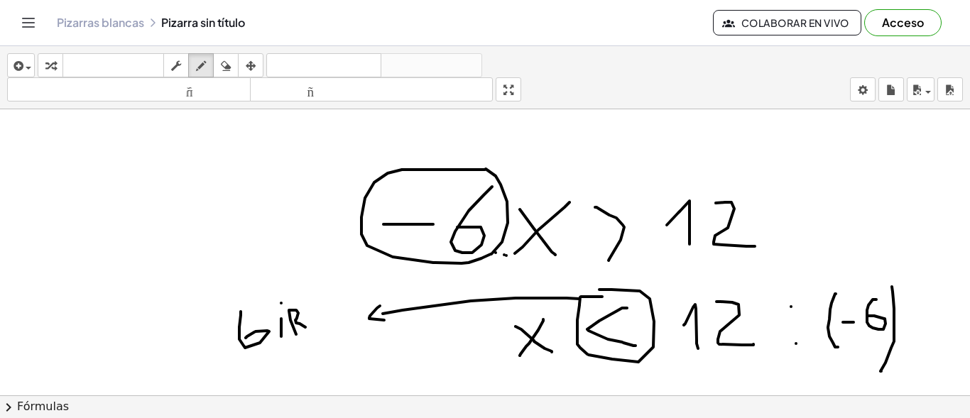
drag, startPoint x: 308, startPoint y: 327, endPoint x: 327, endPoint y: 320, distance: 21.1
drag, startPoint x: 309, startPoint y: 320, endPoint x: 330, endPoint y: 315, distance: 21.0
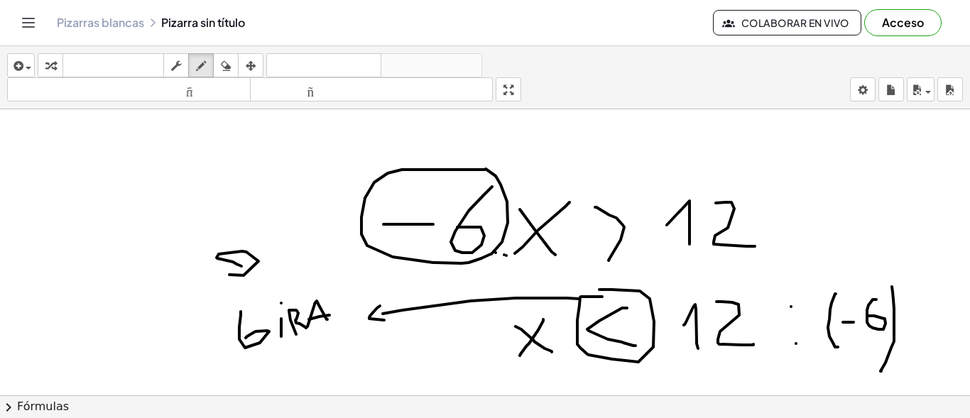
drag, startPoint x: 229, startPoint y: 275, endPoint x: 242, endPoint y: 266, distance: 15.8
click at [229, 70] on icon "button" at bounding box center [226, 66] width 10 height 17
click at [205, 69] on icon "button" at bounding box center [201, 66] width 10 height 17
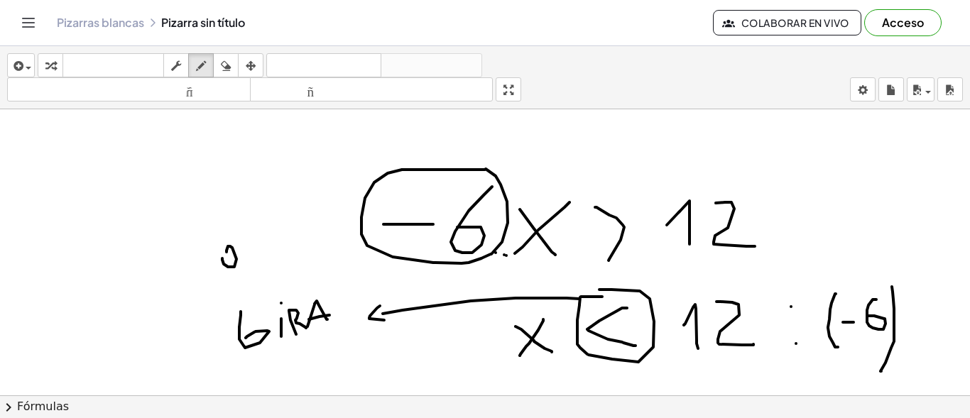
drag, startPoint x: 256, startPoint y: 243, endPoint x: 247, endPoint y: 258, distance: 17.5
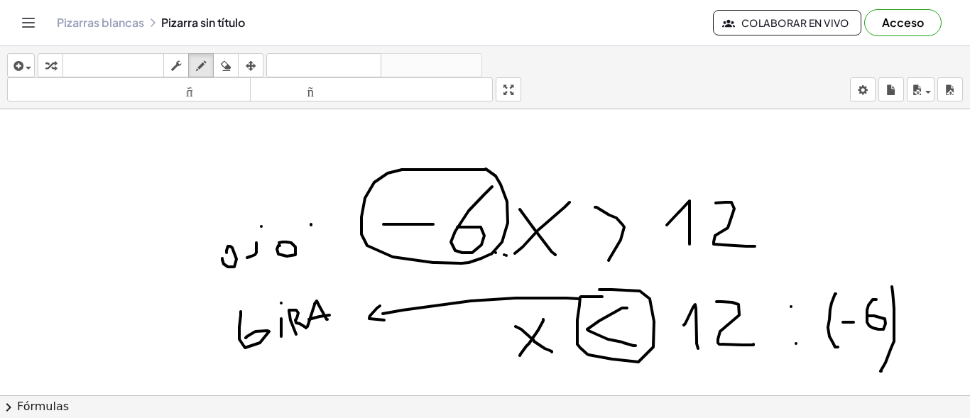
drag, startPoint x: 311, startPoint y: 224, endPoint x: 311, endPoint y: 234, distance: 9.9
drag, startPoint x: 206, startPoint y: 278, endPoint x: 207, endPoint y: 288, distance: 10.7
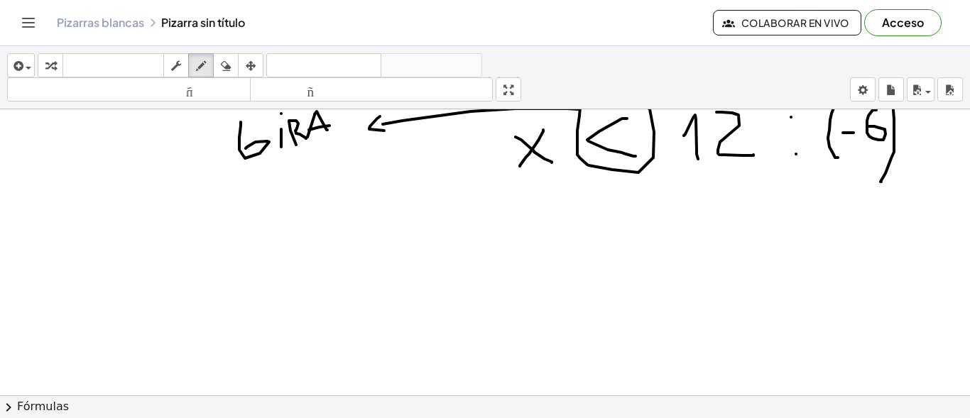
scroll to position [1009, 0]
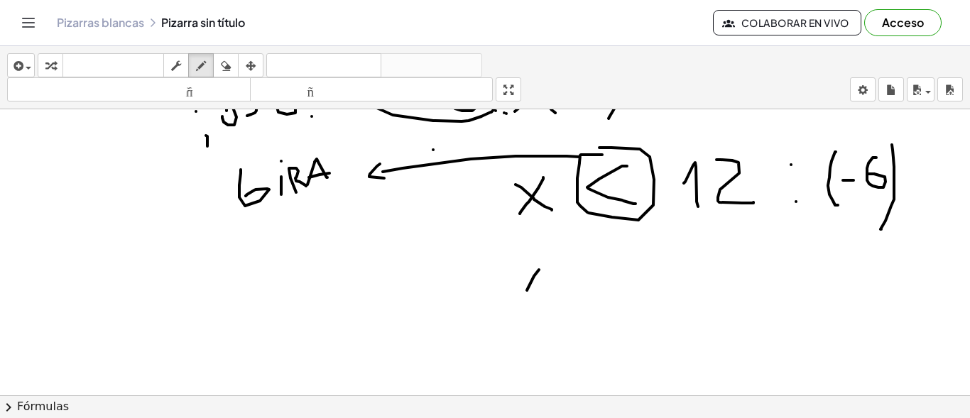
drag, startPoint x: 539, startPoint y: 270, endPoint x: 522, endPoint y: 300, distance: 35.0
drag, startPoint x: 520, startPoint y: 268, endPoint x: 699, endPoint y: 280, distance: 179.3
drag, startPoint x: 626, startPoint y: 271, endPoint x: 614, endPoint y: 310, distance: 40.9
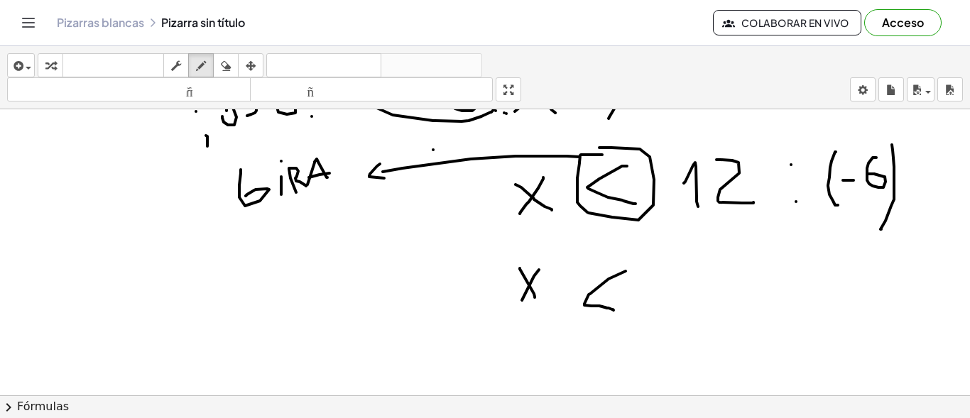
drag, startPoint x: 666, startPoint y: 300, endPoint x: 685, endPoint y: 297, distance: 19.4
drag, startPoint x: 700, startPoint y: 278, endPoint x: 719, endPoint y: 315, distance: 41.6
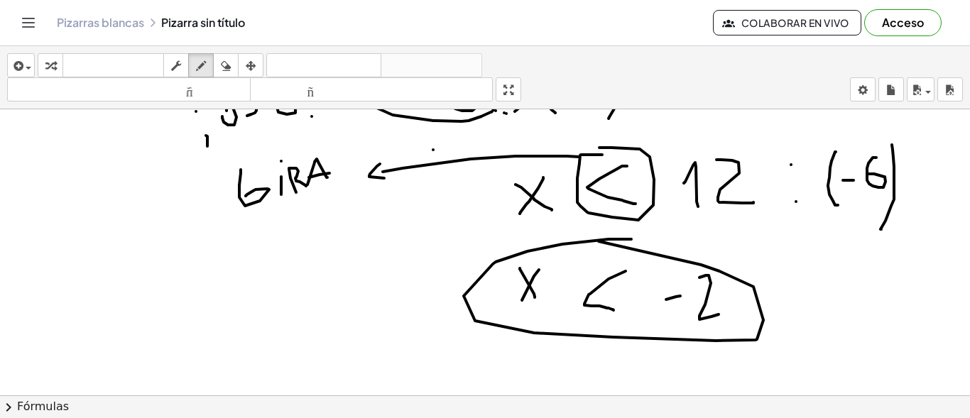
drag, startPoint x: 563, startPoint y: 244, endPoint x: 599, endPoint y: 241, distance: 36.3
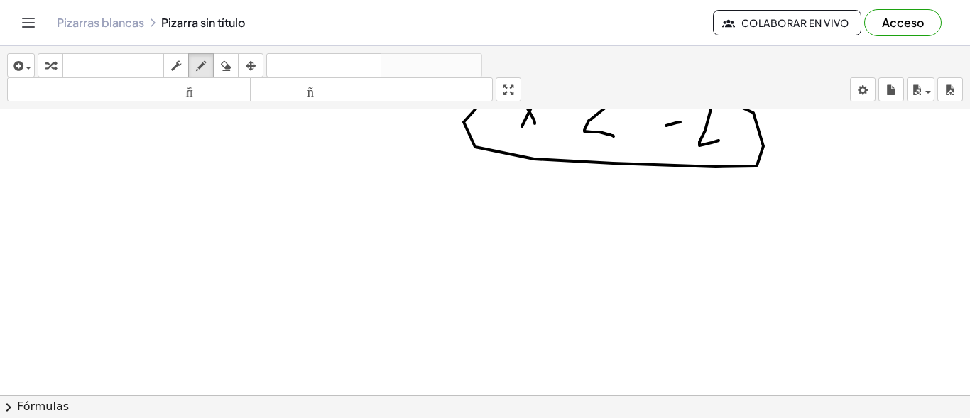
scroll to position [1151, 0]
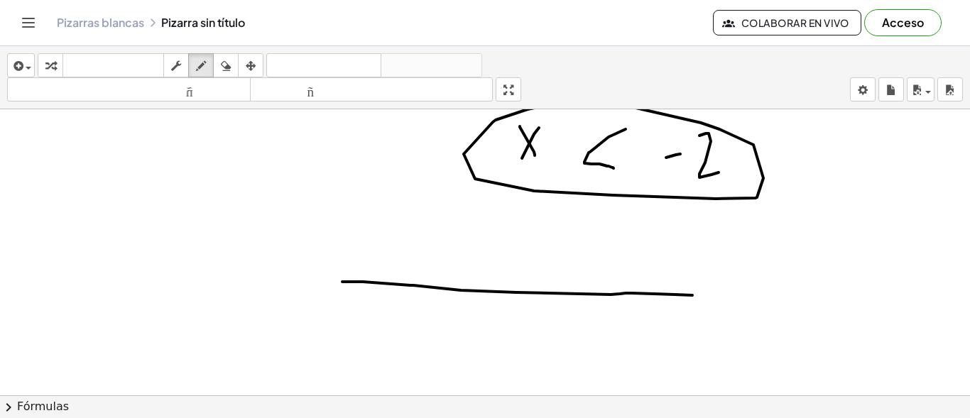
drag, startPoint x: 348, startPoint y: 282, endPoint x: 696, endPoint y: 296, distance: 348.3
drag, startPoint x: 697, startPoint y: 289, endPoint x: 695, endPoint y: 310, distance: 21.4
drag, startPoint x: 335, startPoint y: 273, endPoint x: 341, endPoint y: 294, distance: 22.1
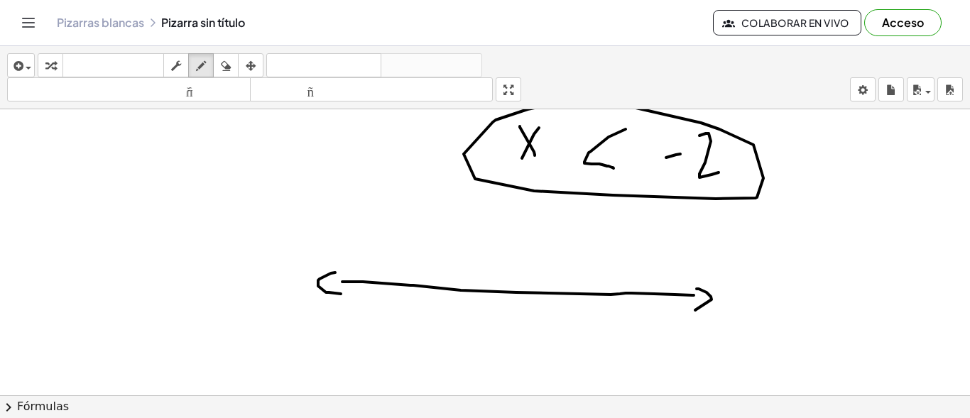
drag, startPoint x: 282, startPoint y: 329, endPoint x: 296, endPoint y: 328, distance: 14.2
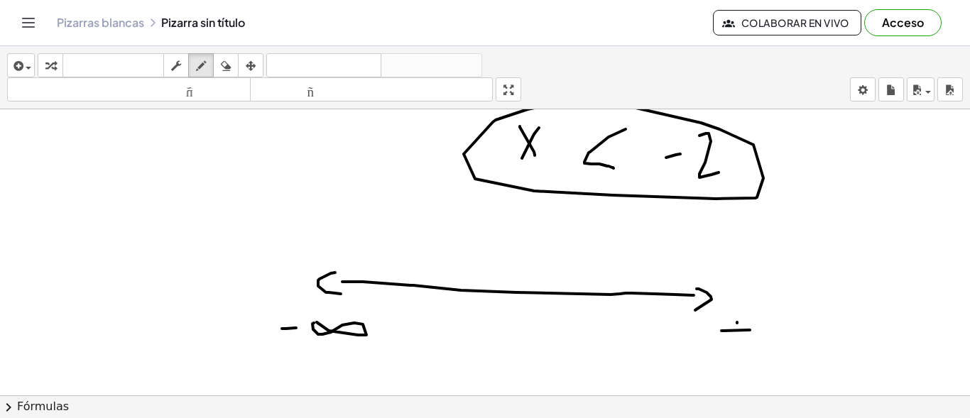
drag, startPoint x: 737, startPoint y: 322, endPoint x: 734, endPoint y: 339, distance: 16.6
drag, startPoint x: 696, startPoint y: 342, endPoint x: 548, endPoint y: 300, distance: 154.2
drag, startPoint x: 565, startPoint y: 278, endPoint x: 565, endPoint y: 296, distance: 17.8
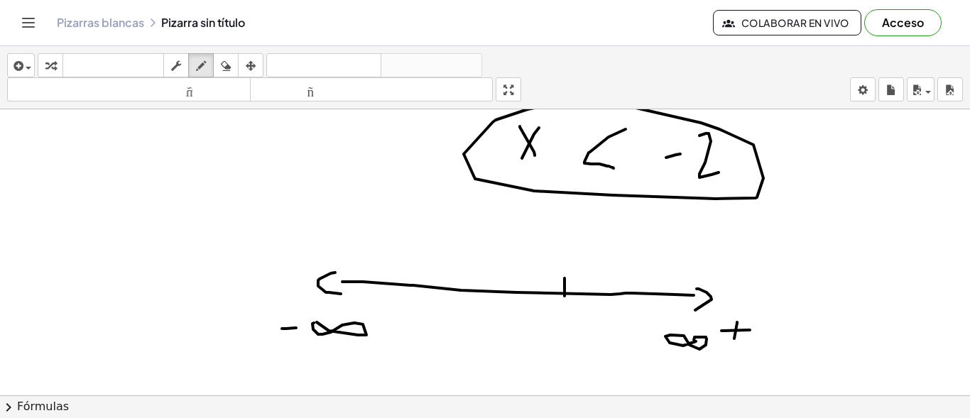
drag, startPoint x: 558, startPoint y: 317, endPoint x: 533, endPoint y: 309, distance: 25.6
drag, startPoint x: 477, startPoint y: 285, endPoint x: 479, endPoint y: 295, distance: 10.9
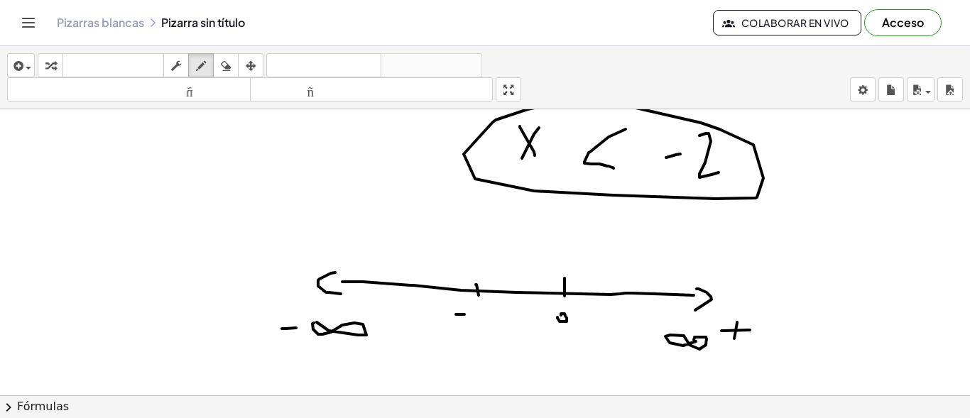
drag, startPoint x: 456, startPoint y: 315, endPoint x: 465, endPoint y: 315, distance: 8.5
drag, startPoint x: 478, startPoint y: 309, endPoint x: 495, endPoint y: 322, distance: 21.7
drag, startPoint x: 454, startPoint y: 255, endPoint x: 454, endPoint y: 342, distance: 87.4
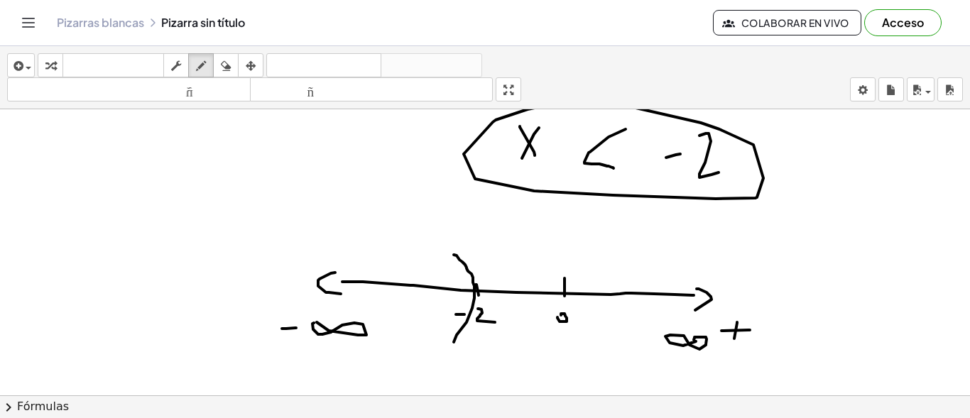
drag, startPoint x: 464, startPoint y: 268, endPoint x: 441, endPoint y: 313, distance: 50.2
drag, startPoint x: 447, startPoint y: 266, endPoint x: 421, endPoint y: 284, distance: 31.7
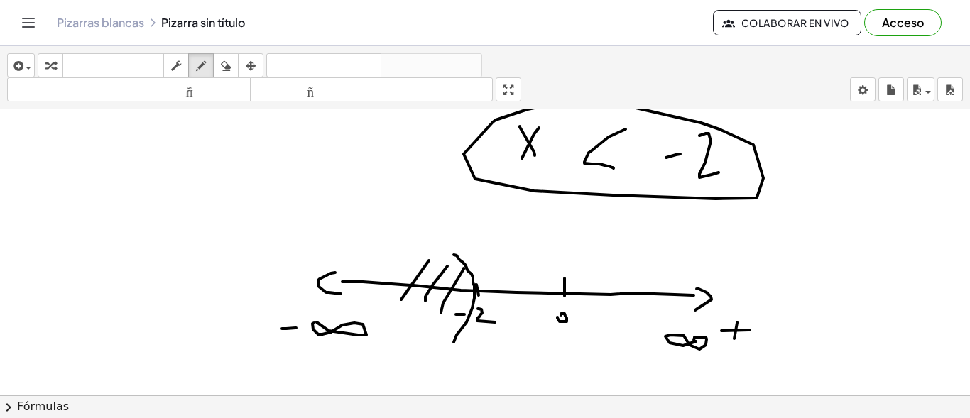
drag, startPoint x: 420, startPoint y: 273, endPoint x: 401, endPoint y: 300, distance: 33.1
drag, startPoint x: 399, startPoint y: 270, endPoint x: 378, endPoint y: 286, distance: 26.4
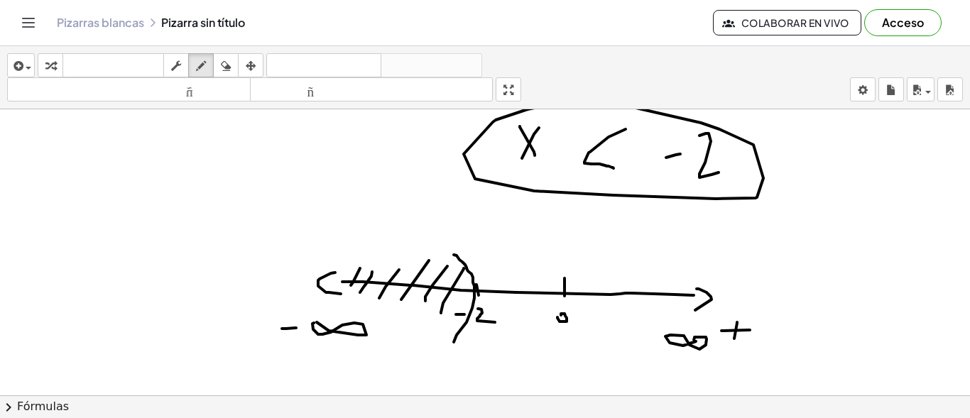
drag, startPoint x: 351, startPoint y: 286, endPoint x: 383, endPoint y: 389, distance: 107.8
drag, startPoint x: 25, startPoint y: 136, endPoint x: 15, endPoint y: 165, distance: 30.1
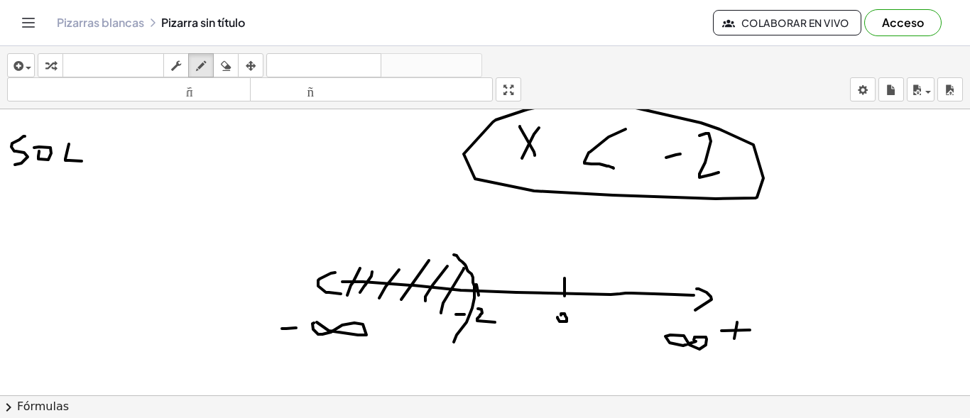
drag, startPoint x: 69, startPoint y: 144, endPoint x: 82, endPoint y: 161, distance: 21.3
drag, startPoint x: 143, startPoint y: 134, endPoint x: 129, endPoint y: 173, distance: 42.5
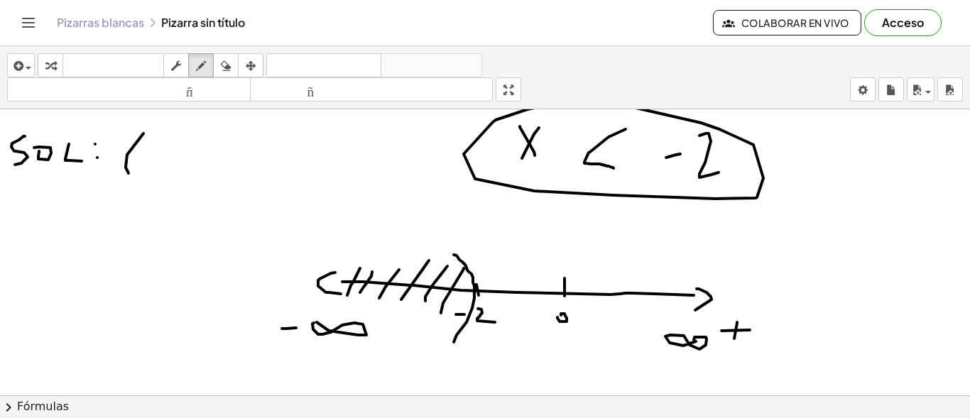
drag, startPoint x: 161, startPoint y: 157, endPoint x: 172, endPoint y: 158, distance: 10.7
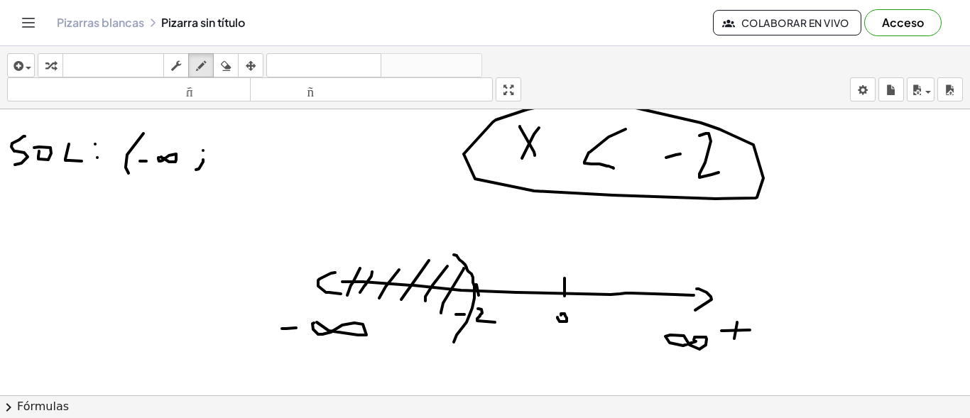
drag, startPoint x: 203, startPoint y: 160, endPoint x: 196, endPoint y: 170, distance: 12.2
drag, startPoint x: 221, startPoint y: 155, endPoint x: 229, endPoint y: 155, distance: 7.8
drag, startPoint x: 248, startPoint y: 141, endPoint x: 261, endPoint y: 166, distance: 28.0
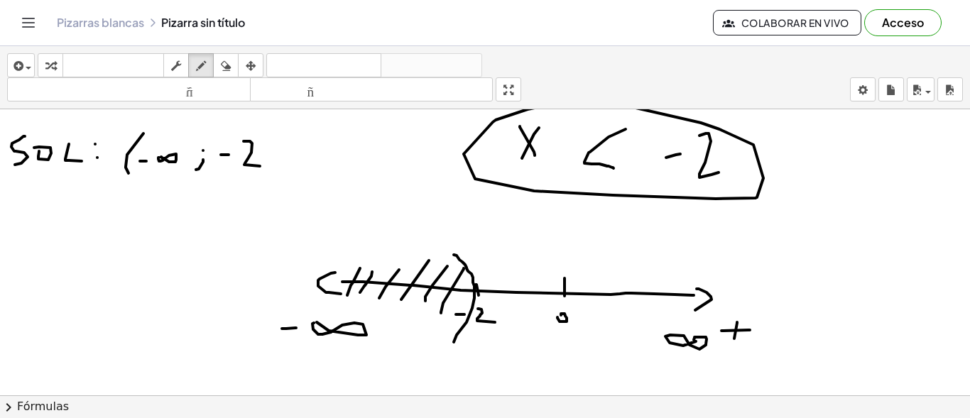
drag, startPoint x: 266, startPoint y: 124, endPoint x: 275, endPoint y: 182, distance: 58.3
drag, startPoint x: 127, startPoint y: 205, endPoint x: 117, endPoint y: 256, distance: 51.4
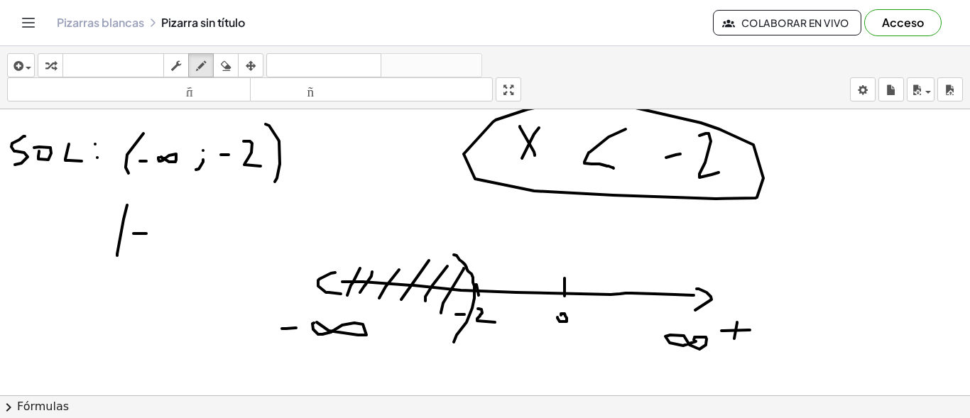
drag, startPoint x: 134, startPoint y: 234, endPoint x: 146, endPoint y: 234, distance: 12.8
drag, startPoint x: 169, startPoint y: 214, endPoint x: 185, endPoint y: 234, distance: 25.7
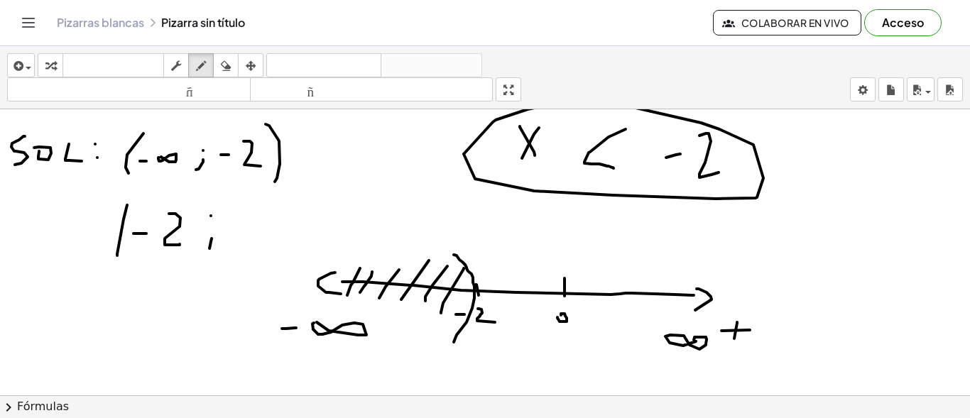
drag, startPoint x: 212, startPoint y: 239, endPoint x: 222, endPoint y: 254, distance: 18.9
drag, startPoint x: 266, startPoint y: 225, endPoint x: 313, endPoint y: 225, distance: 46.9
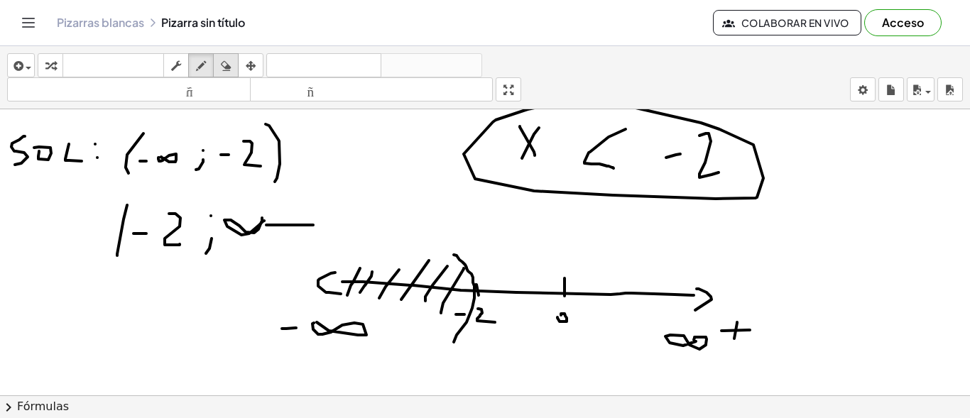
click at [235, 63] on div "button" at bounding box center [226, 65] width 18 height 17
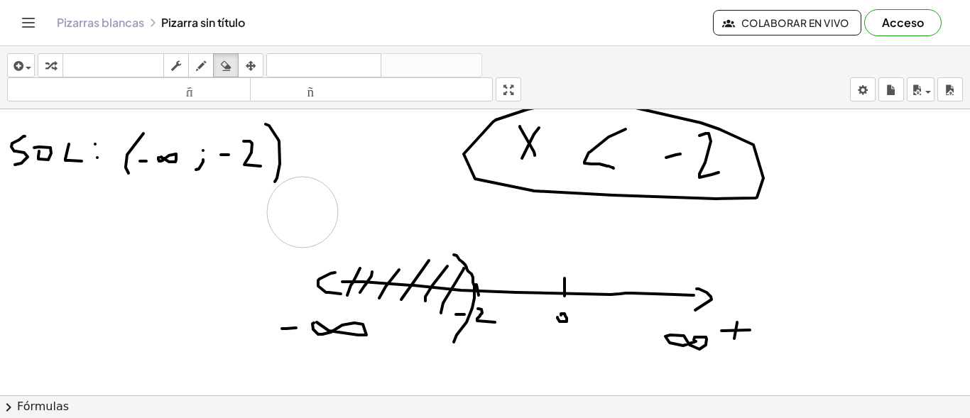
drag, startPoint x: 210, startPoint y: 223, endPoint x: 303, endPoint y: 212, distance: 93.7
click at [226, 72] on icon "button" at bounding box center [226, 66] width 10 height 17
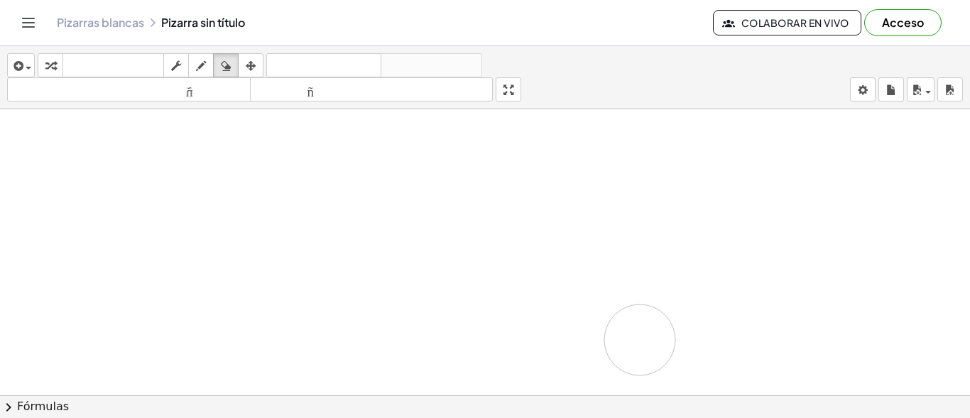
drag, startPoint x: 4, startPoint y: 143, endPoint x: 528, endPoint y: 245, distance: 533.9
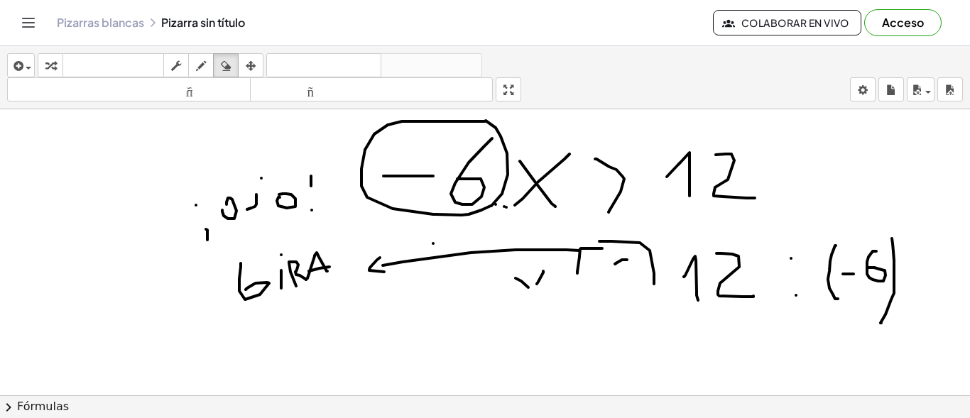
scroll to position [867, 0]
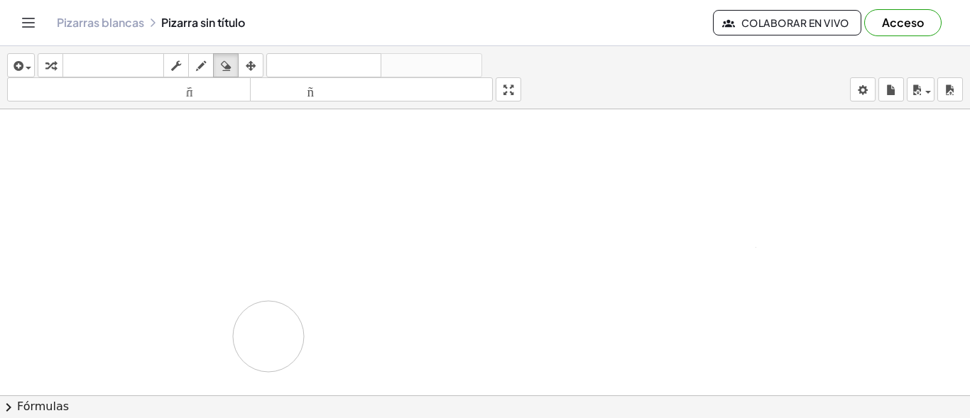
drag, startPoint x: 169, startPoint y: 268, endPoint x: 301, endPoint y: 313, distance: 139.3
click at [277, 344] on div at bounding box center [485, 100] width 970 height 1717
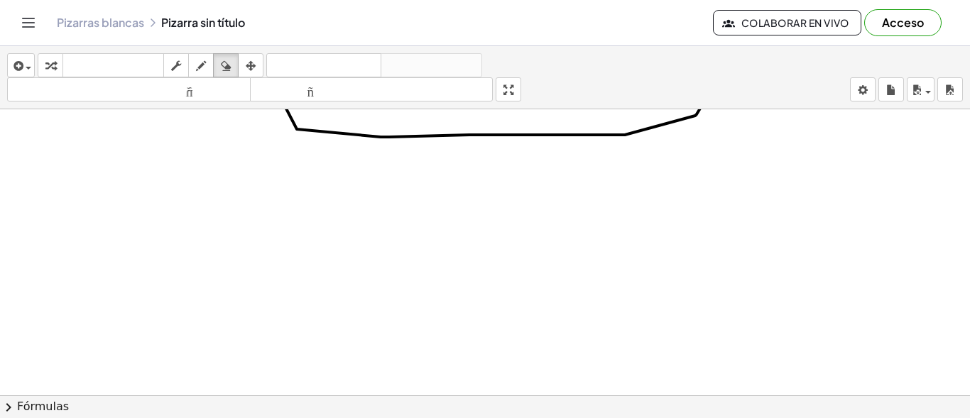
scroll to position [441, 0]
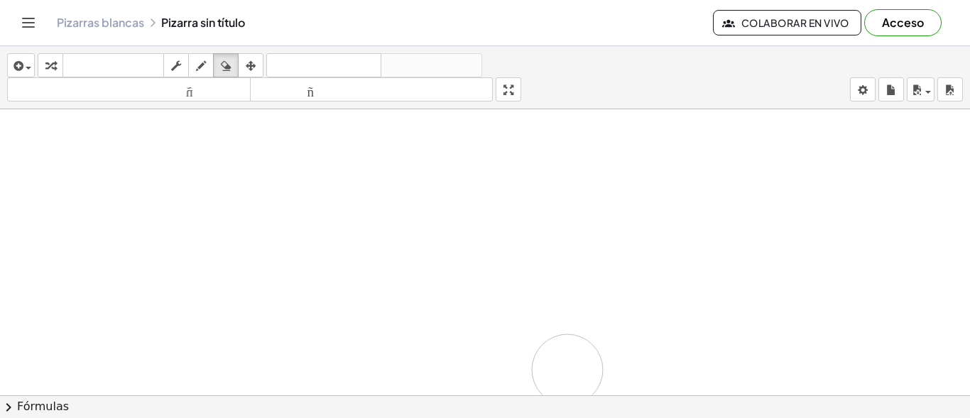
drag, startPoint x: 384, startPoint y: 317, endPoint x: 547, endPoint y: 245, distance: 177.8
click at [595, 337] on div at bounding box center [485, 240] width 970 height 1145
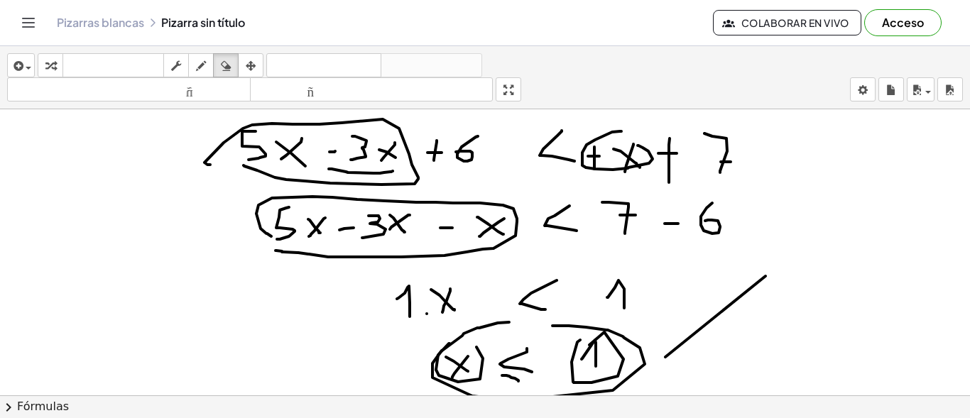
scroll to position [15, 0]
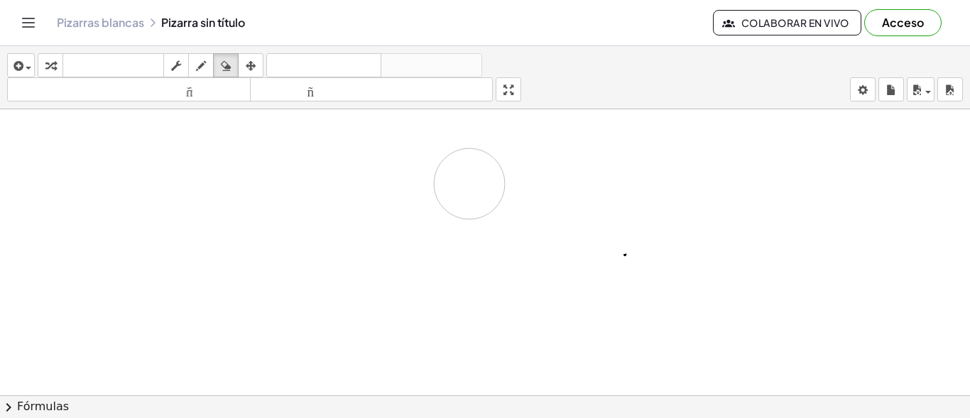
drag, startPoint x: 508, startPoint y: 317, endPoint x: 593, endPoint y: 188, distance: 155.4
drag, startPoint x: 617, startPoint y: 222, endPoint x: 638, endPoint y: 278, distance: 60.0
drag, startPoint x: 292, startPoint y: 195, endPoint x: 325, endPoint y: 195, distance: 33.4
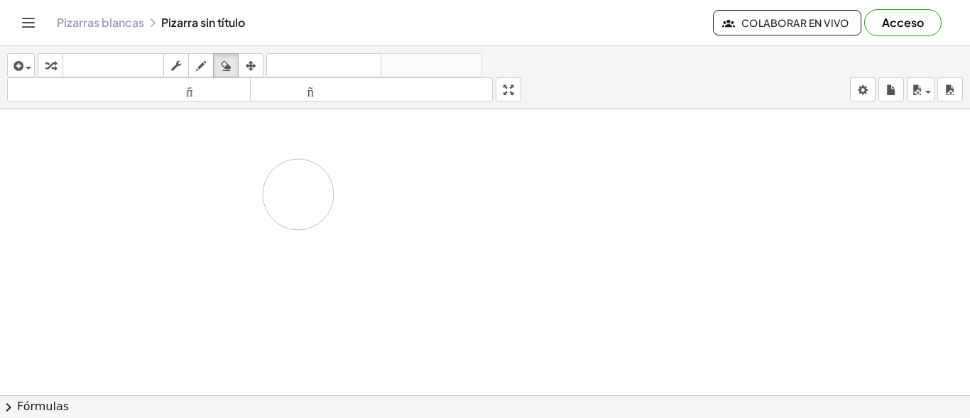
click at [205, 63] on icon "button" at bounding box center [201, 66] width 10 height 17
drag, startPoint x: 258, startPoint y: 207, endPoint x: 266, endPoint y: 206, distance: 8.6
drag, startPoint x: 302, startPoint y: 186, endPoint x: 322, endPoint y: 234, distance: 51.6
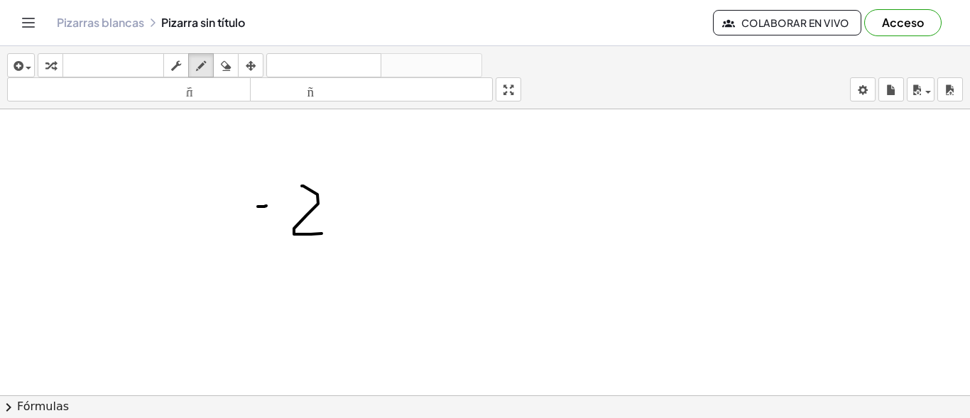
drag, startPoint x: 339, startPoint y: 189, endPoint x: 353, endPoint y: 237, distance: 50.3
drag, startPoint x: 414, startPoint y: 194, endPoint x: 372, endPoint y: 233, distance: 57.3
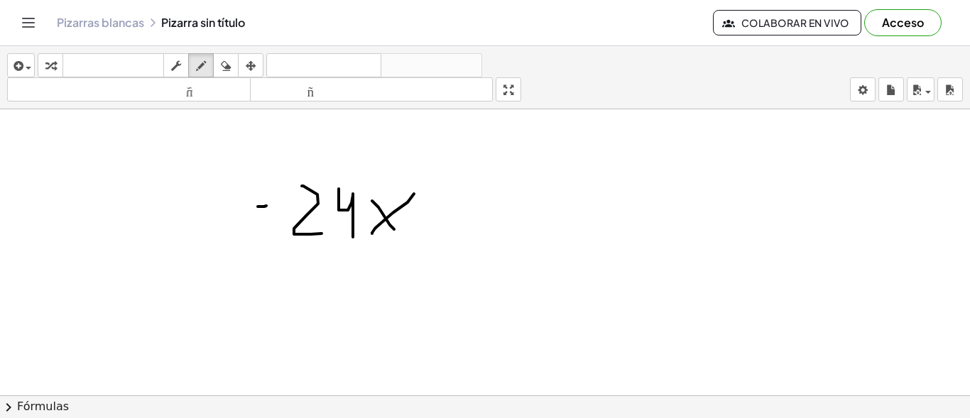
drag, startPoint x: 379, startPoint y: 207, endPoint x: 394, endPoint y: 229, distance: 27.0
drag, startPoint x: 460, startPoint y: 192, endPoint x: 457, endPoint y: 230, distance: 38.5
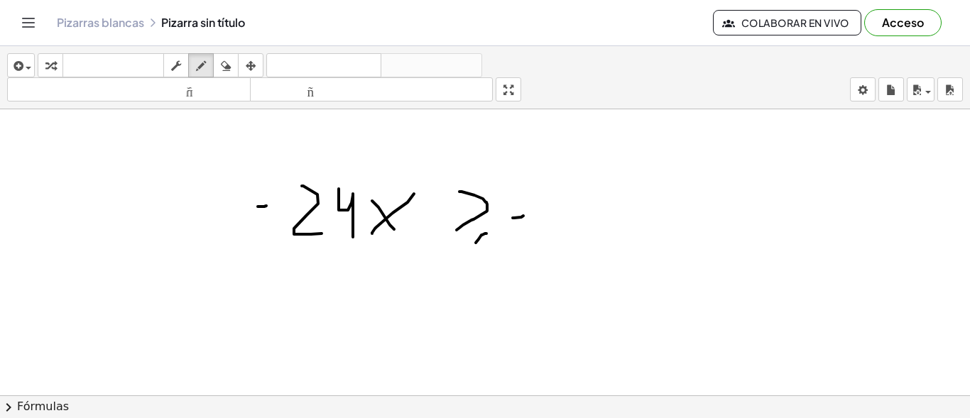
drag, startPoint x: 513, startPoint y: 218, endPoint x: 523, endPoint y: 216, distance: 10.9
drag, startPoint x: 554, startPoint y: 190, endPoint x: 574, endPoint y: 222, distance: 38.2
drag, startPoint x: 601, startPoint y: 189, endPoint x: 599, endPoint y: 222, distance: 33.5
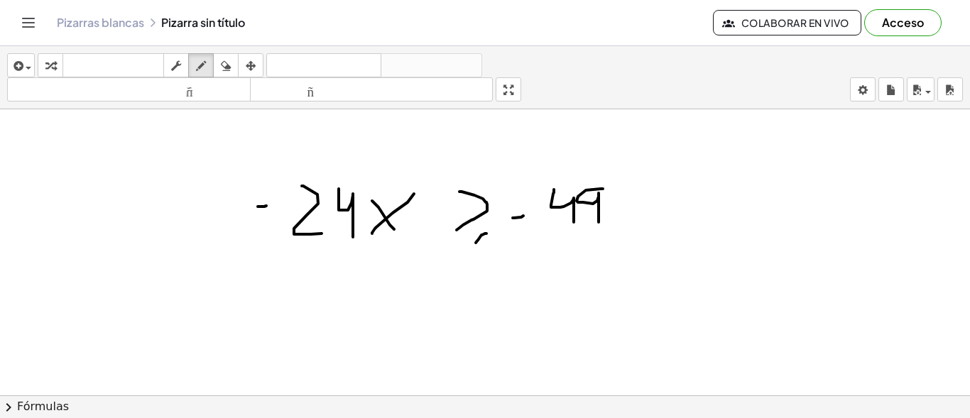
click at [232, 68] on div "button" at bounding box center [226, 65] width 18 height 17
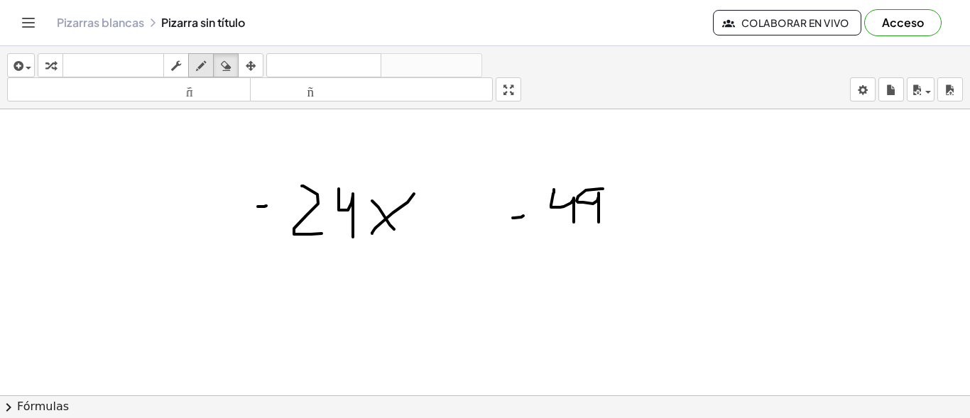
click at [197, 65] on icon "button" at bounding box center [201, 66] width 10 height 17
drag, startPoint x: 446, startPoint y: 193, endPoint x: 454, endPoint y: 232, distance: 39.8
drag, startPoint x: 384, startPoint y: 288, endPoint x: 357, endPoint y: 315, distance: 37.7
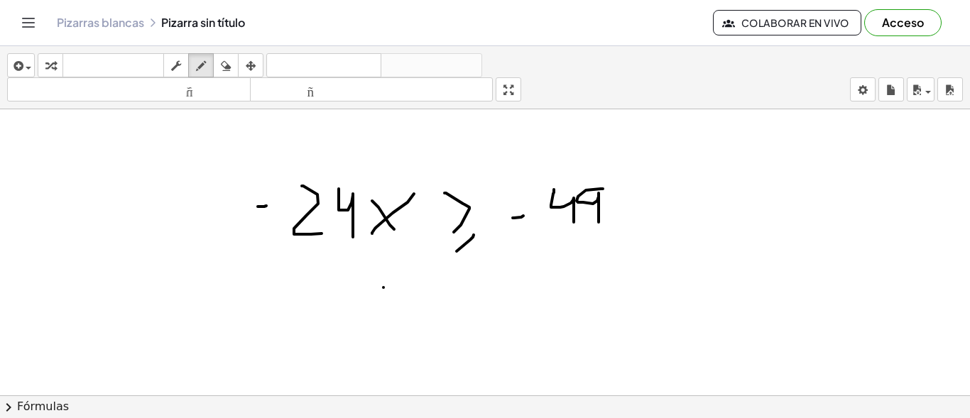
drag, startPoint x: 359, startPoint y: 295, endPoint x: 378, endPoint y: 315, distance: 27.6
drag, startPoint x: 457, startPoint y: 287, endPoint x: 455, endPoint y: 310, distance: 22.8
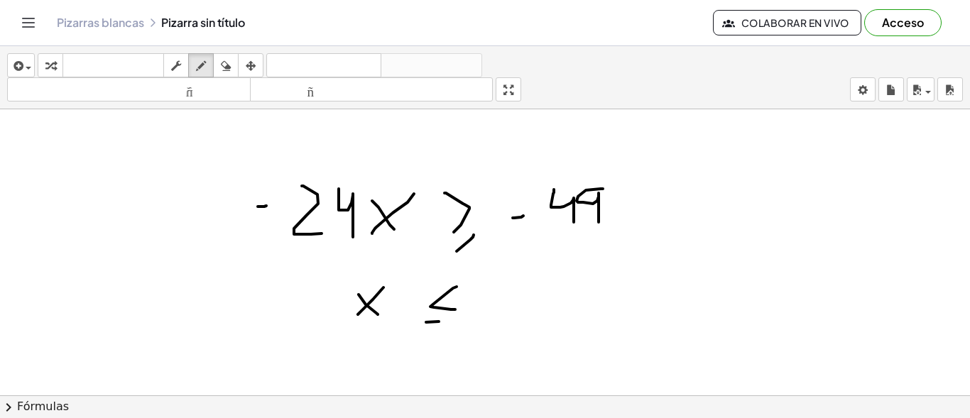
drag, startPoint x: 493, startPoint y: 302, endPoint x: 505, endPoint y: 301, distance: 12.1
drag, startPoint x: 541, startPoint y: 273, endPoint x: 560, endPoint y: 308, distance: 39.7
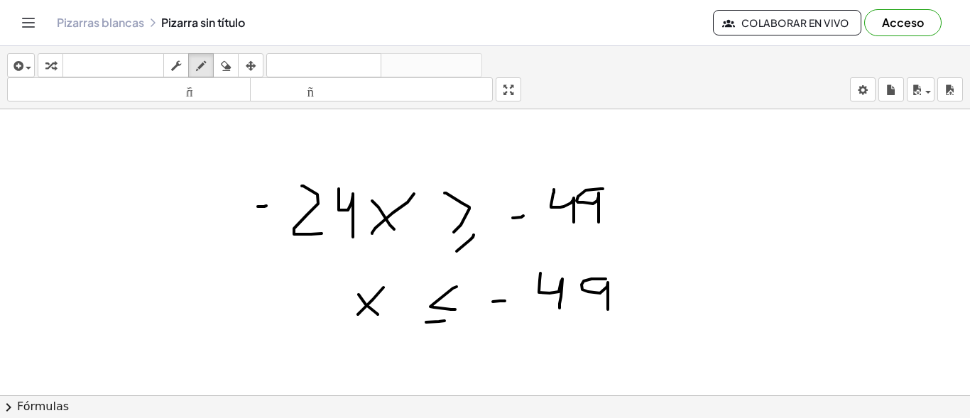
drag, startPoint x: 606, startPoint y: 279, endPoint x: 608, endPoint y: 310, distance: 30.6
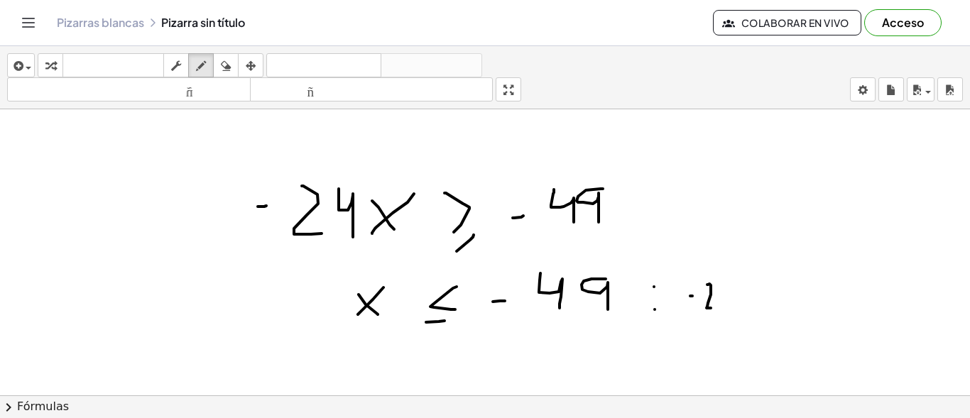
drag, startPoint x: 707, startPoint y: 285, endPoint x: 711, endPoint y: 308, distance: 23.7
drag, startPoint x: 722, startPoint y: 278, endPoint x: 735, endPoint y: 304, distance: 28.6
drag, startPoint x: 680, startPoint y: 282, endPoint x: 715, endPoint y: 301, distance: 40.4
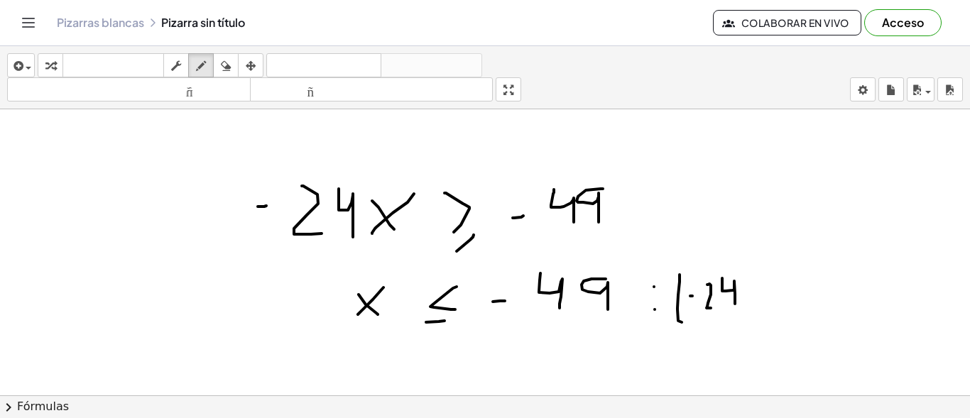
drag, startPoint x: 746, startPoint y: 264, endPoint x: 712, endPoint y: 314, distance: 60.9
drag, startPoint x: 494, startPoint y: 265, endPoint x: 494, endPoint y: 322, distance: 57.5
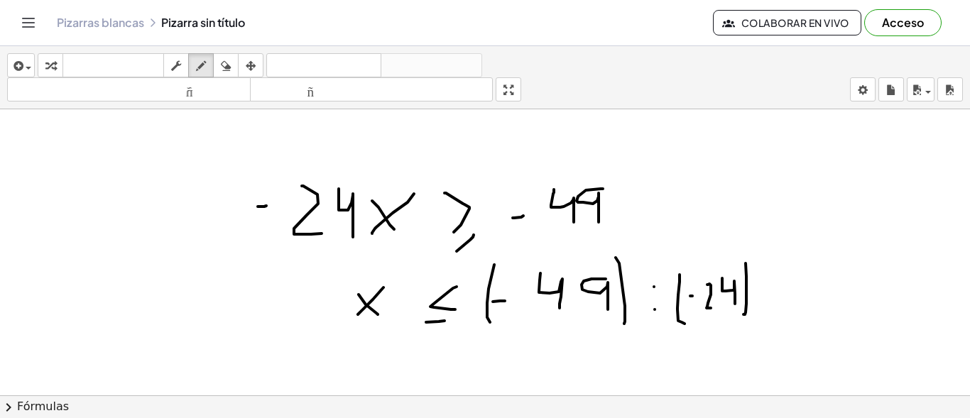
drag, startPoint x: 616, startPoint y: 258, endPoint x: 624, endPoint y: 324, distance: 66.6
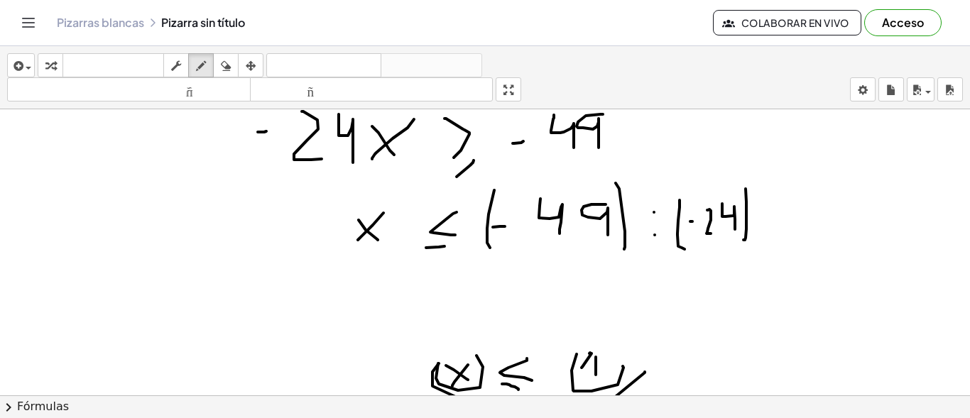
scroll to position [157, 0]
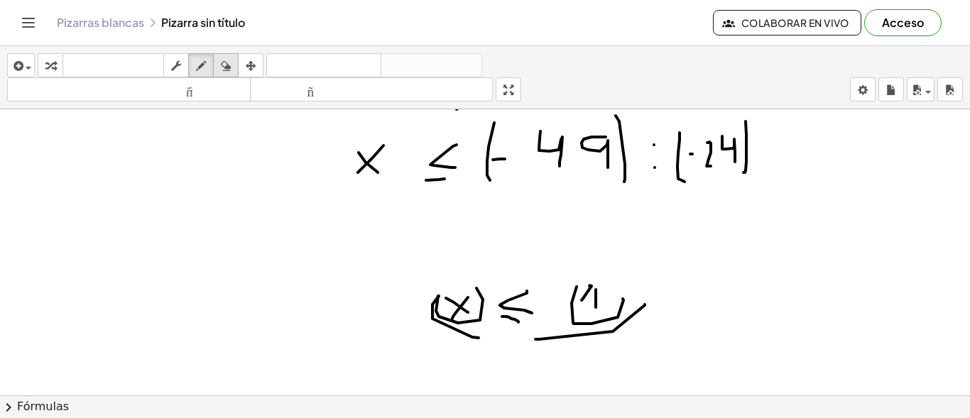
click at [229, 63] on icon "button" at bounding box center [226, 66] width 10 height 17
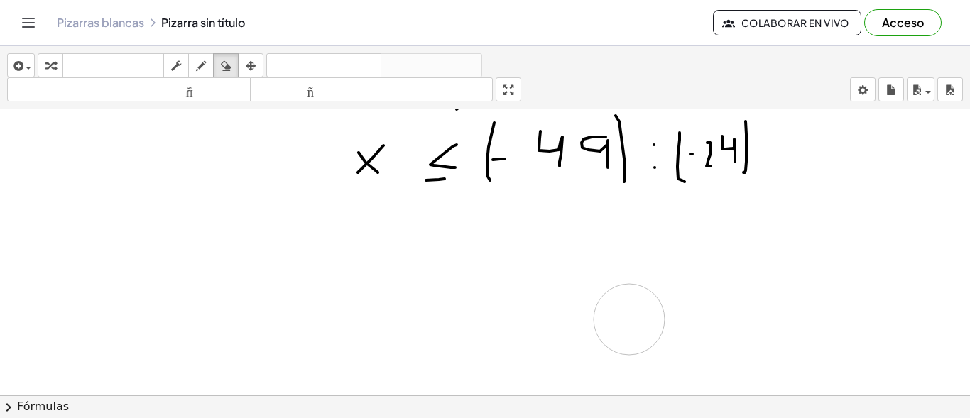
drag, startPoint x: 399, startPoint y: 319, endPoint x: 0, endPoint y: 5, distance: 507.8
click at [206, 72] on icon "button" at bounding box center [201, 66] width 10 height 17
drag, startPoint x: 372, startPoint y: 240, endPoint x: 359, endPoint y: 256, distance: 20.7
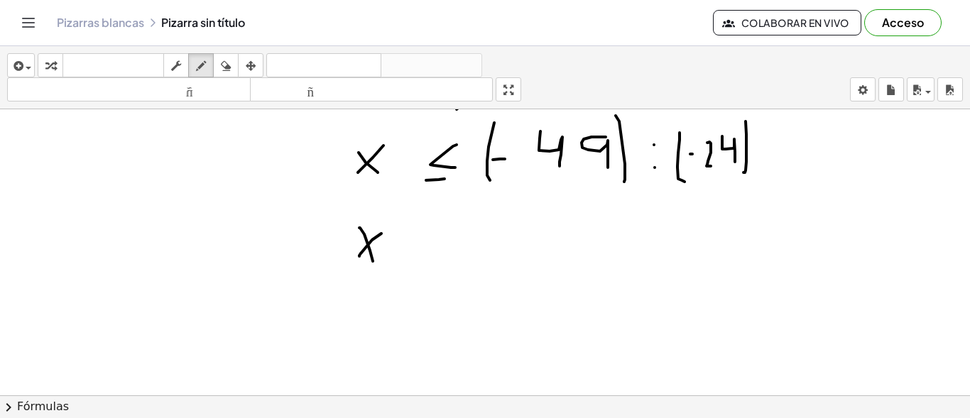
drag, startPoint x: 364, startPoint y: 234, endPoint x: 373, endPoint y: 261, distance: 28.3
drag, startPoint x: 452, startPoint y: 230, endPoint x: 448, endPoint y: 246, distance: 16.7
drag, startPoint x: 415, startPoint y: 261, endPoint x: 441, endPoint y: 261, distance: 26.3
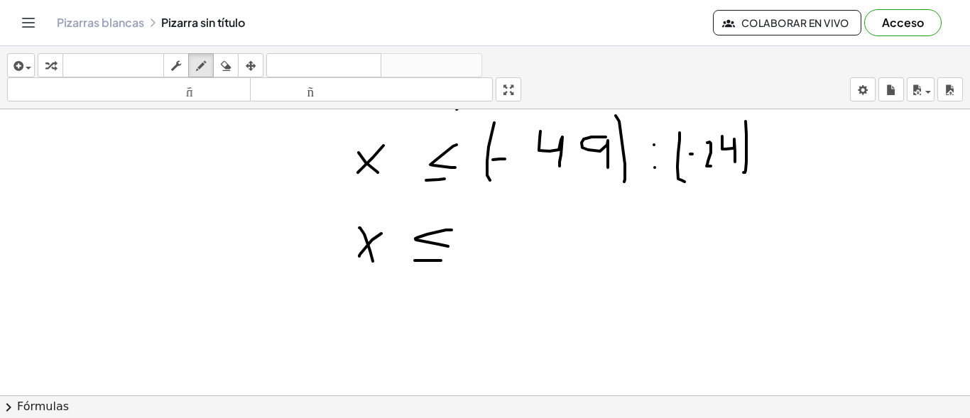
drag, startPoint x: 516, startPoint y: 225, endPoint x: 530, endPoint y: 251, distance: 29.3
drag, startPoint x: 554, startPoint y: 224, endPoint x: 512, endPoint y: 263, distance: 57.3
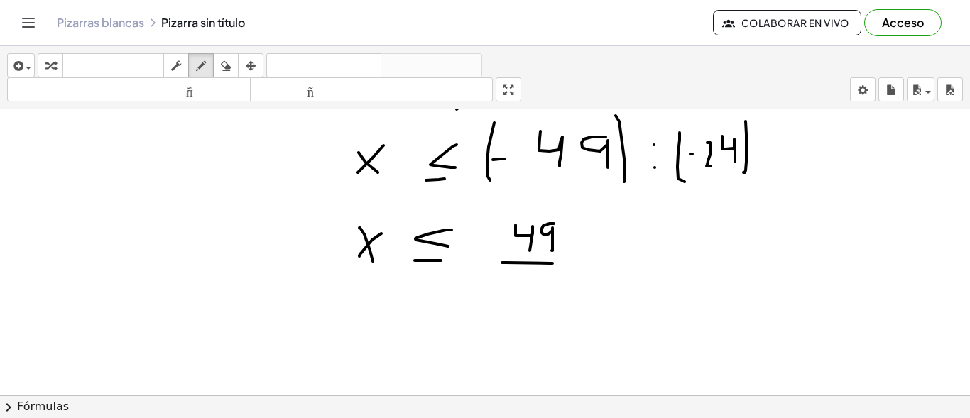
drag, startPoint x: 506, startPoint y: 263, endPoint x: 556, endPoint y: 263, distance: 50.4
drag, startPoint x: 509, startPoint y: 274, endPoint x: 529, endPoint y: 277, distance: 20.8
drag, startPoint x: 529, startPoint y: 275, endPoint x: 540, endPoint y: 293, distance: 21.3
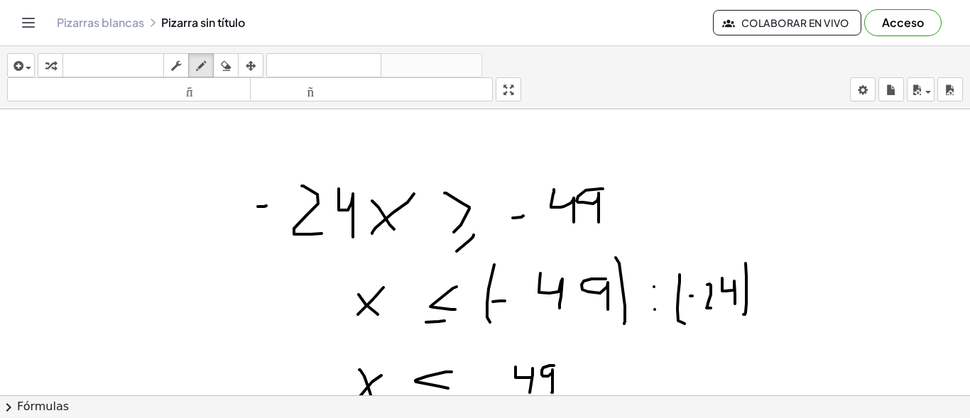
scroll to position [86, 0]
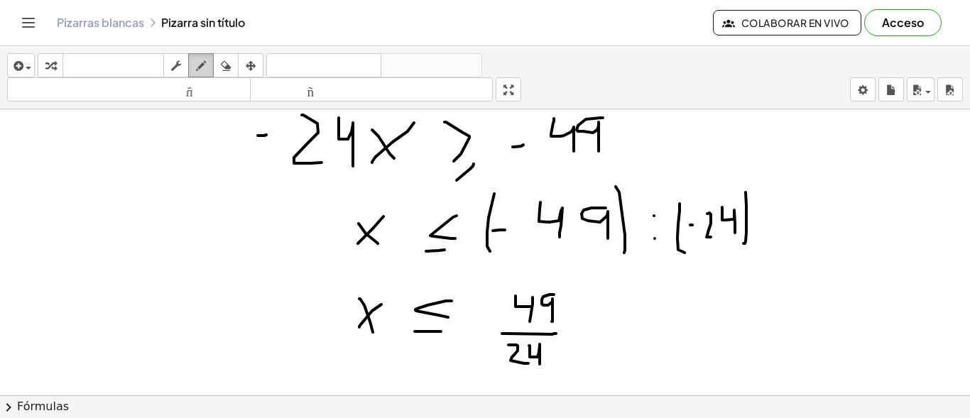
click at [197, 63] on icon "button" at bounding box center [201, 66] width 10 height 17
click at [219, 67] on div "button" at bounding box center [226, 65] width 18 height 17
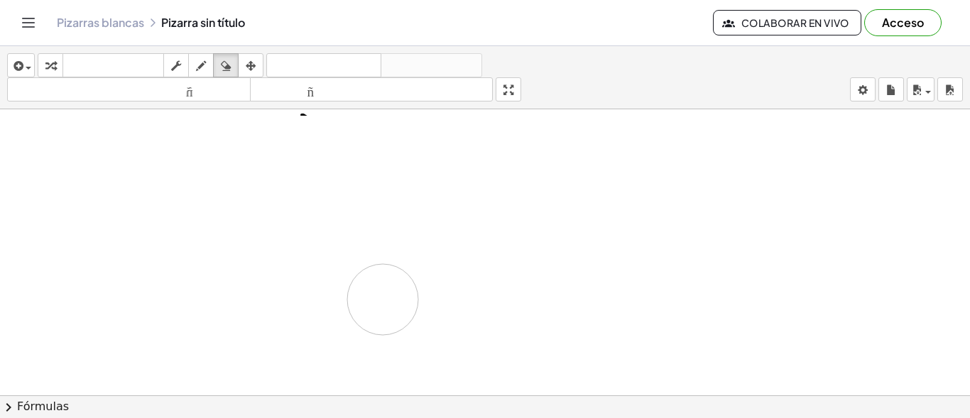
drag, startPoint x: 442, startPoint y: 151, endPoint x: 300, endPoint y: 121, distance: 145.3
click at [200, 67] on icon "button" at bounding box center [201, 66] width 10 height 17
drag, startPoint x: 246, startPoint y: 136, endPoint x: 249, endPoint y: 167, distance: 30.7
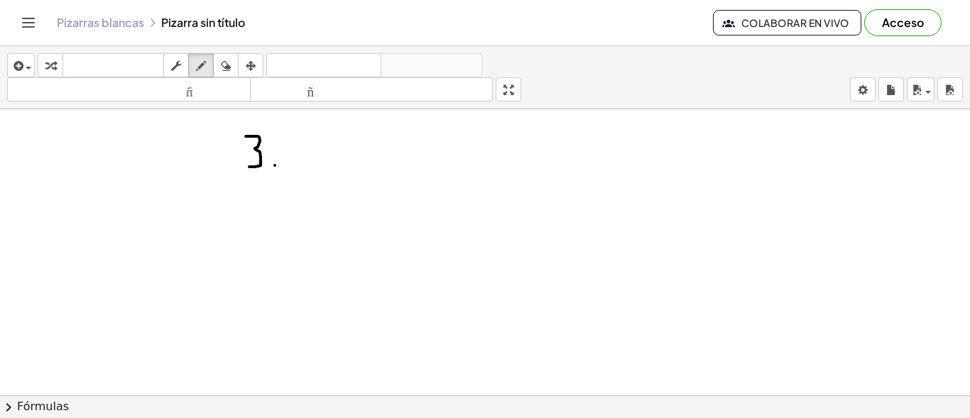
drag, startPoint x: 297, startPoint y: 131, endPoint x: 296, endPoint y: 174, distance: 42.6
drag, startPoint x: 315, startPoint y: 146, endPoint x: 329, endPoint y: 167, distance: 25.6
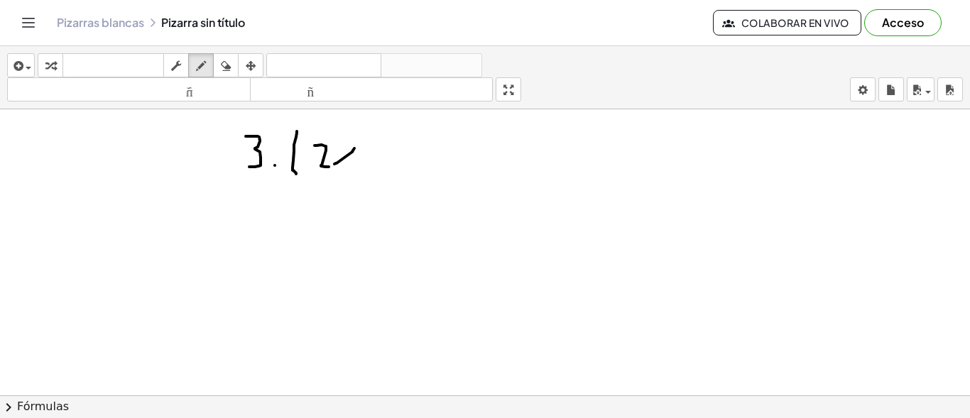
drag, startPoint x: 354, startPoint y: 148, endPoint x: 335, endPoint y: 164, distance: 25.3
drag, startPoint x: 340, startPoint y: 152, endPoint x: 349, endPoint y: 162, distance: 13.1
drag, startPoint x: 363, startPoint y: 133, endPoint x: 360, endPoint y: 141, distance: 9.0
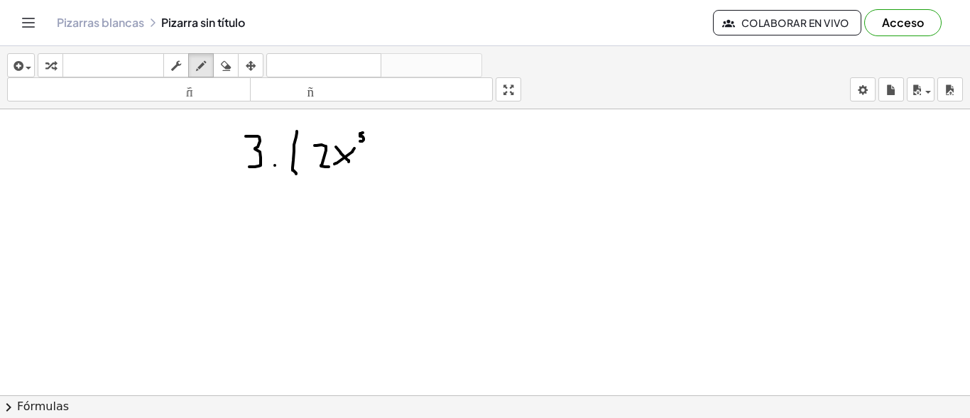
drag, startPoint x: 392, startPoint y: 147, endPoint x: 399, endPoint y: 161, distance: 15.2
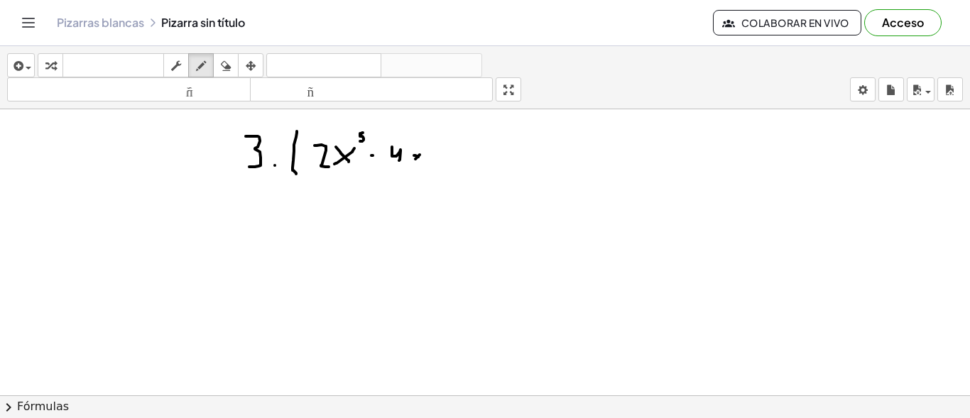
drag, startPoint x: 414, startPoint y: 156, endPoint x: 420, endPoint y: 159, distance: 7.3
drag, startPoint x: 426, startPoint y: 141, endPoint x: 430, endPoint y: 150, distance: 9.9
drag, startPoint x: 460, startPoint y: 155, endPoint x: 474, endPoint y: 155, distance: 13.5
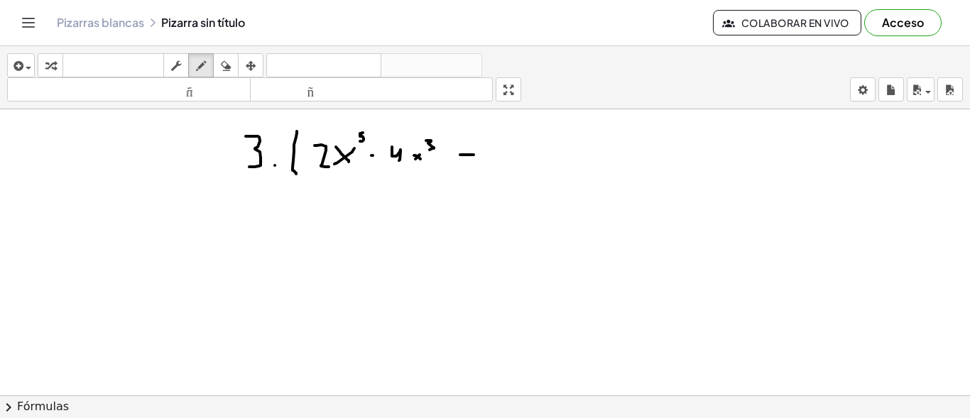
drag, startPoint x: 472, startPoint y: 136, endPoint x: 469, endPoint y: 169, distance: 32.7
drag, startPoint x: 515, startPoint y: 151, endPoint x: 502, endPoint y: 162, distance: 16.6
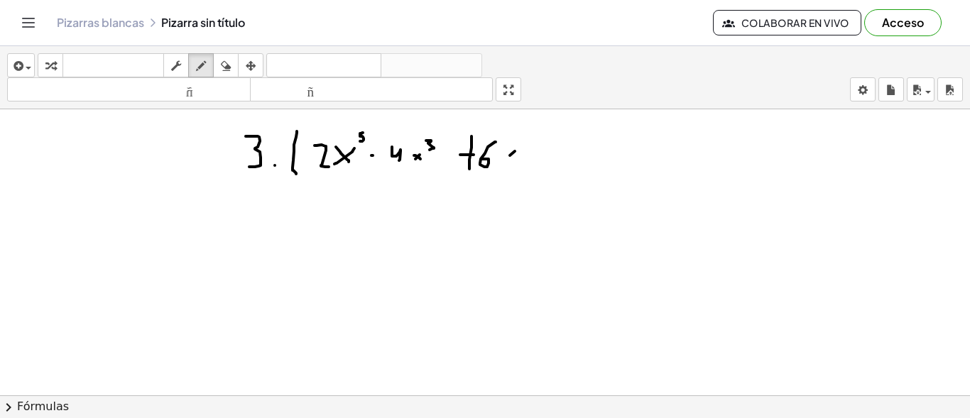
drag, startPoint x: 501, startPoint y: 153, endPoint x: 512, endPoint y: 163, distance: 14.6
drag, startPoint x: 526, startPoint y: 136, endPoint x: 525, endPoint y: 144, distance: 8.6
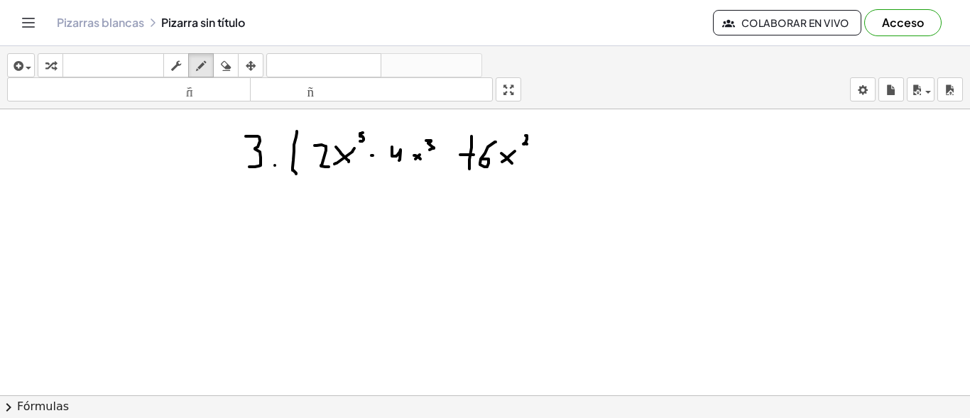
drag, startPoint x: 560, startPoint y: 141, endPoint x: 566, endPoint y: 165, distance: 25.5
drag, startPoint x: 563, startPoint y: 158, endPoint x: 572, endPoint y: 157, distance: 9.3
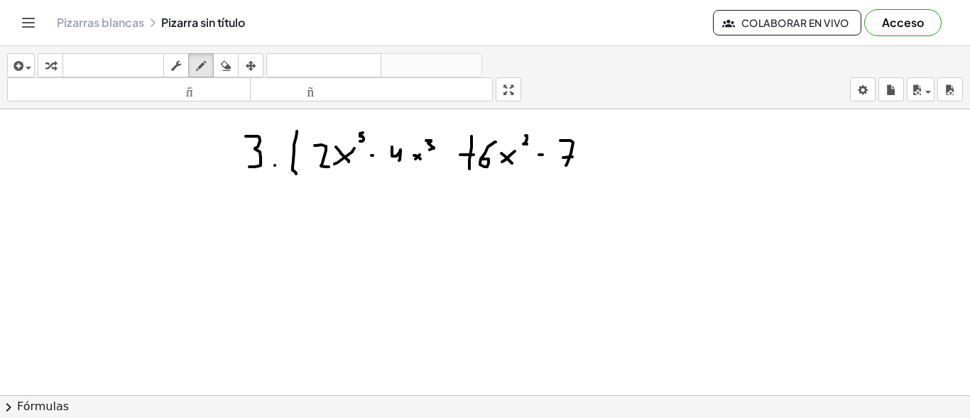
drag, startPoint x: 587, startPoint y: 160, endPoint x: 580, endPoint y: 164, distance: 8.3
drag, startPoint x: 583, startPoint y: 156, endPoint x: 592, endPoint y: 162, distance: 10.7
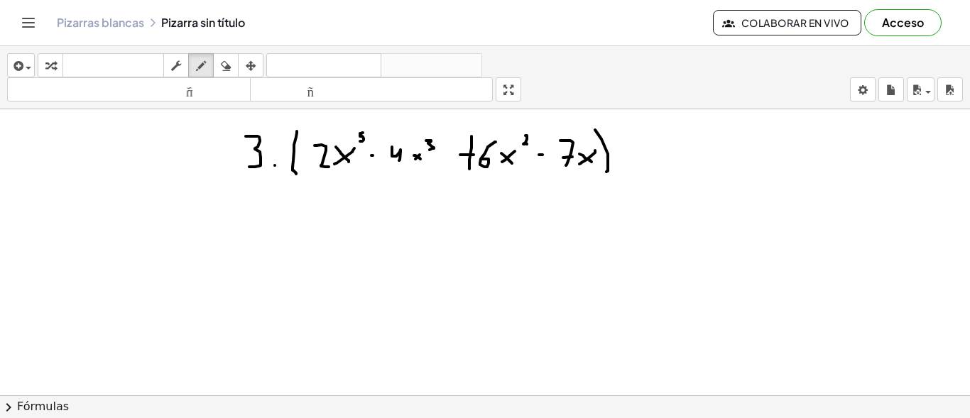
drag, startPoint x: 595, startPoint y: 130, endPoint x: 646, endPoint y: 167, distance: 63.1
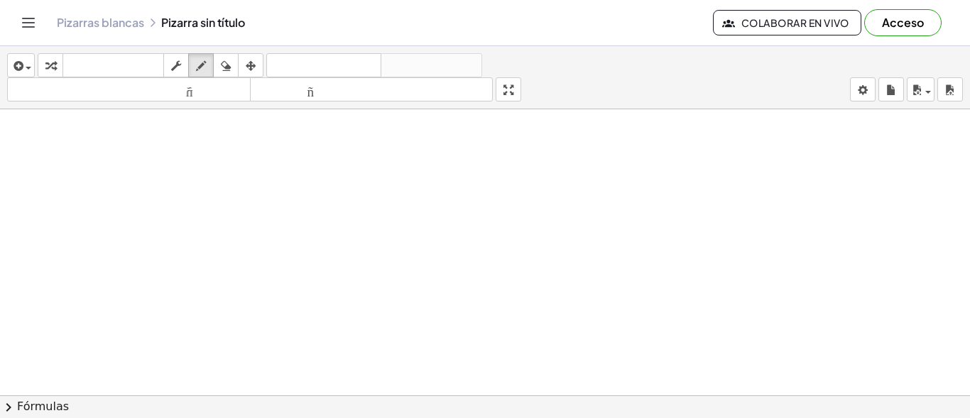
scroll to position [15, 0]
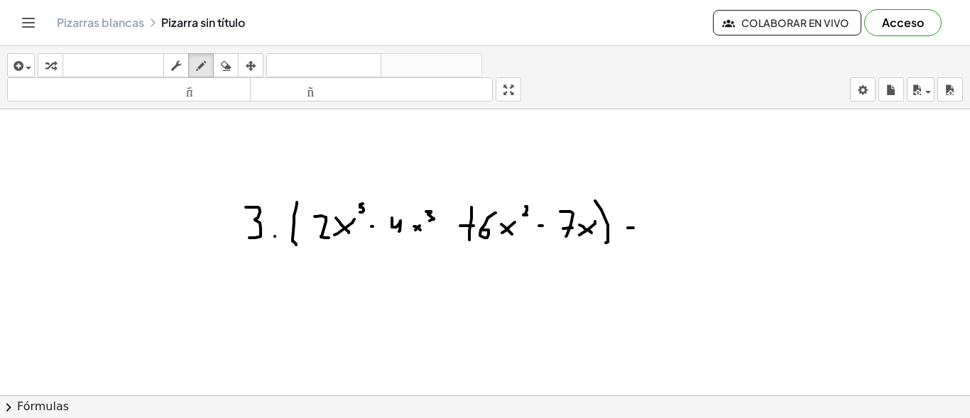
click at [634, 228] on div at bounding box center [485, 380] width 970 height 572
drag, startPoint x: 657, startPoint y: 196, endPoint x: 653, endPoint y: 244, distance: 48.5
click at [653, 244] on div at bounding box center [485, 380] width 970 height 572
drag, startPoint x: 661, startPoint y: 217, endPoint x: 669, endPoint y: 232, distance: 17.8
click at [669, 232] on div at bounding box center [485, 380] width 970 height 572
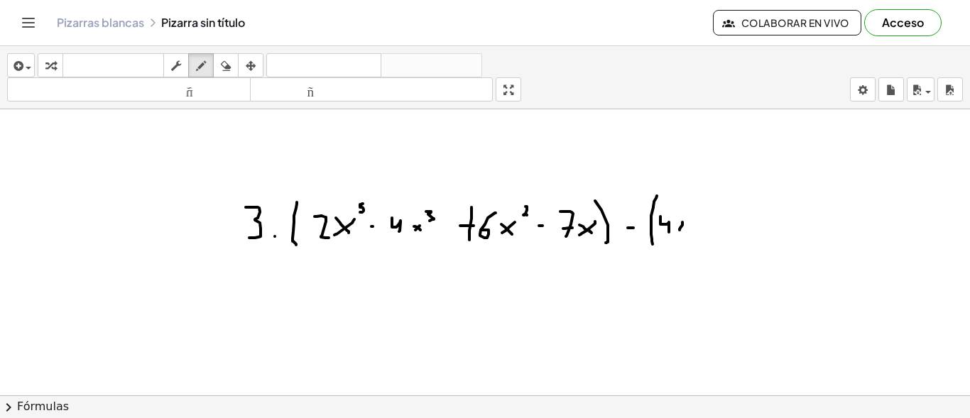
drag, startPoint x: 683, startPoint y: 222, endPoint x: 680, endPoint y: 230, distance: 8.3
click at [680, 230] on div at bounding box center [485, 380] width 970 height 572
drag, startPoint x: 678, startPoint y: 223, endPoint x: 683, endPoint y: 229, distance: 8.1
click at [683, 229] on div at bounding box center [485, 380] width 970 height 572
drag, startPoint x: 688, startPoint y: 207, endPoint x: 693, endPoint y: 216, distance: 9.9
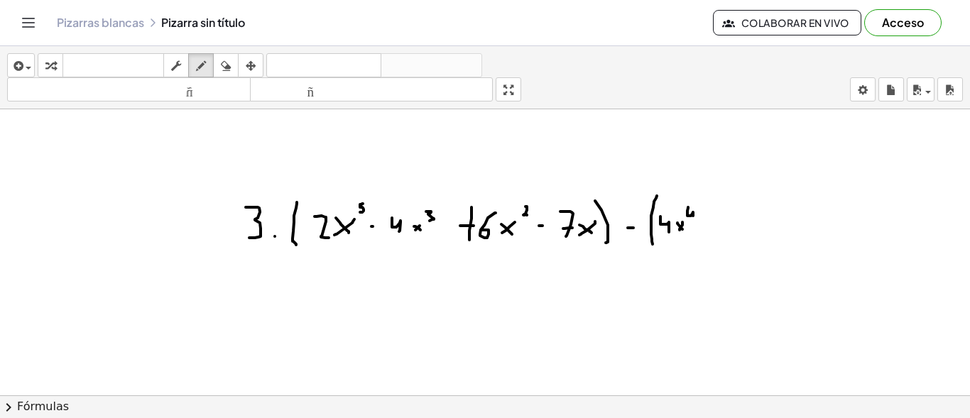
click at [693, 216] on div at bounding box center [485, 380] width 970 height 572
click at [693, 218] on div at bounding box center [485, 380] width 970 height 572
click at [705, 225] on div at bounding box center [485, 380] width 970 height 572
drag, startPoint x: 724, startPoint y: 213, endPoint x: 722, endPoint y: 231, distance: 17.8
click at [722, 231] on div at bounding box center [485, 380] width 970 height 572
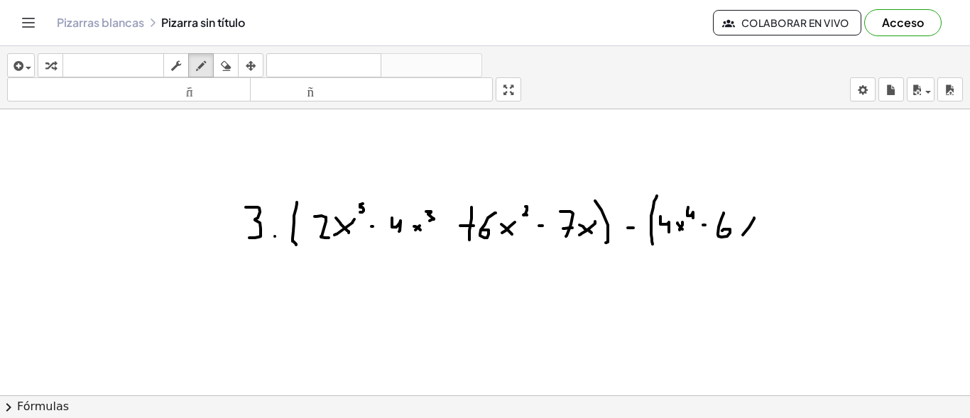
drag, startPoint x: 754, startPoint y: 218, endPoint x: 742, endPoint y: 236, distance: 21.9
click at [742, 236] on div at bounding box center [485, 380] width 970 height 572
drag, startPoint x: 741, startPoint y: 227, endPoint x: 752, endPoint y: 235, distance: 14.2
click at [752, 235] on div at bounding box center [485, 380] width 970 height 572
drag, startPoint x: 759, startPoint y: 196, endPoint x: 718, endPoint y: 120, distance: 86.1
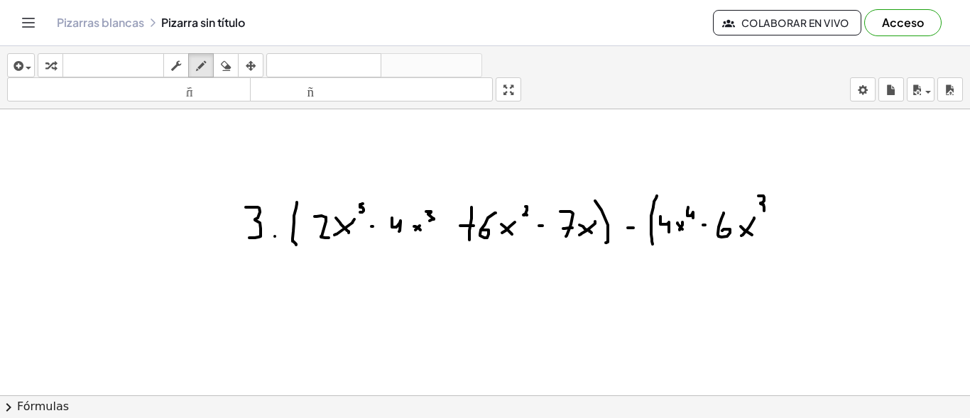
click at [759, 212] on div at bounding box center [485, 380] width 970 height 572
click at [766, 228] on div at bounding box center [485, 380] width 970 height 572
drag, startPoint x: 780, startPoint y: 209, endPoint x: 791, endPoint y: 231, distance: 24.5
click at [791, 231] on div at bounding box center [485, 380] width 970 height 572
drag, startPoint x: 808, startPoint y: 215, endPoint x: 801, endPoint y: 226, distance: 12.4
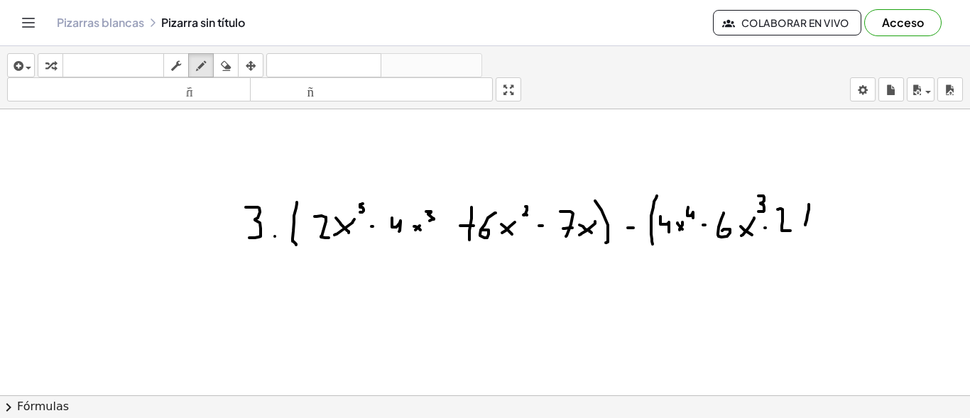
click at [805, 227] on div at bounding box center [485, 380] width 970 height 572
click at [813, 224] on div at bounding box center [485, 380] width 970 height 572
click at [822, 201] on div at bounding box center [485, 380] width 970 height 572
click at [835, 219] on div at bounding box center [485, 380] width 970 height 572
click at [835, 229] on div at bounding box center [485, 380] width 970 height 572
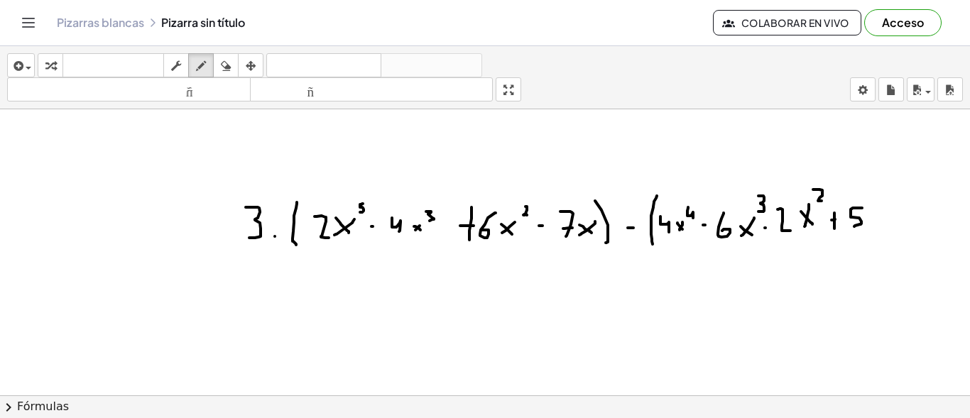
click at [853, 227] on div at bounding box center [485, 380] width 970 height 572
click at [869, 225] on div at bounding box center [485, 380] width 970 height 572
click at [876, 224] on div at bounding box center [485, 380] width 970 height 572
click at [893, 216] on div at bounding box center [485, 380] width 970 height 572
click at [907, 228] on div at bounding box center [485, 380] width 970 height 572
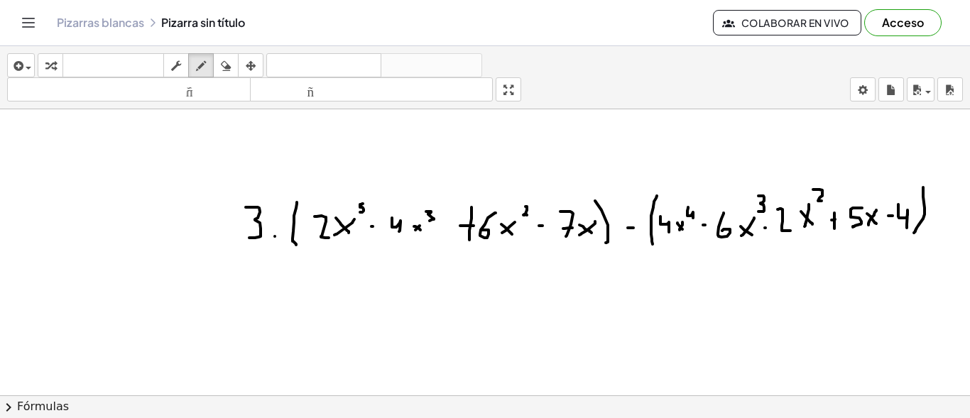
click at [914, 233] on div at bounding box center [485, 380] width 970 height 572
click at [705, 224] on div at bounding box center [485, 380] width 970 height 572
drag, startPoint x: 759, startPoint y: 229, endPoint x: 767, endPoint y: 229, distance: 7.8
click at [767, 229] on div at bounding box center [485, 380] width 970 height 572
click at [252, 194] on div at bounding box center [485, 380] width 970 height 572
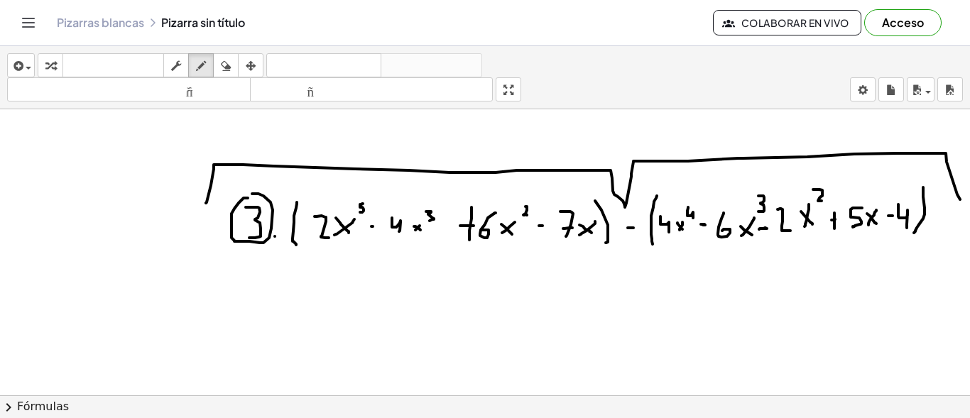
drag, startPoint x: 206, startPoint y: 203, endPoint x: 960, endPoint y: 200, distance: 754.3
click at [960, 200] on div "×" at bounding box center [485, 252] width 970 height 286
drag, startPoint x: 261, startPoint y: 192, endPoint x: 320, endPoint y: 200, distance: 58.8
click at [320, 200] on div at bounding box center [485, 380] width 970 height 572
drag, startPoint x: 315, startPoint y: 200, endPoint x: 325, endPoint y: 200, distance: 10.7
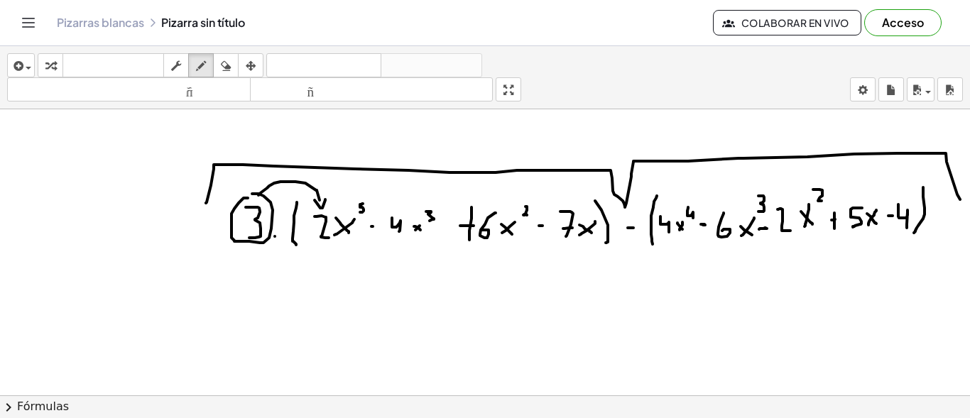
click at [325, 200] on div at bounding box center [485, 380] width 970 height 572
drag, startPoint x: 294, startPoint y: 166, endPoint x: 401, endPoint y: 197, distance: 111.0
click at [401, 197] on div at bounding box center [485, 380] width 970 height 572
drag, startPoint x: 393, startPoint y: 197, endPoint x: 336, endPoint y: 195, distance: 56.9
click at [407, 196] on div at bounding box center [485, 380] width 970 height 572
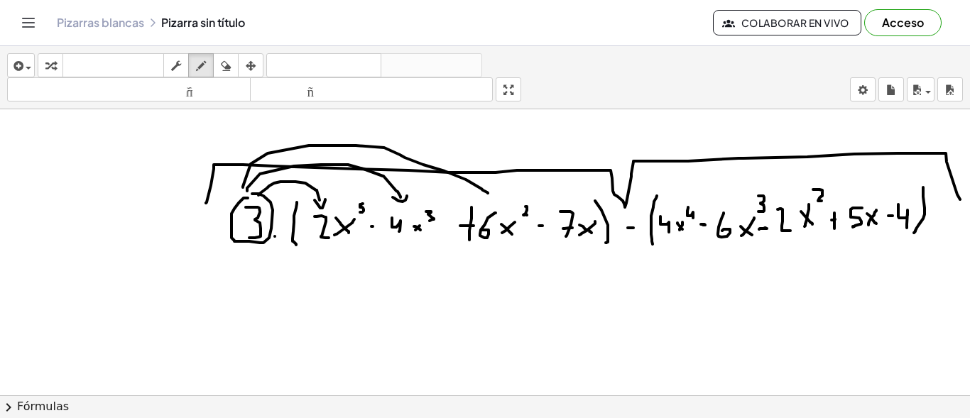
drag, startPoint x: 243, startPoint y: 187, endPoint x: 488, endPoint y: 193, distance: 245.1
click at [488, 193] on div at bounding box center [485, 380] width 970 height 572
drag, startPoint x: 493, startPoint y: 190, endPoint x: 329, endPoint y: 186, distance: 164.1
click at [487, 200] on div at bounding box center [485, 380] width 970 height 572
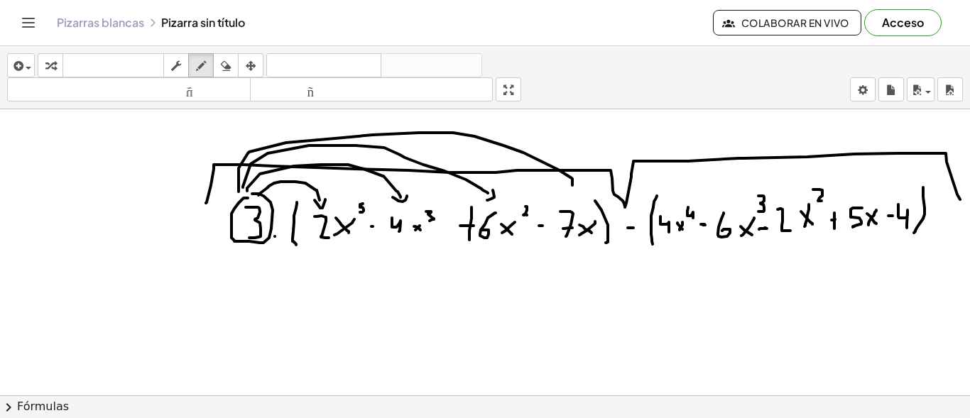
drag, startPoint x: 239, startPoint y: 192, endPoint x: 572, endPoint y: 185, distance: 333.9
click at [572, 185] on div at bounding box center [485, 380] width 970 height 572
drag, startPoint x: 566, startPoint y: 188, endPoint x: 580, endPoint y: 180, distance: 15.9
click at [580, 180] on div at bounding box center [485, 380] width 970 height 572
click at [375, 227] on div at bounding box center [485, 380] width 970 height 572
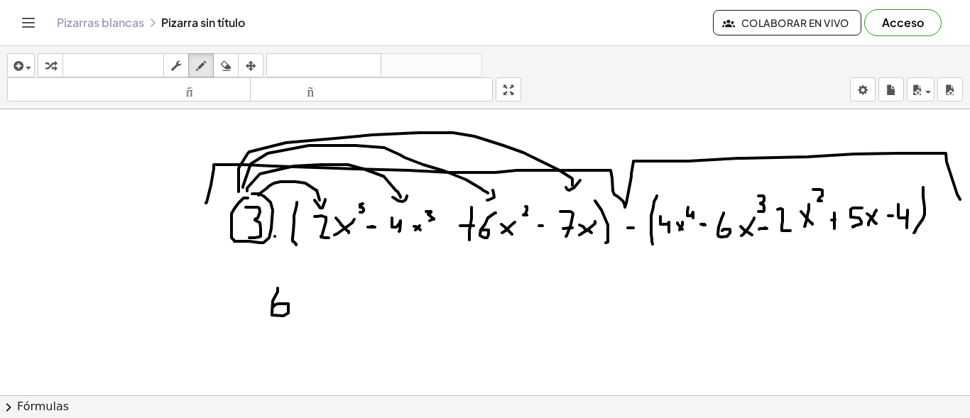
drag, startPoint x: 278, startPoint y: 288, endPoint x: 272, endPoint y: 308, distance: 20.7
click at [271, 309] on div at bounding box center [485, 380] width 970 height 572
drag, startPoint x: 315, startPoint y: 294, endPoint x: 305, endPoint y: 313, distance: 21.3
click at [305, 313] on div at bounding box center [485, 380] width 970 height 572
drag, startPoint x: 303, startPoint y: 293, endPoint x: 312, endPoint y: 315, distance: 23.9
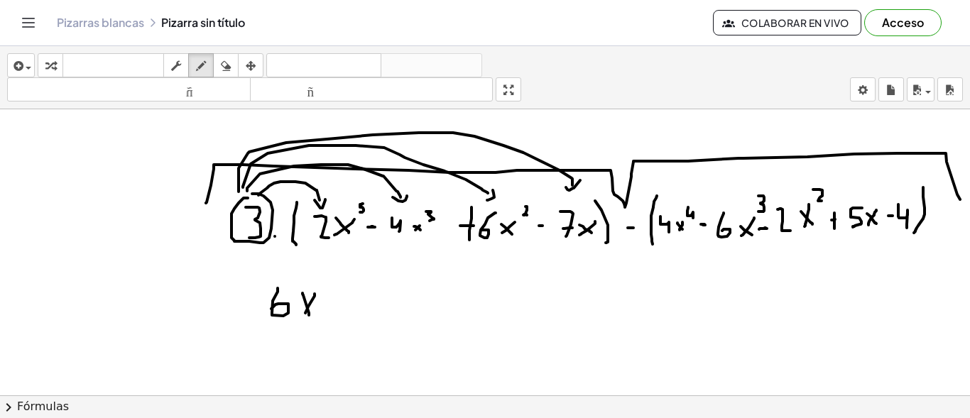
click at [310, 315] on div at bounding box center [485, 380] width 970 height 572
drag, startPoint x: 329, startPoint y: 283, endPoint x: 320, endPoint y: 292, distance: 12.1
click at [320, 292] on div at bounding box center [485, 380] width 970 height 572
drag, startPoint x: 344, startPoint y: 309, endPoint x: 364, endPoint y: 308, distance: 19.9
click at [364, 308] on div at bounding box center [485, 380] width 970 height 572
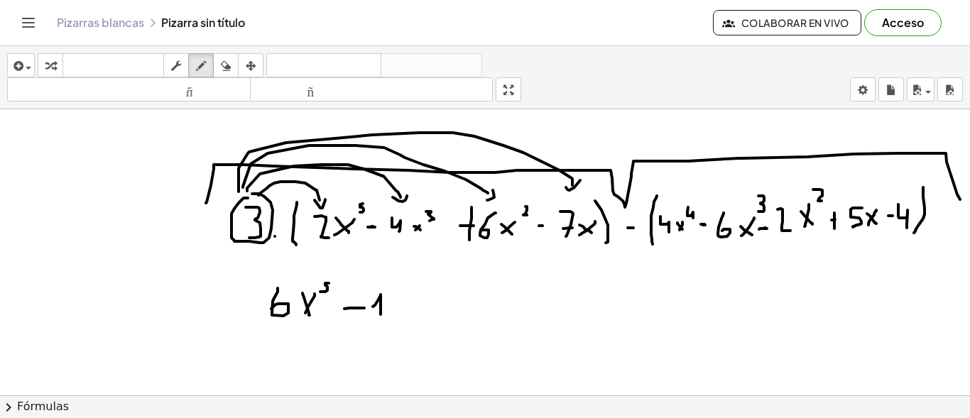
drag, startPoint x: 373, startPoint y: 307, endPoint x: 381, endPoint y: 315, distance: 11.0
click at [381, 315] on div at bounding box center [485, 380] width 970 height 572
drag, startPoint x: 389, startPoint y: 300, endPoint x: 397, endPoint y: 317, distance: 18.8
click at [397, 317] on div at bounding box center [485, 380] width 970 height 572
drag, startPoint x: 425, startPoint y: 298, endPoint x: 413, endPoint y: 308, distance: 16.1
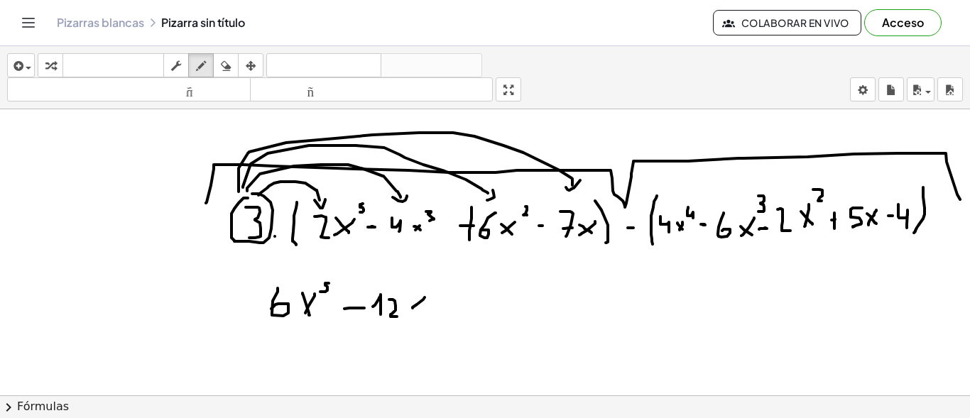
click at [413, 308] on div at bounding box center [485, 380] width 970 height 572
drag, startPoint x: 409, startPoint y: 296, endPoint x: 425, endPoint y: 300, distance: 16.9
click at [425, 310] on div at bounding box center [485, 380] width 970 height 572
drag, startPoint x: 425, startPoint y: 274, endPoint x: 424, endPoint y: 288, distance: 13.5
click at [424, 288] on div at bounding box center [485, 380] width 970 height 572
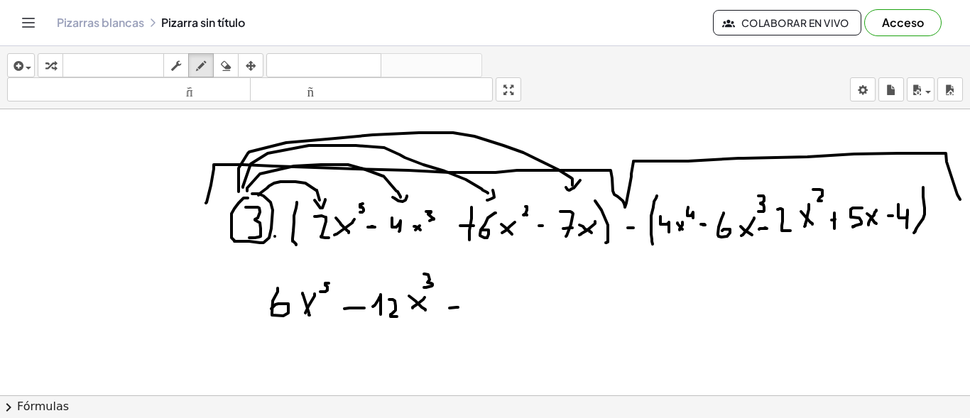
drag, startPoint x: 450, startPoint y: 308, endPoint x: 458, endPoint y: 308, distance: 8.6
click at [458, 308] on div at bounding box center [485, 380] width 970 height 572
drag, startPoint x: 455, startPoint y: 295, endPoint x: 455, endPoint y: 317, distance: 22.0
click at [455, 317] on div at bounding box center [485, 380] width 970 height 572
drag, startPoint x: 475, startPoint y: 310, endPoint x: 484, endPoint y: 315, distance: 10.5
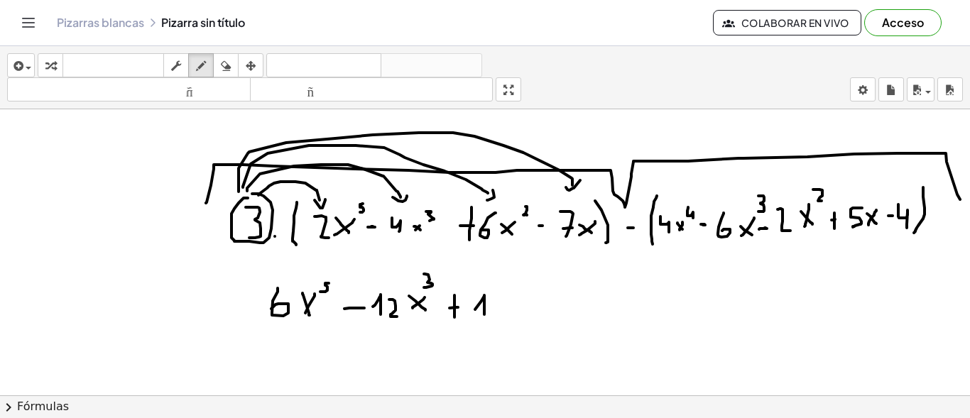
click at [484, 315] on div at bounding box center [485, 380] width 970 height 572
click at [502, 294] on div at bounding box center [485, 380] width 970 height 572
drag, startPoint x: 525, startPoint y: 305, endPoint x: 516, endPoint y: 312, distance: 11.1
click at [516, 312] on div at bounding box center [485, 380] width 970 height 572
click at [524, 312] on div at bounding box center [485, 380] width 970 height 572
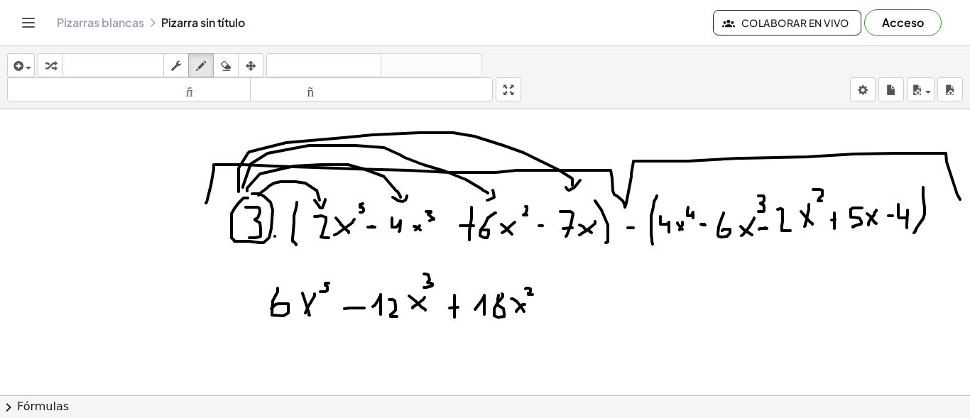
drag, startPoint x: 526, startPoint y: 289, endPoint x: 533, endPoint y: 295, distance: 9.1
click at [533, 295] on div at bounding box center [485, 380] width 970 height 572
drag, startPoint x: 545, startPoint y: 310, endPoint x: 556, endPoint y: 308, distance: 10.7
click at [556, 308] on div at bounding box center [485, 380] width 970 height 572
drag, startPoint x: 567, startPoint y: 290, endPoint x: 575, endPoint y: 315, distance: 25.4
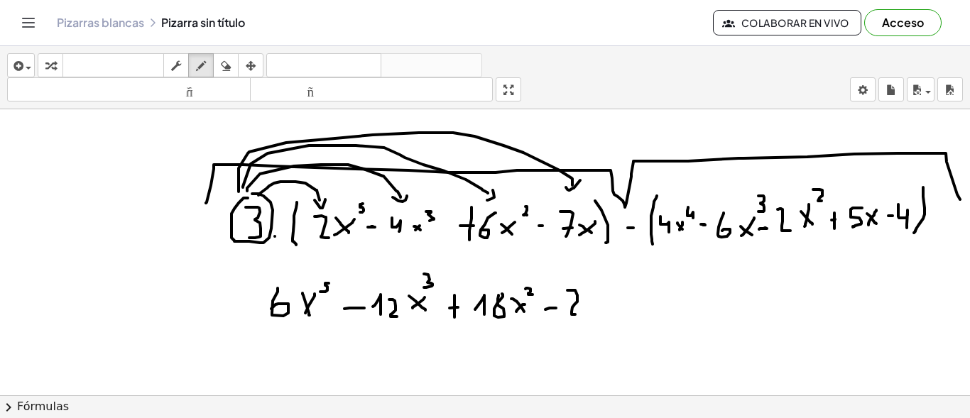
click at [575, 315] on div at bounding box center [485, 380] width 970 height 572
drag, startPoint x: 583, startPoint y: 306, endPoint x: 590, endPoint y: 311, distance: 8.7
click at [590, 311] on div at bounding box center [485, 380] width 970 height 572
drag, startPoint x: 611, startPoint y: 296, endPoint x: 607, endPoint y: 313, distance: 16.9
click at [607, 313] on div at bounding box center [485, 380] width 970 height 572
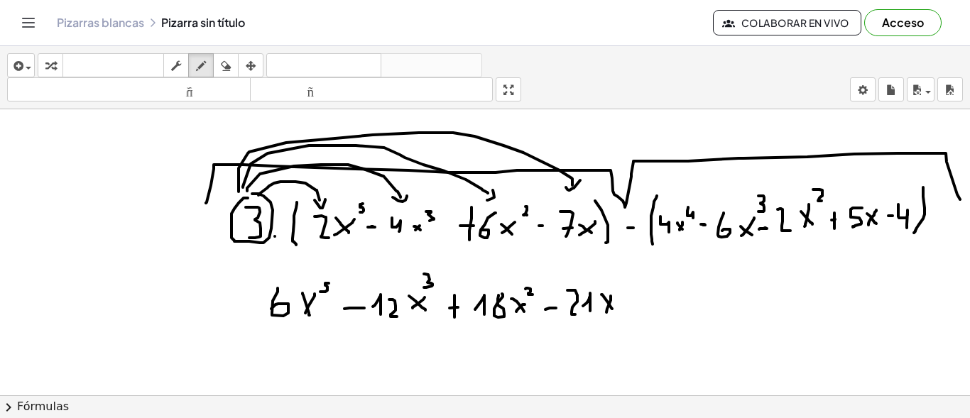
drag, startPoint x: 602, startPoint y: 295, endPoint x: 612, endPoint y: 309, distance: 17.8
click at [612, 309] on div at bounding box center [485, 380] width 970 height 572
click at [626, 303] on div at bounding box center [485, 380] width 970 height 572
drag, startPoint x: 634, startPoint y: 288, endPoint x: 645, endPoint y: 314, distance: 27.7
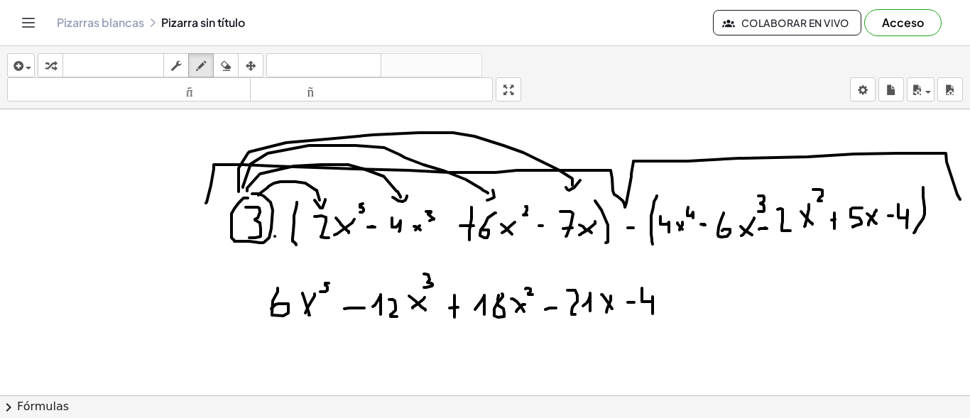
click at [645, 314] on div at bounding box center [485, 380] width 970 height 572
drag, startPoint x: 666, startPoint y: 301, endPoint x: 656, endPoint y: 313, distance: 15.1
click at [656, 313] on div at bounding box center [485, 380] width 970 height 572
drag, startPoint x: 654, startPoint y: 303, endPoint x: 663, endPoint y: 305, distance: 9.7
click at [664, 312] on div at bounding box center [485, 380] width 970 height 572
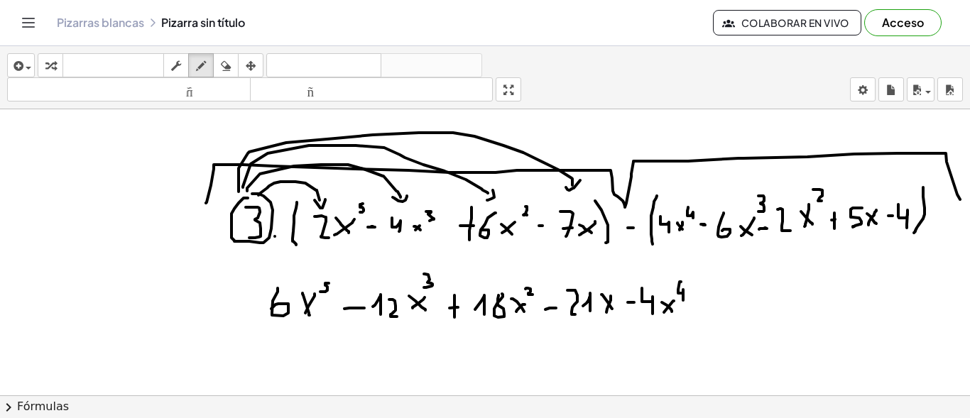
drag, startPoint x: 673, startPoint y: 282, endPoint x: 675, endPoint y: 300, distance: 18.6
click at [675, 300] on div at bounding box center [485, 380] width 970 height 572
click at [690, 308] on div at bounding box center [485, 380] width 970 height 572
drag, startPoint x: 686, startPoint y: 301, endPoint x: 687, endPoint y: 315, distance: 14.2
click at [687, 315] on div at bounding box center [485, 380] width 970 height 572
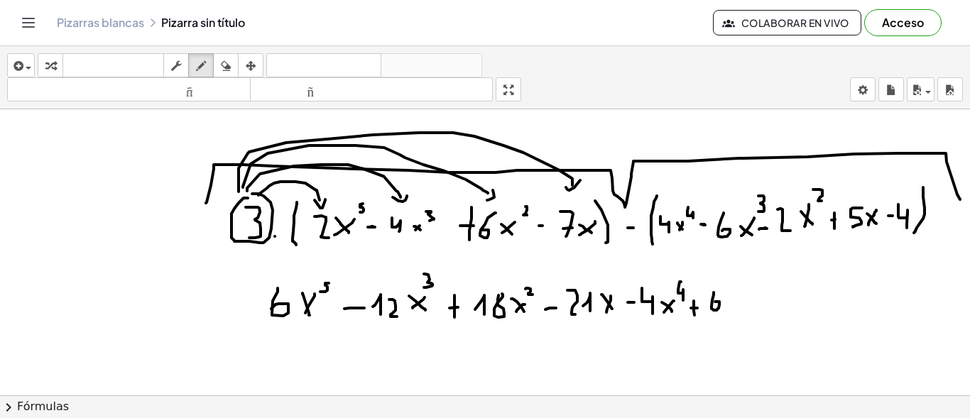
drag, startPoint x: 706, startPoint y: 293, endPoint x: 706, endPoint y: 302, distance: 9.2
click at [706, 302] on div at bounding box center [485, 380] width 970 height 572
drag, startPoint x: 734, startPoint y: 296, endPoint x: 721, endPoint y: 305, distance: 15.4
click at [721, 305] on div at bounding box center [485, 380] width 970 height 572
drag, startPoint x: 719, startPoint y: 295, endPoint x: 738, endPoint y: 303, distance: 20.3
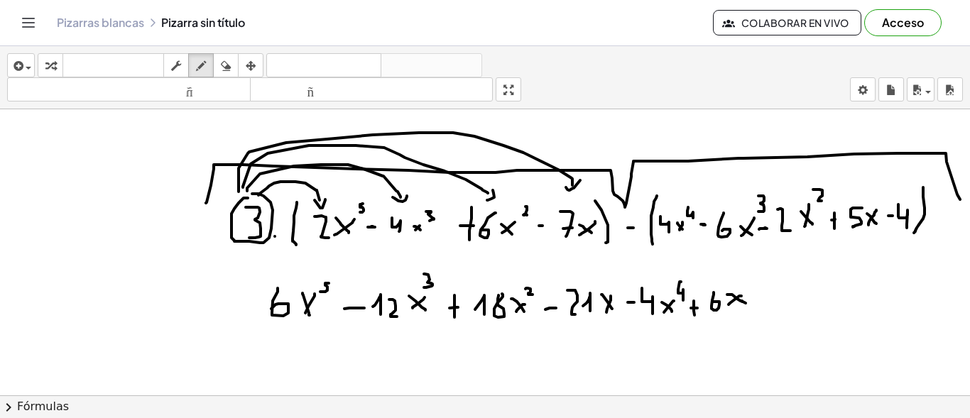
click at [738, 303] on div at bounding box center [485, 380] width 970 height 572
drag, startPoint x: 735, startPoint y: 276, endPoint x: 738, endPoint y: 290, distance: 13.8
click at [738, 290] on div at bounding box center [485, 380] width 970 height 572
click at [767, 299] on div at bounding box center [485, 380] width 970 height 572
drag, startPoint x: 757, startPoint y: 293, endPoint x: 759, endPoint y: 305, distance: 11.5
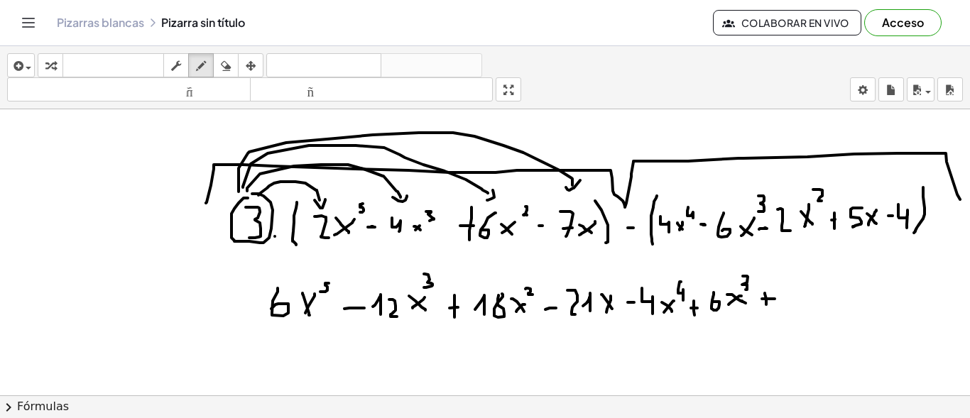
click at [759, 305] on div at bounding box center [485, 380] width 970 height 572
drag, startPoint x: 777, startPoint y: 288, endPoint x: 788, endPoint y: 309, distance: 23.5
click at [788, 309] on div at bounding box center [485, 380] width 970 height 572
drag, startPoint x: 803, startPoint y: 292, endPoint x: 798, endPoint y: 301, distance: 10.8
click at [798, 301] on div at bounding box center [485, 380] width 970 height 572
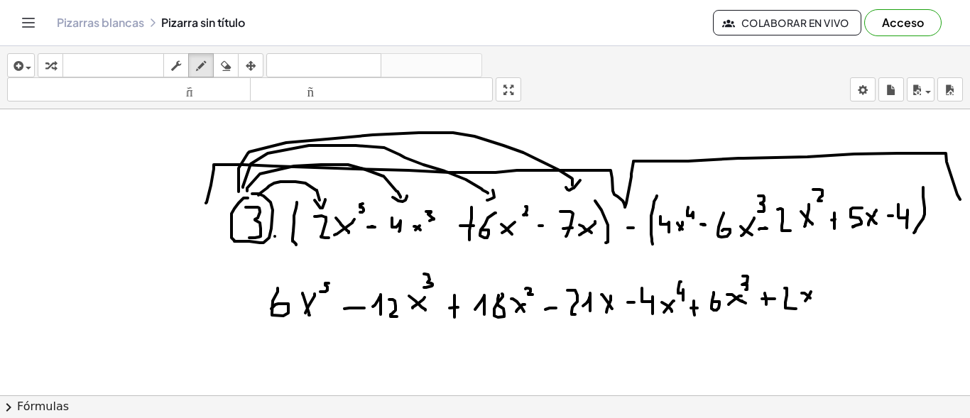
drag, startPoint x: 794, startPoint y: 293, endPoint x: 803, endPoint y: 299, distance: 10.8
click at [803, 299] on div at bounding box center [485, 380] width 970 height 572
drag, startPoint x: 818, startPoint y: 266, endPoint x: 825, endPoint y: 281, distance: 17.5
click at [829, 286] on div at bounding box center [485, 380] width 970 height 572
click at [812, 268] on div at bounding box center [485, 380] width 970 height 572
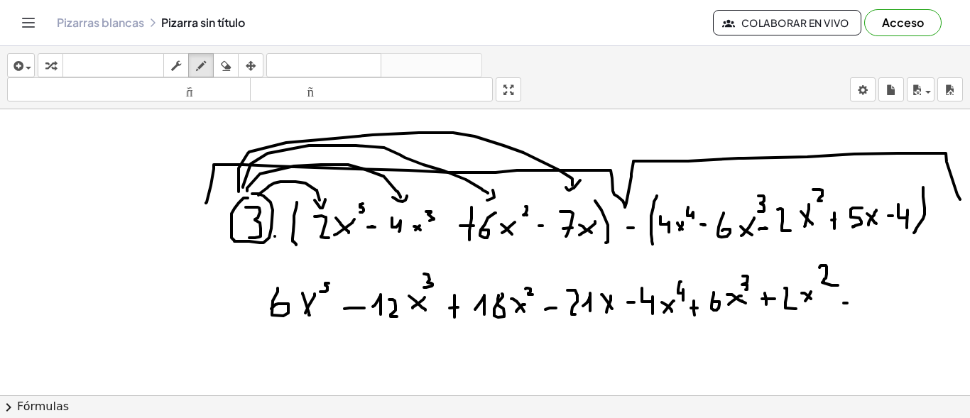
click at [840, 300] on div at bounding box center [485, 380] width 970 height 572
click at [842, 301] on div at bounding box center [485, 380] width 970 height 572
drag, startPoint x: 859, startPoint y: 282, endPoint x: 871, endPoint y: 291, distance: 14.6
click at [857, 302] on div at bounding box center [485, 380] width 970 height 572
drag, startPoint x: 879, startPoint y: 285, endPoint x: 871, endPoint y: 298, distance: 15.2
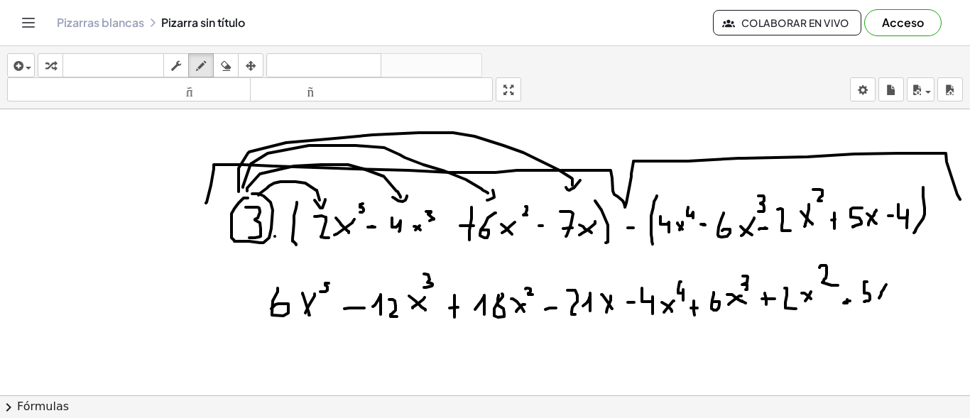
click at [871, 298] on div at bounding box center [485, 380] width 970 height 572
drag, startPoint x: 871, startPoint y: 288, endPoint x: 878, endPoint y: 296, distance: 10.6
click at [878, 296] on div at bounding box center [485, 380] width 970 height 572
click at [898, 293] on div at bounding box center [485, 380] width 970 height 572
drag, startPoint x: 896, startPoint y: 287, endPoint x: 896, endPoint y: 300, distance: 13.5
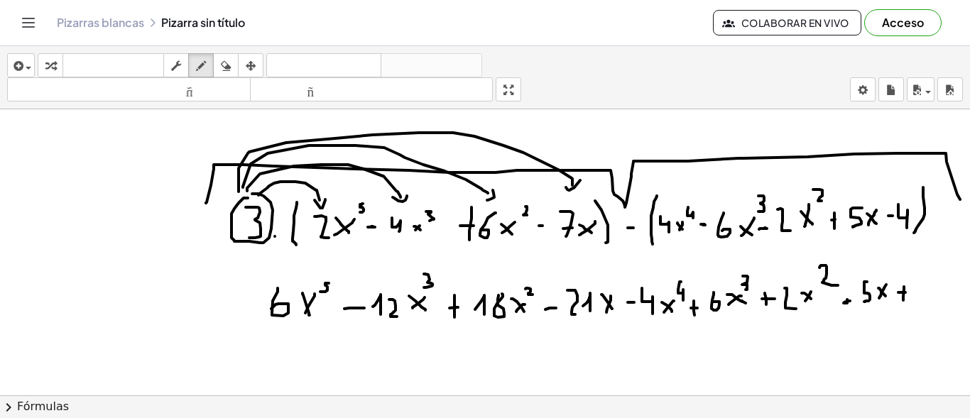
click at [896, 300] on div at bounding box center [485, 380] width 970 height 572
drag, startPoint x: 906, startPoint y: 282, endPoint x: 918, endPoint y: 303, distance: 23.5
click at [918, 303] on div at bounding box center [485, 380] width 970 height 572
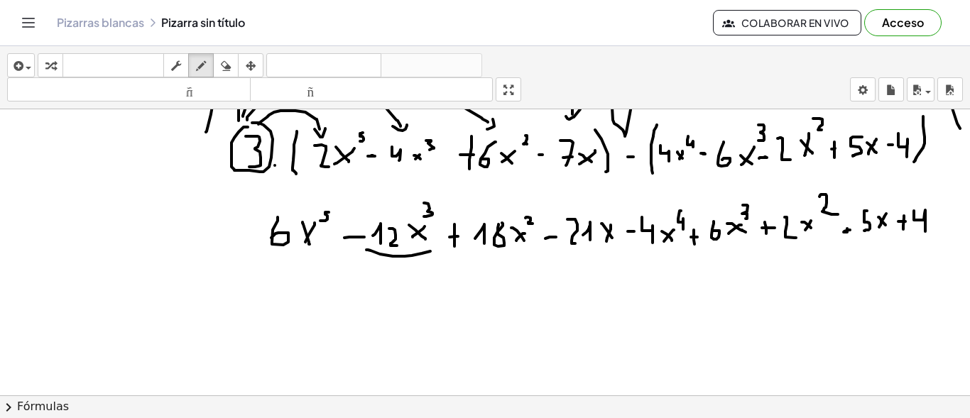
drag, startPoint x: 359, startPoint y: 250, endPoint x: 423, endPoint y: 251, distance: 63.9
click at [423, 251] on div at bounding box center [485, 309] width 970 height 572
drag, startPoint x: 696, startPoint y: 254, endPoint x: 744, endPoint y: 254, distance: 47.6
click at [744, 254] on div at bounding box center [485, 309] width 970 height 572
click at [773, 217] on div at bounding box center [485, 309] width 970 height 572
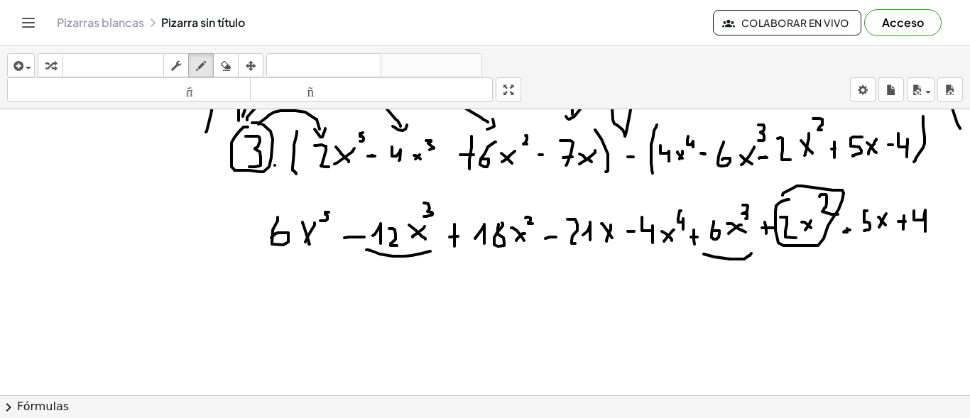
drag, startPoint x: 781, startPoint y: 200, endPoint x: 775, endPoint y: 195, distance: 7.7
click at [775, 195] on div at bounding box center [485, 309] width 970 height 572
drag, startPoint x: 494, startPoint y: 210, endPoint x: 560, endPoint y: 395, distance: 196.1
click at [496, 211] on div at bounding box center [485, 309] width 970 height 572
drag, startPoint x: 541, startPoint y: 217, endPoint x: 604, endPoint y: 211, distance: 64.2
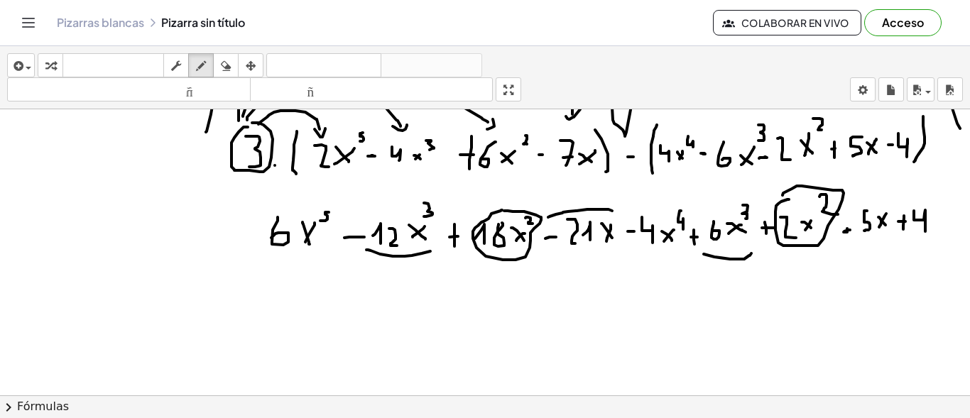
click at [604, 211] on div at bounding box center [485, 309] width 970 height 572
drag, startPoint x: 844, startPoint y: 207, endPoint x: 888, endPoint y: 201, distance: 44.4
click at [888, 201] on div at bounding box center [485, 309] width 970 height 572
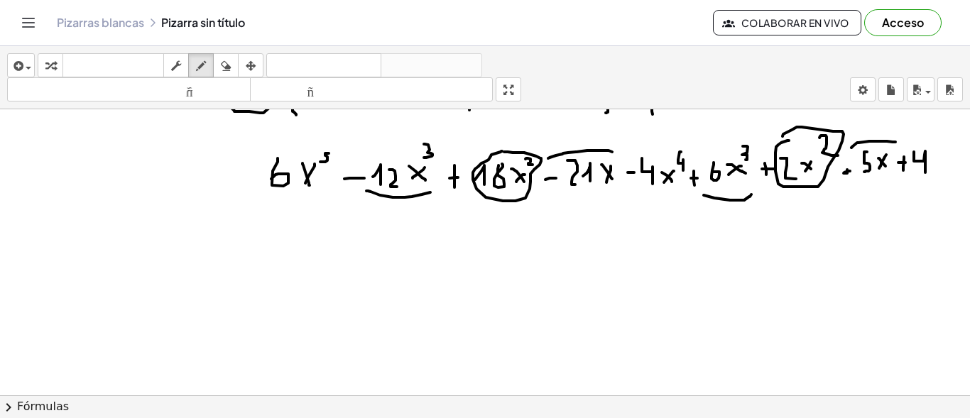
scroll to position [157, 8]
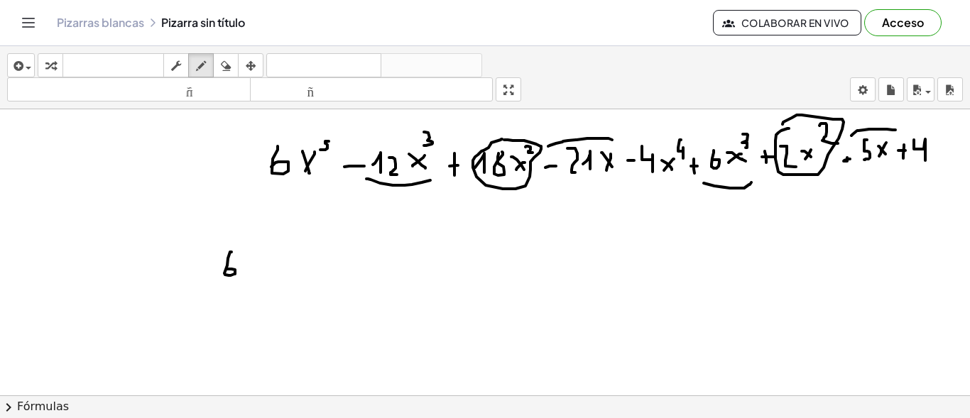
drag, startPoint x: 224, startPoint y: 252, endPoint x: 219, endPoint y: 269, distance: 17.6
click at [219, 269] on div at bounding box center [485, 238] width 970 height 572
drag, startPoint x: 256, startPoint y: 256, endPoint x: 241, endPoint y: 269, distance: 20.1
click at [241, 269] on div at bounding box center [485, 238] width 970 height 572
drag, startPoint x: 246, startPoint y: 259, endPoint x: 251, endPoint y: 269, distance: 10.8
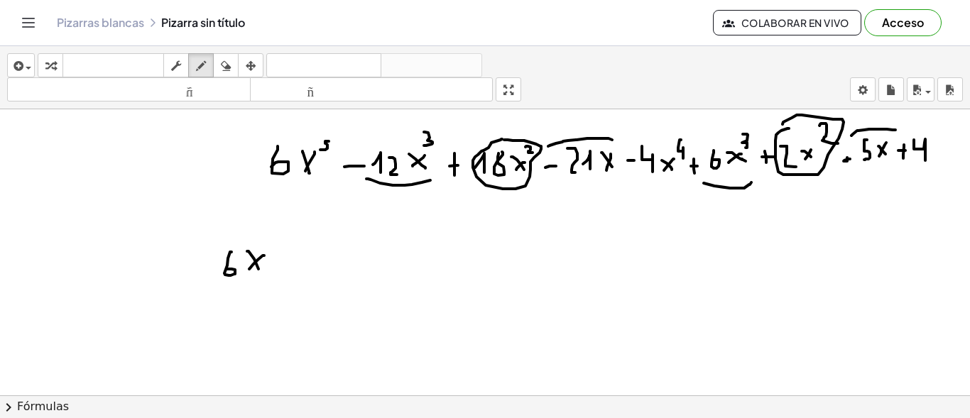
click at [251, 269] on div at bounding box center [485, 238] width 970 height 572
drag, startPoint x: 261, startPoint y: 238, endPoint x: 271, endPoint y: 251, distance: 16.4
click at [271, 251] on div at bounding box center [485, 238] width 970 height 572
drag, startPoint x: 271, startPoint y: 245, endPoint x: 280, endPoint y: 245, distance: 9.2
click at [280, 245] on div at bounding box center [485, 238] width 970 height 572
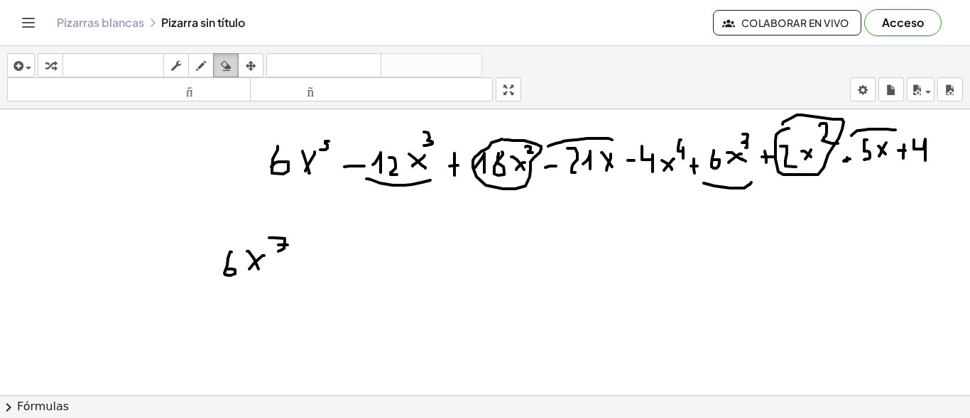
click at [230, 72] on icon "button" at bounding box center [226, 66] width 10 height 17
drag, startPoint x: 275, startPoint y: 244, endPoint x: 222, endPoint y: 273, distance: 60.7
click at [222, 273] on div at bounding box center [485, 238] width 970 height 572
drag, startPoint x: 264, startPoint y: 185, endPoint x: 287, endPoint y: 169, distance: 27.6
click at [287, 169] on div at bounding box center [485, 238] width 970 height 572
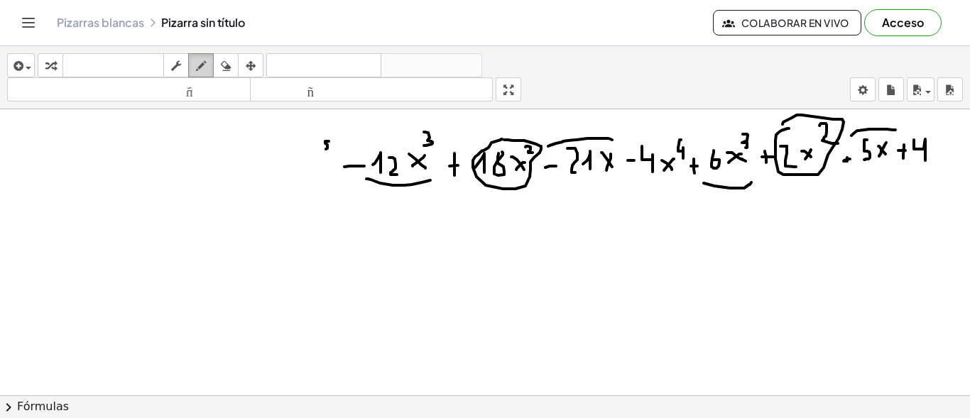
click at [203, 72] on icon "button" at bounding box center [201, 66] width 10 height 17
drag, startPoint x: 256, startPoint y: 156, endPoint x: 253, endPoint y: 169, distance: 13.1
click at [253, 169] on div at bounding box center [485, 238] width 970 height 572
drag, startPoint x: 295, startPoint y: 161, endPoint x: 284, endPoint y: 173, distance: 17.1
click at [284, 173] on div at bounding box center [485, 238] width 970 height 572
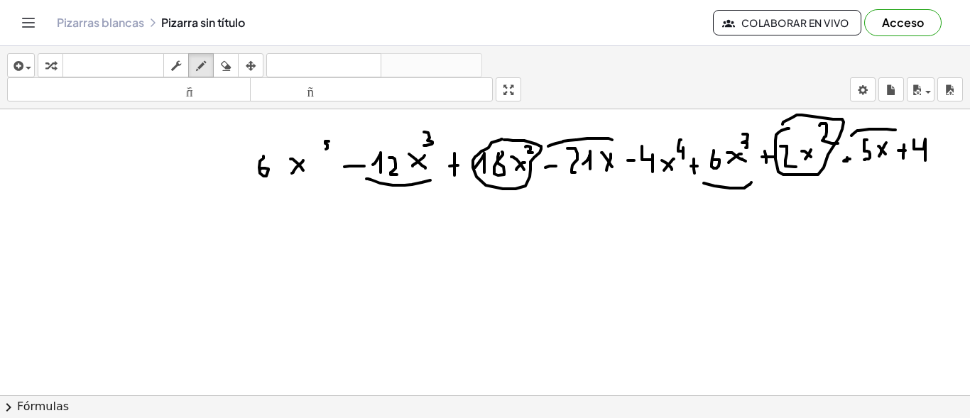
drag, startPoint x: 283, startPoint y: 159, endPoint x: 295, endPoint y: 170, distance: 17.1
click at [295, 170] on div at bounding box center [485, 238] width 970 height 572
drag, startPoint x: 261, startPoint y: 192, endPoint x: 252, endPoint y: 239, distance: 48.3
click at [252, 239] on div at bounding box center [485, 238] width 970 height 572
drag, startPoint x: 245, startPoint y: 239, endPoint x: 257, endPoint y: 247, distance: 14.8
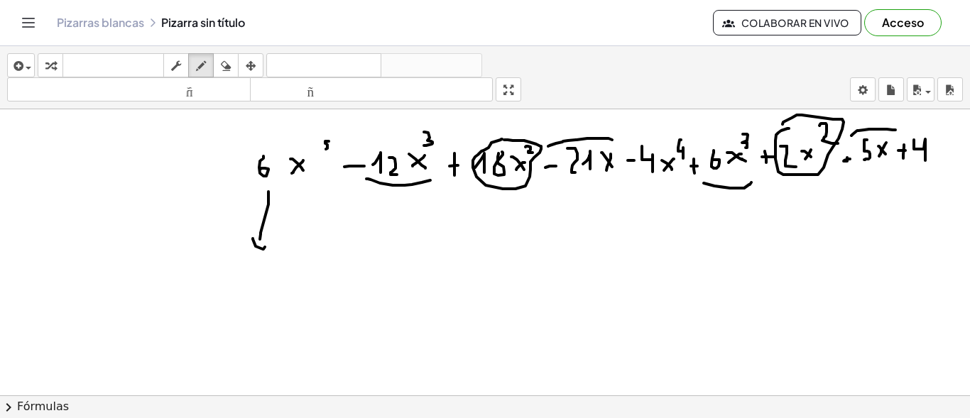
click at [257, 247] on div at bounding box center [485, 238] width 970 height 572
drag, startPoint x: 236, startPoint y: 280, endPoint x: 218, endPoint y: 303, distance: 29.4
click at [218, 303] on div at bounding box center [485, 238] width 970 height 572
drag, startPoint x: 251, startPoint y: 298, endPoint x: 241, endPoint y: 306, distance: 13.1
click at [241, 306] on div at bounding box center [485, 238] width 970 height 572
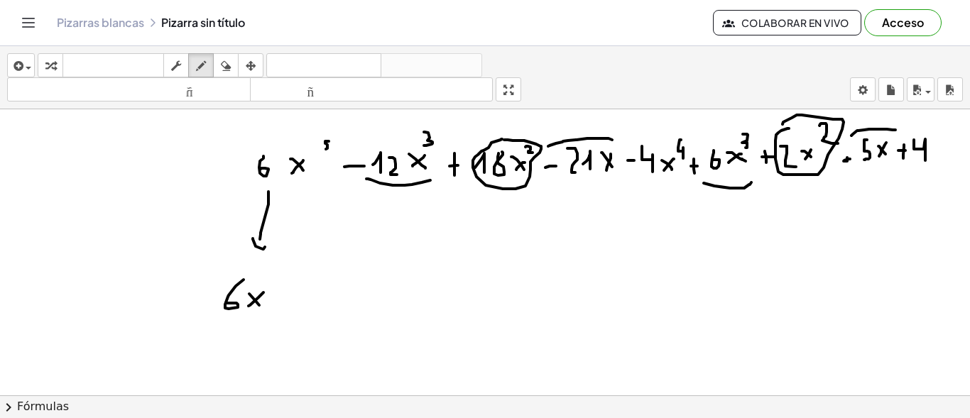
drag, startPoint x: 241, startPoint y: 294, endPoint x: 251, endPoint y: 305, distance: 15.1
click at [251, 305] on div at bounding box center [485, 238] width 970 height 572
drag, startPoint x: 274, startPoint y: 276, endPoint x: 260, endPoint y: 290, distance: 20.1
click at [260, 290] on div at bounding box center [485, 238] width 970 height 572
click at [293, 299] on div at bounding box center [485, 238] width 970 height 572
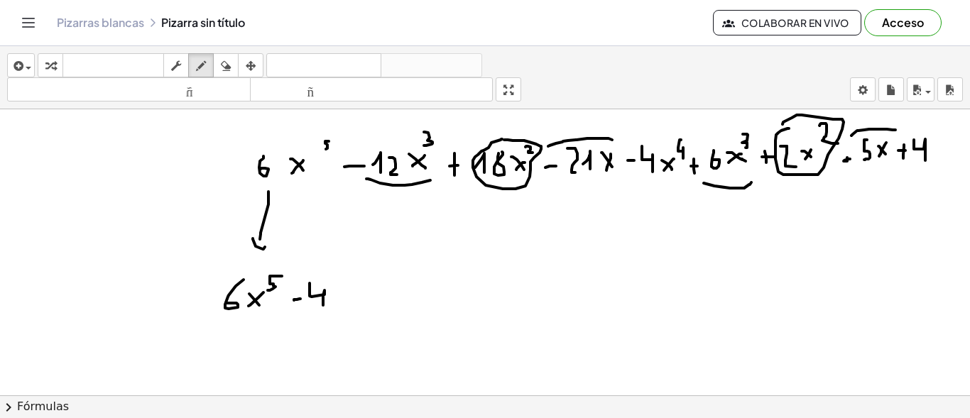
drag, startPoint x: 302, startPoint y: 283, endPoint x: 315, endPoint y: 305, distance: 25.8
click at [315, 305] on div at bounding box center [485, 238] width 970 height 572
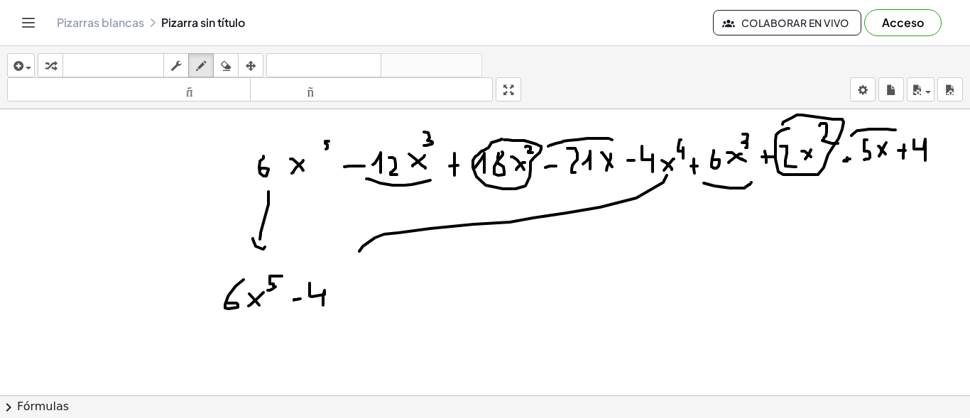
drag, startPoint x: 659, startPoint y: 175, endPoint x: 339, endPoint y: 251, distance: 329.1
click at [351, 252] on div at bounding box center [485, 238] width 970 height 572
drag, startPoint x: 339, startPoint y: 251, endPoint x: 369, endPoint y: 256, distance: 30.9
click at [369, 256] on div at bounding box center [485, 238] width 970 height 572
drag, startPoint x: 337, startPoint y: 294, endPoint x: 328, endPoint y: 303, distance: 12.1
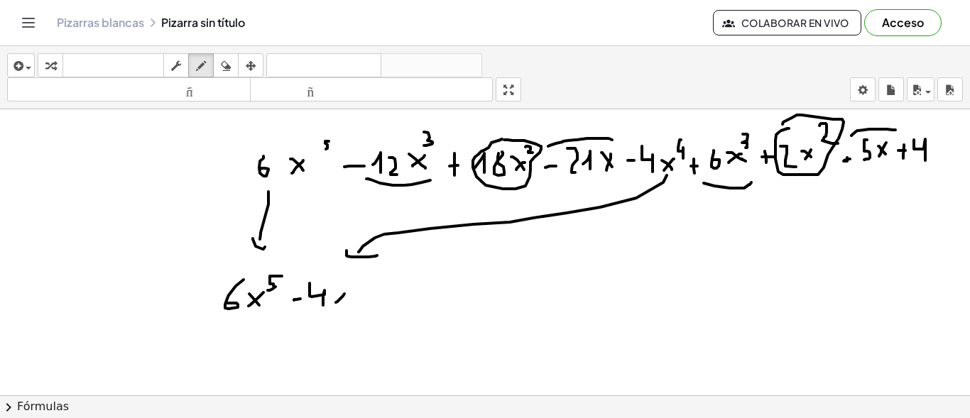
click at [328, 303] on div at bounding box center [485, 238] width 970 height 572
drag, startPoint x: 328, startPoint y: 295, endPoint x: 335, endPoint y: 301, distance: 9.6
click at [335, 301] on div at bounding box center [485, 238] width 970 height 572
drag, startPoint x: 340, startPoint y: 278, endPoint x: 349, endPoint y: 288, distance: 12.6
click at [349, 288] on div at bounding box center [485, 238] width 970 height 572
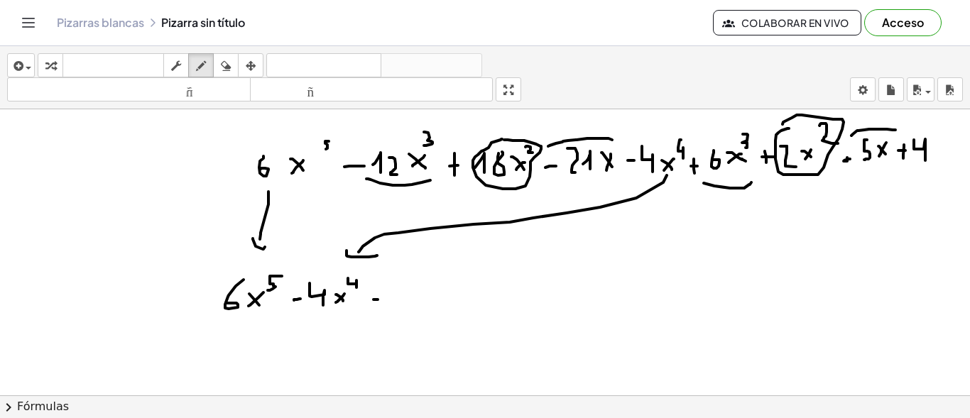
click at [371, 300] on div at bounding box center [485, 238] width 970 height 572
drag, startPoint x: 398, startPoint y: 286, endPoint x: 396, endPoint y: 303, distance: 17.2
click at [396, 303] on div at bounding box center [485, 238] width 970 height 572
drag, startPoint x: 430, startPoint y: 292, endPoint x: 416, endPoint y: 305, distance: 18.6
click at [416, 305] on div at bounding box center [485, 238] width 970 height 572
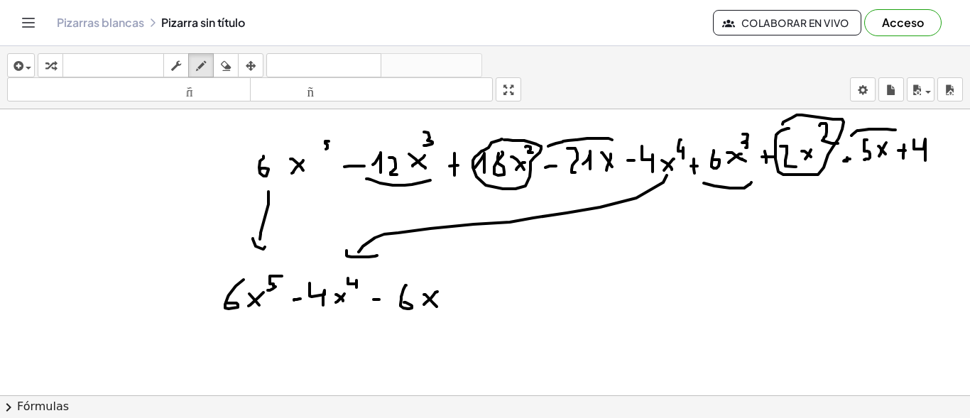
drag, startPoint x: 416, startPoint y: 295, endPoint x: 429, endPoint y: 307, distance: 17.6
click at [429, 307] on div at bounding box center [485, 238] width 970 height 572
drag, startPoint x: 438, startPoint y: 267, endPoint x: 426, endPoint y: 274, distance: 14.0
click at [426, 274] on div at bounding box center [485, 238] width 970 height 572
drag, startPoint x: 453, startPoint y: 298, endPoint x: 461, endPoint y: 298, distance: 7.8
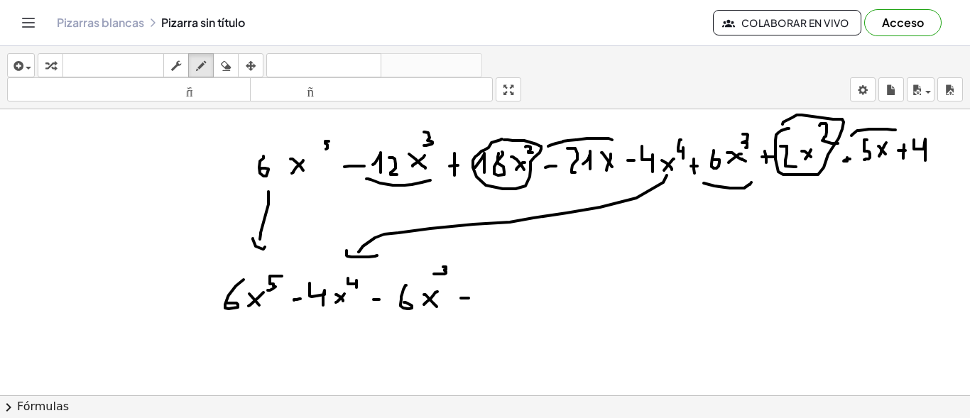
click at [461, 298] on div at bounding box center [485, 238] width 970 height 572
drag, startPoint x: 454, startPoint y: 287, endPoint x: 455, endPoint y: 308, distance: 20.6
click at [455, 308] on div at bounding box center [485, 238] width 970 height 572
drag, startPoint x: 479, startPoint y: 285, endPoint x: 492, endPoint y: 304, distance: 22.7
click at [492, 304] on div at bounding box center [485, 238] width 970 height 572
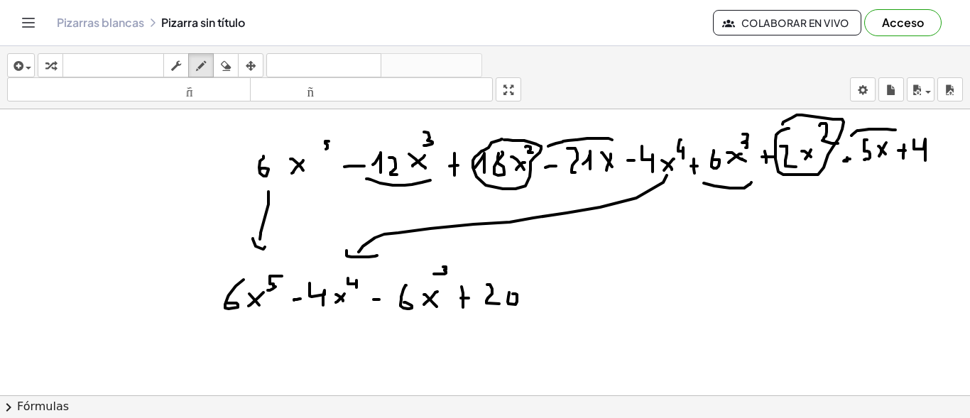
click at [505, 294] on div at bounding box center [485, 238] width 970 height 572
drag, startPoint x: 531, startPoint y: 292, endPoint x: 523, endPoint y: 298, distance: 10.1
click at [523, 301] on div at bounding box center [485, 238] width 970 height 572
drag, startPoint x: 522, startPoint y: 292, endPoint x: 531, endPoint y: 300, distance: 12.1
click at [531, 300] on div at bounding box center [485, 238] width 970 height 572
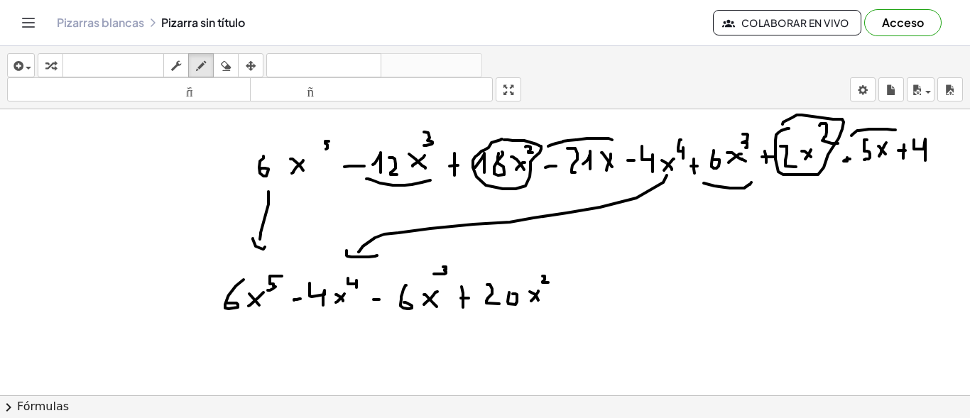
drag, startPoint x: 535, startPoint y: 276, endPoint x: 541, endPoint y: 283, distance: 8.6
click at [541, 283] on div at bounding box center [485, 238] width 970 height 572
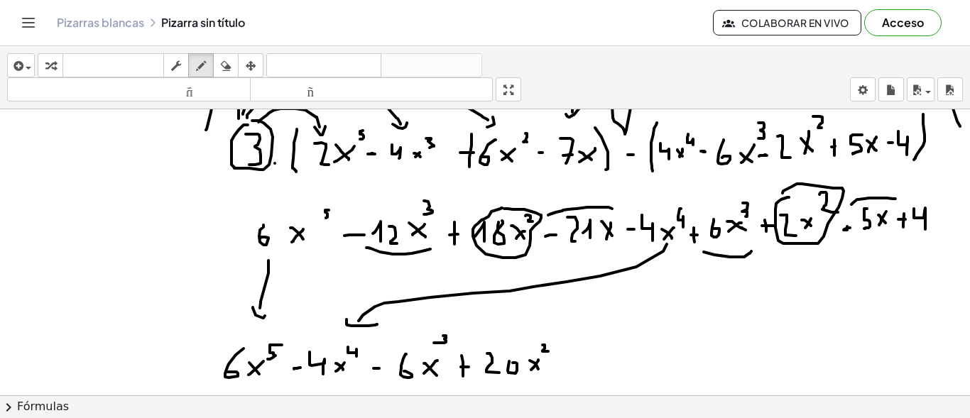
scroll to position [86, 8]
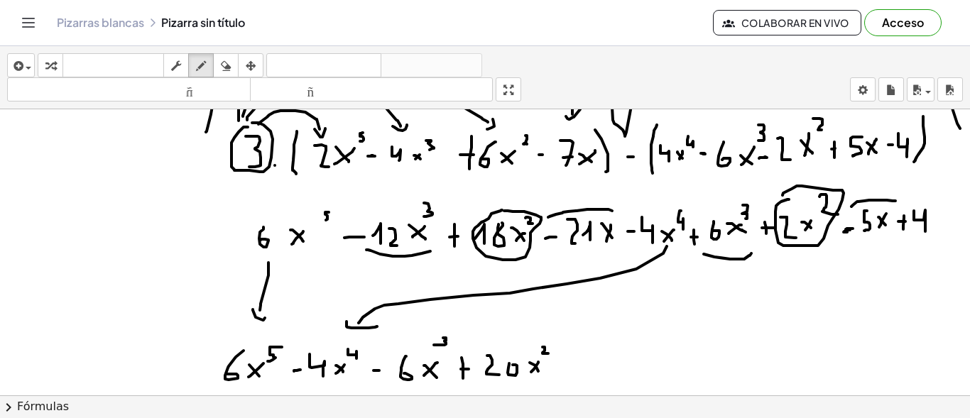
drag, startPoint x: 838, startPoint y: 229, endPoint x: 845, endPoint y: 229, distance: 7.1
click at [845, 229] on div at bounding box center [485, 309] width 970 height 572
click at [558, 368] on div at bounding box center [485, 309] width 970 height 572
drag, startPoint x: 573, startPoint y: 354, endPoint x: 578, endPoint y: 376, distance: 22.6
click at [578, 376] on div at bounding box center [485, 309] width 970 height 572
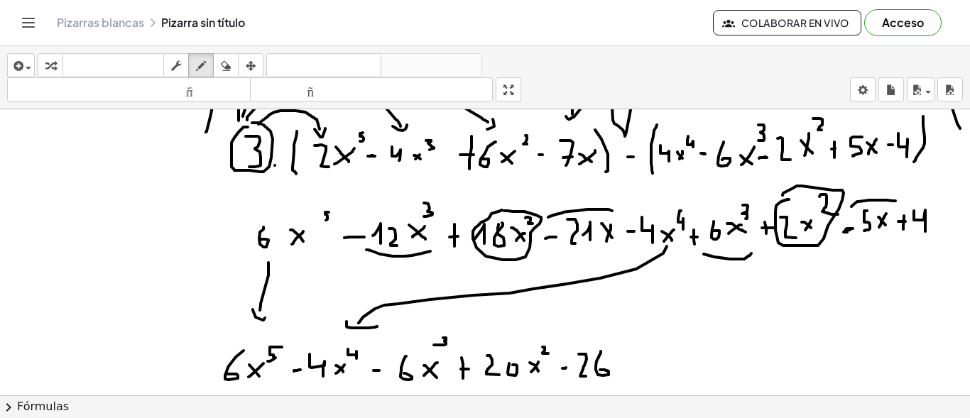
drag, startPoint x: 593, startPoint y: 352, endPoint x: 592, endPoint y: 370, distance: 18.5
click at [592, 370] on div at bounding box center [485, 309] width 970 height 572
drag, startPoint x: 626, startPoint y: 357, endPoint x: 609, endPoint y: 367, distance: 19.7
click at [609, 367] on div at bounding box center [485, 309] width 970 height 572
drag, startPoint x: 605, startPoint y: 354, endPoint x: 624, endPoint y: 365, distance: 22.3
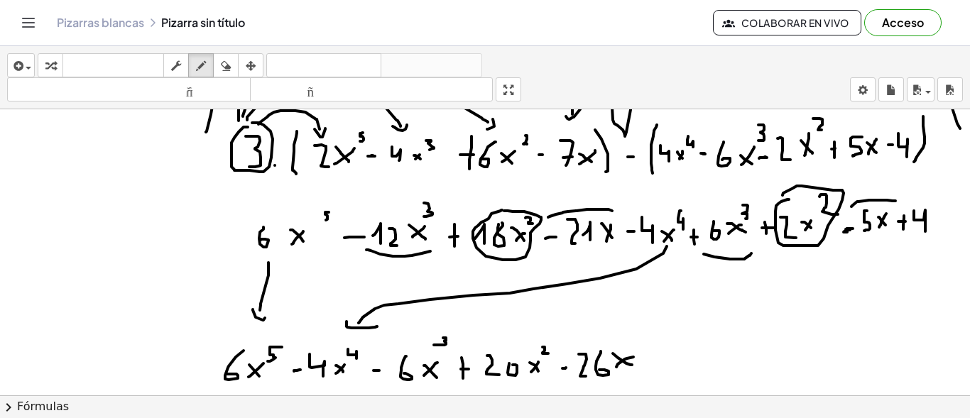
click at [624, 365] on div at bounding box center [485, 309] width 970 height 572
click at [665, 362] on div at bounding box center [485, 309] width 970 height 572
drag, startPoint x: 657, startPoint y: 349, endPoint x: 657, endPoint y: 374, distance: 24.9
click at [657, 374] on div at bounding box center [485, 309] width 970 height 572
drag, startPoint x: 679, startPoint y: 345, endPoint x: 696, endPoint y: 371, distance: 31.3
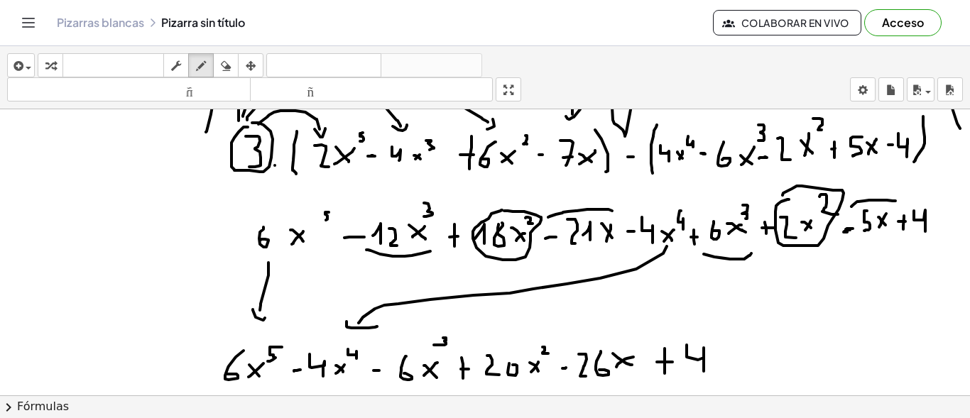
click at [696, 371] on div at bounding box center [485, 309] width 970 height 572
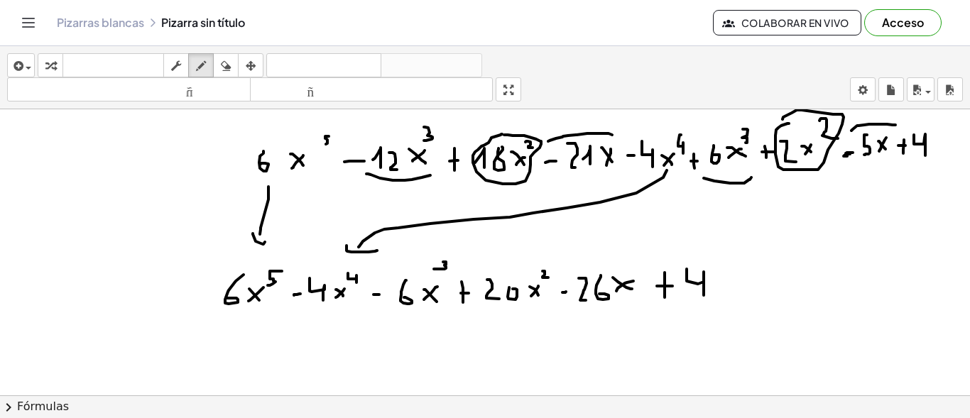
scroll to position [228, 8]
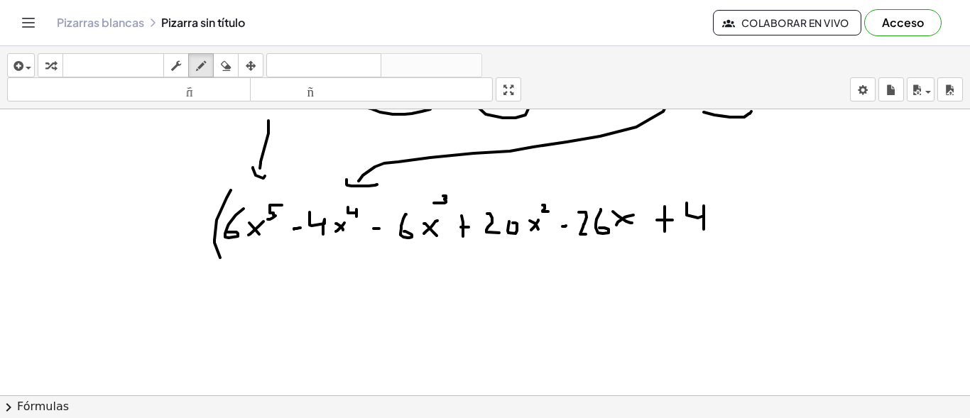
drag, startPoint x: 223, startPoint y: 190, endPoint x: 328, endPoint y: 259, distance: 125.3
click at [214, 259] on div at bounding box center [485, 167] width 970 height 572
drag, startPoint x: 707, startPoint y: 179, endPoint x: 700, endPoint y: 261, distance: 82.1
click at [700, 261] on div at bounding box center [485, 167] width 970 height 572
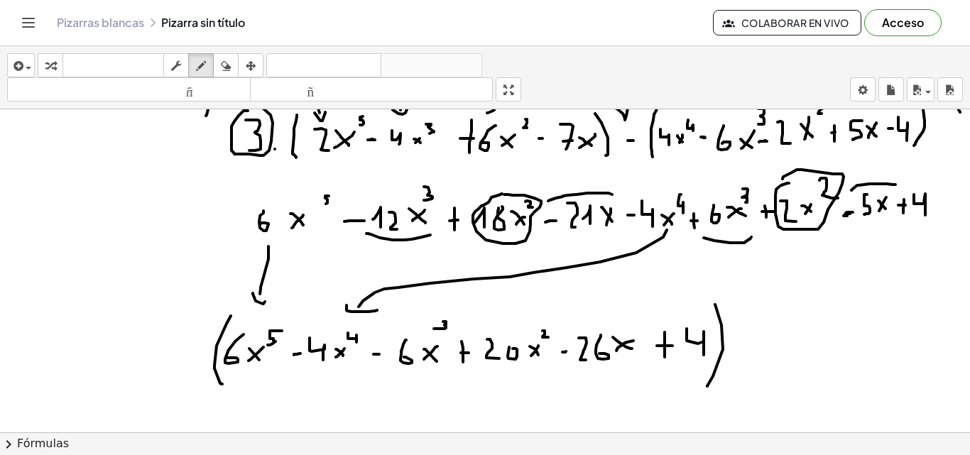
scroll to position [213, 8]
